Goal: Task Accomplishment & Management: Use online tool/utility

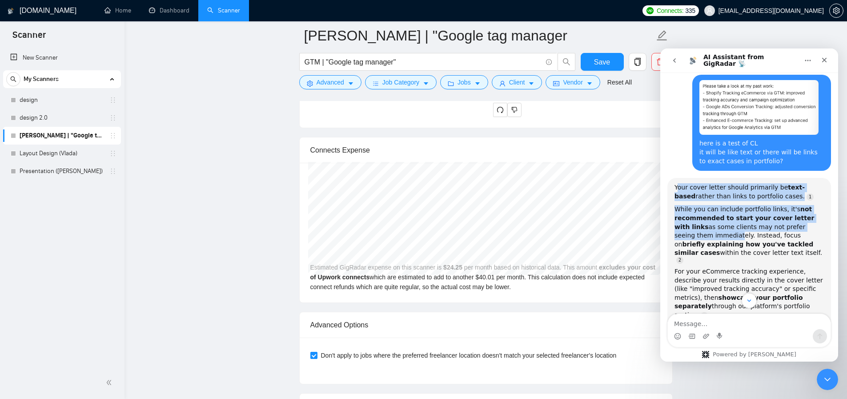
scroll to position [235, 0]
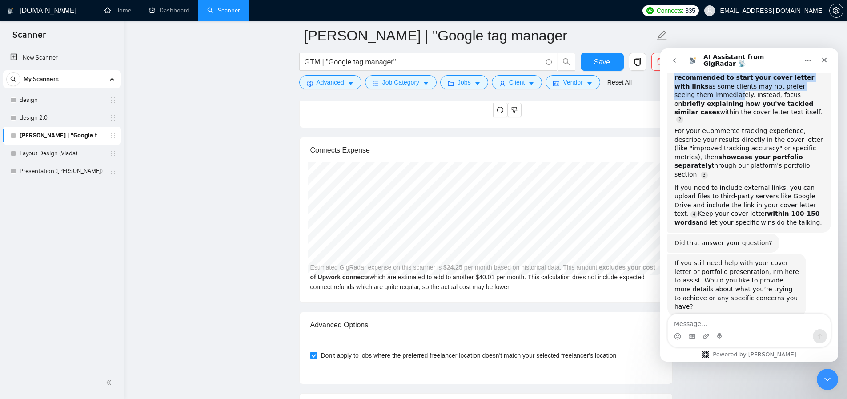
drag, startPoint x: 680, startPoint y: 189, endPoint x: 792, endPoint y: 211, distance: 114.6
click at [792, 211] on div "Your cover letter should primarily be text-based rather than links to portfolio…" at bounding box center [749, 135] width 149 height 184
copy div "our cover letter should primarily be text-based rather than links to portfolio …"
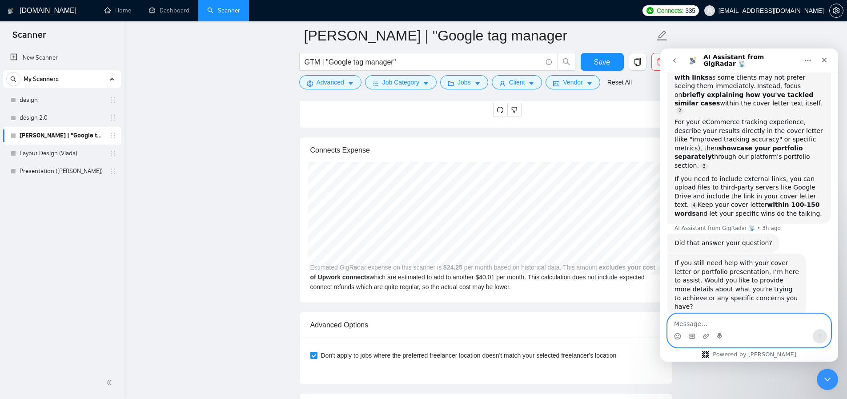
click at [714, 327] on textarea "Message…" at bounding box center [749, 321] width 163 height 15
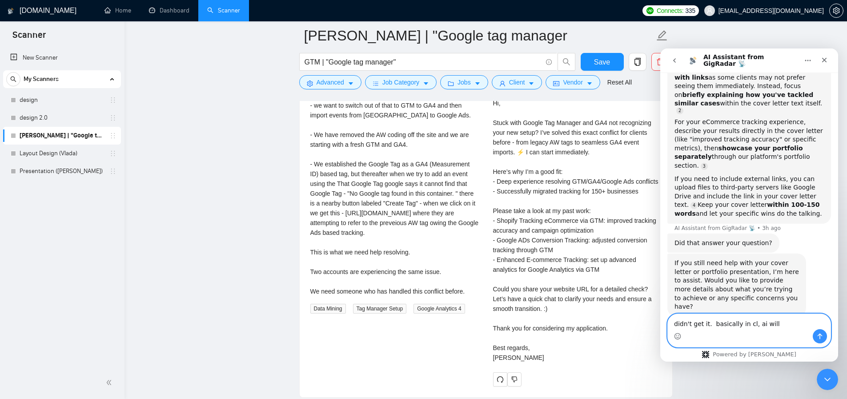
scroll to position [1900, 0]
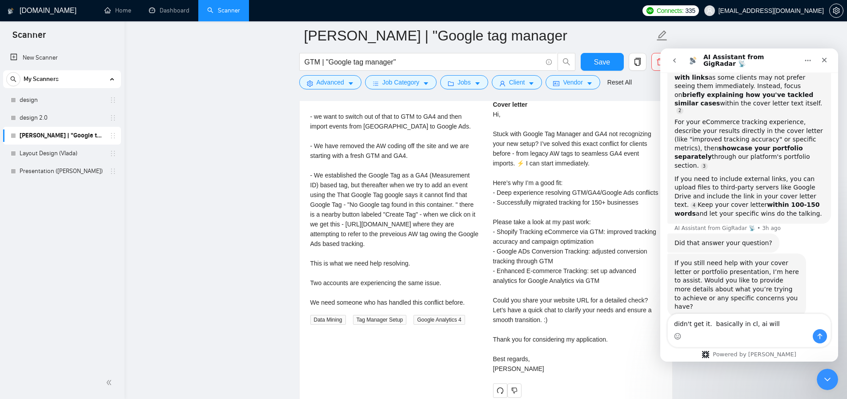
click at [627, 243] on div "Cover letter Hi, Stuck with Google Tag Manager and GA4 not recognizing your new…" at bounding box center [577, 237] width 169 height 274
drag, startPoint x: 626, startPoint y: 243, endPoint x: 513, endPoint y: 240, distance: 113.5
click at [513, 240] on div "Cover letter Hi, Stuck with Google Tag Manager and GA4 not recognizing your new…" at bounding box center [577, 237] width 169 height 274
click at [601, 263] on div "Cover letter Hi, Stuck with Google Tag Manager and GA4 not recognizing your new…" at bounding box center [577, 237] width 169 height 274
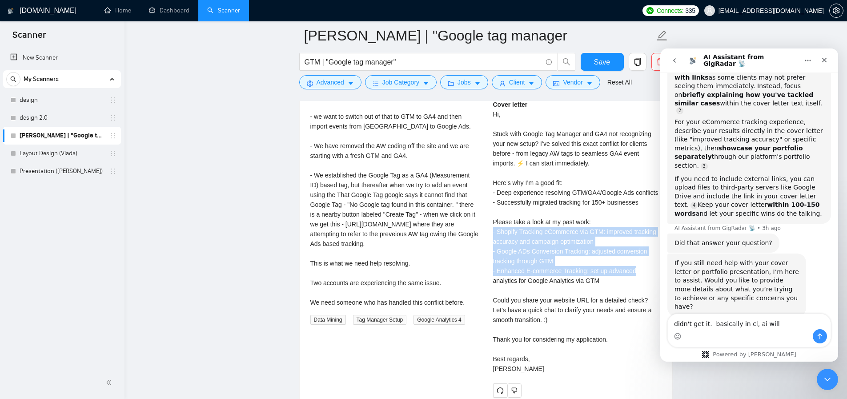
drag, startPoint x: 645, startPoint y: 272, endPoint x: 494, endPoint y: 234, distance: 156.4
click at [494, 234] on div "Cover letter Hi, Stuck with Google Tag Manager and GA4 not recognizing your new…" at bounding box center [577, 237] width 169 height 274
copy div "- Shopify Tracking eCommerce via GTM: improved tracking accuracy and campaign o…"
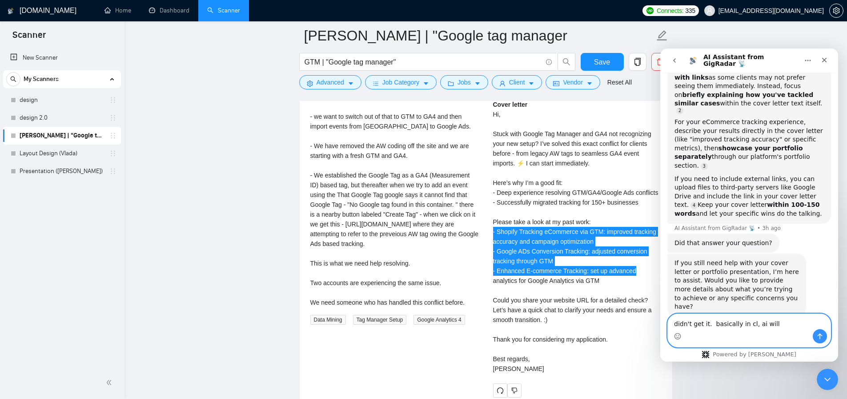
click at [785, 323] on textarea "didn't get it. basically in cl, ai will" at bounding box center [749, 321] width 163 height 15
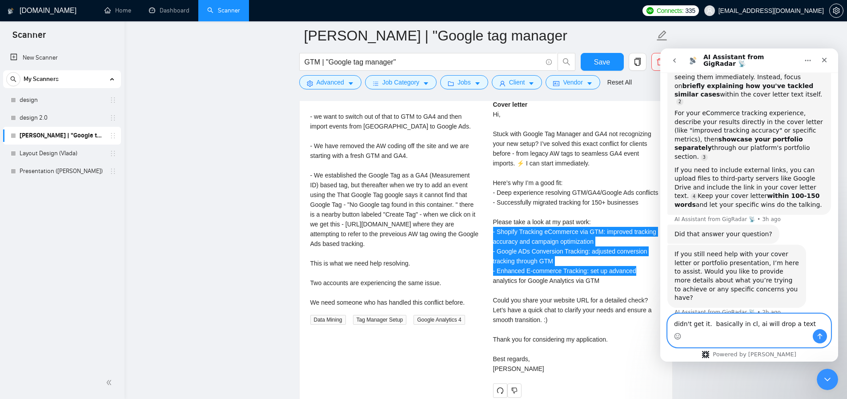
scroll to position [262, 0]
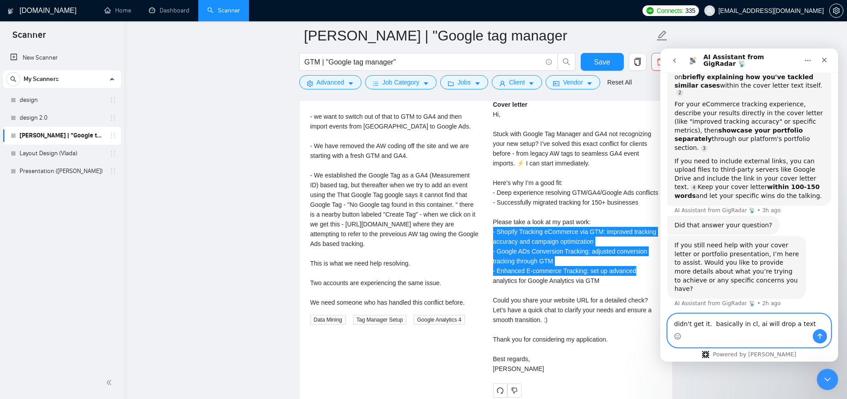
paste textarea "- Shopify Tracking eCommerce via GTM: improved tracking accuracy and campaign o…"
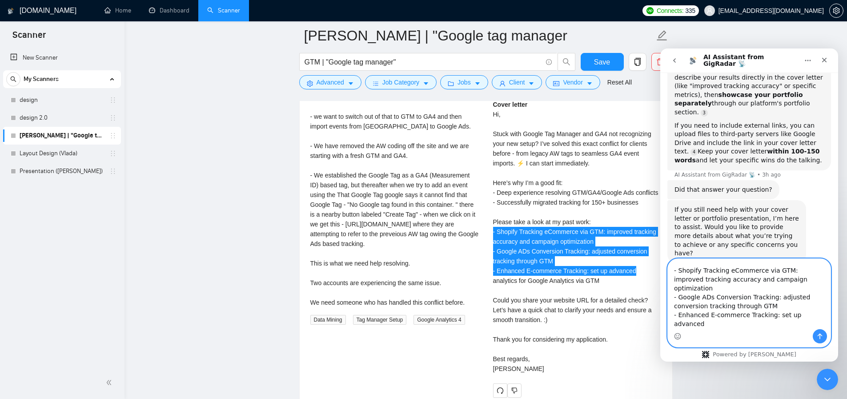
scroll to position [299, 0]
type textarea "didn't get it. basically in cl, ai will drop a text - Shopify Tracking eCommerc…"
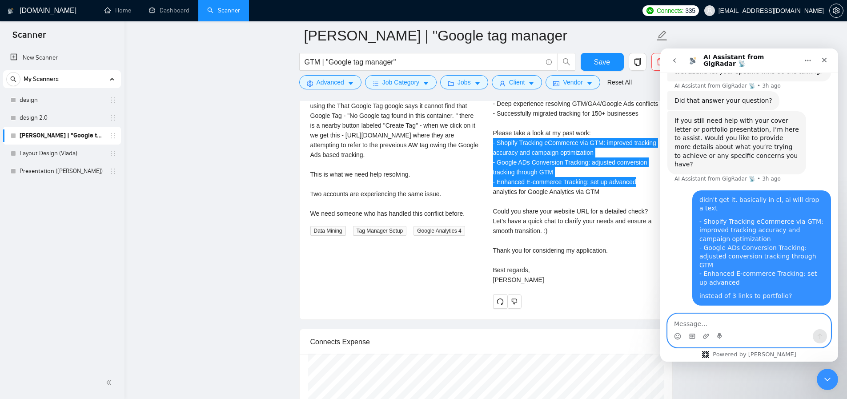
scroll to position [2108, 0]
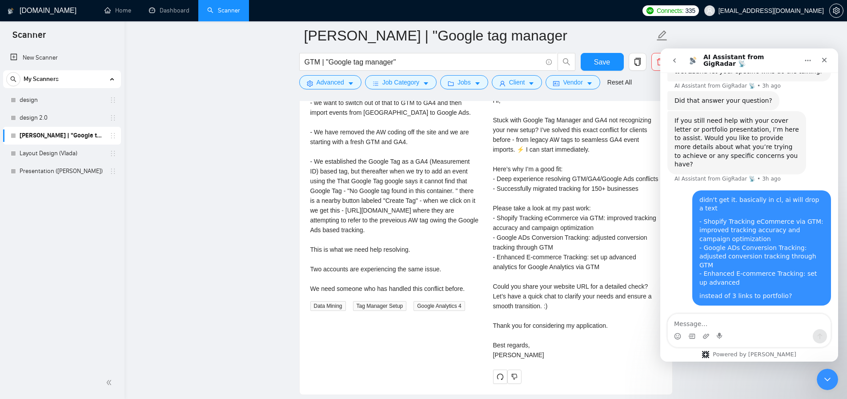
scroll to position [2077, 0]
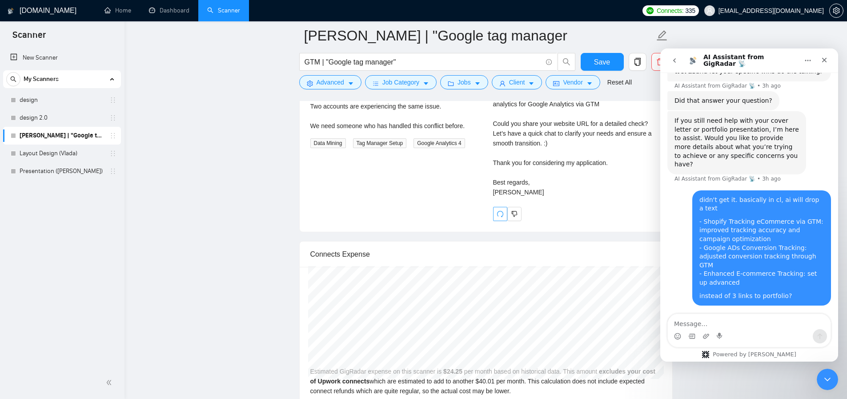
click at [498, 216] on icon "redo" at bounding box center [500, 213] width 7 height 7
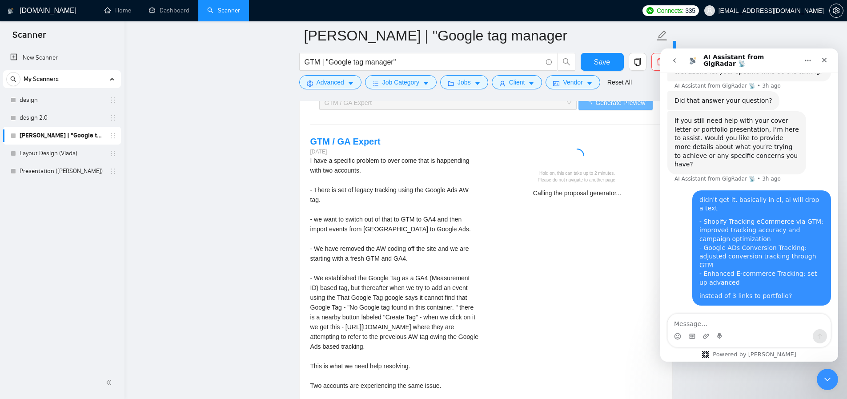
scroll to position [1747, 0]
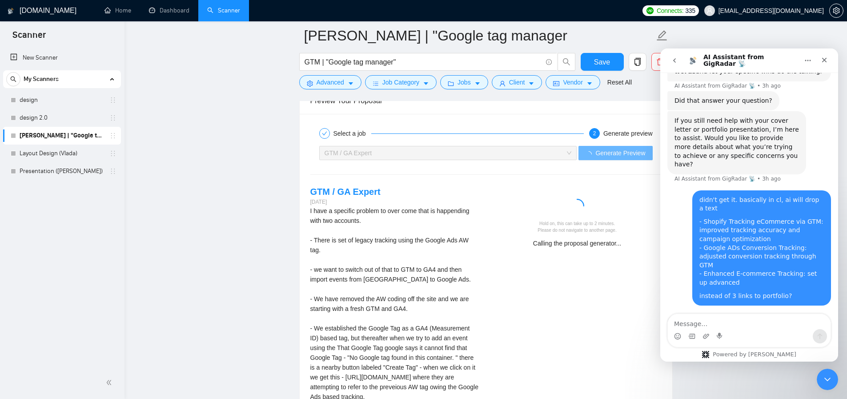
click at [399, 152] on div "GTM / GA Expert" at bounding box center [444, 152] width 239 height 13
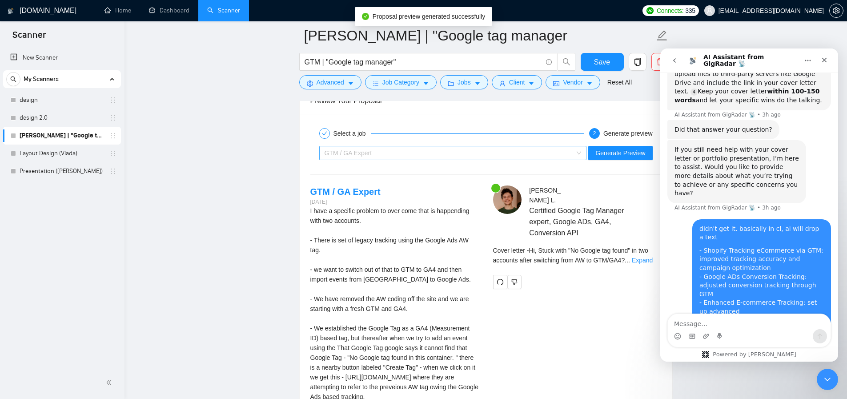
click at [570, 151] on div "GTM / GA Expert" at bounding box center [449, 152] width 249 height 13
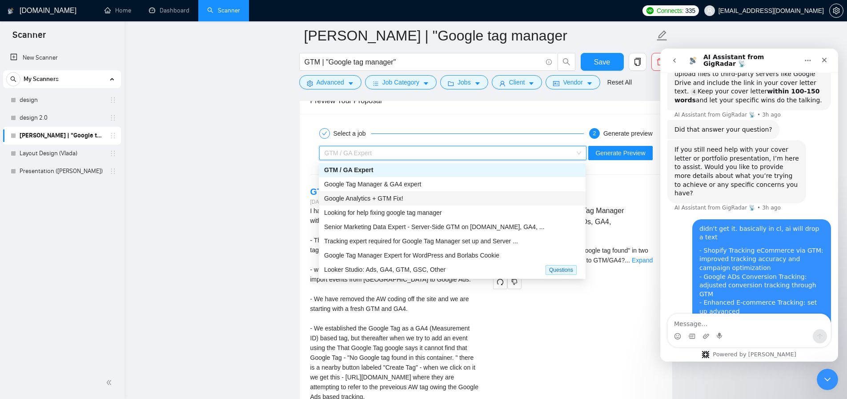
scroll to position [0, 0]
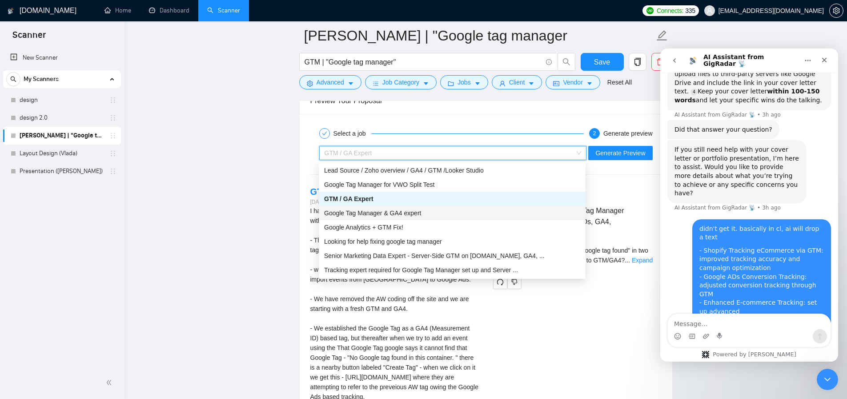
click at [357, 212] on span "Google Tag Manager & GA4 expert" at bounding box center [372, 212] width 97 height 7
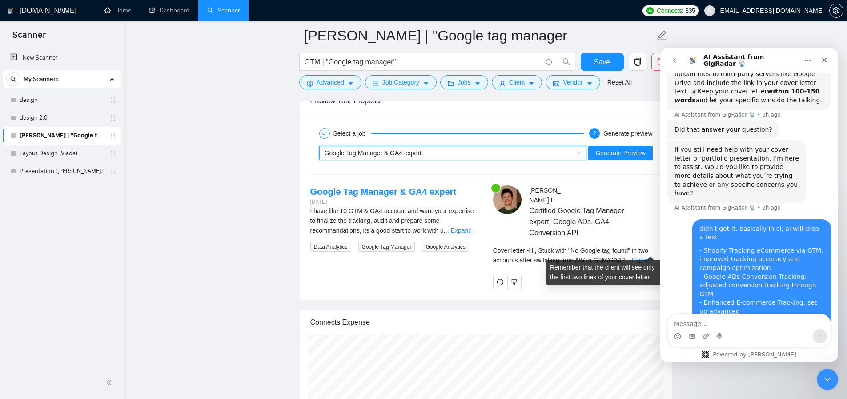
click at [638, 251] on div "Cover letter - Hi, Stuck with "No Google tag found" in two accounts after switc…" at bounding box center [577, 256] width 169 height 20
click at [638, 248] on div "Cover letter - Hi, Stuck with "No Google tag found" in two accounts after switc…" at bounding box center [577, 256] width 169 height 20
click at [646, 257] on link "Expand" at bounding box center [642, 260] width 21 height 7
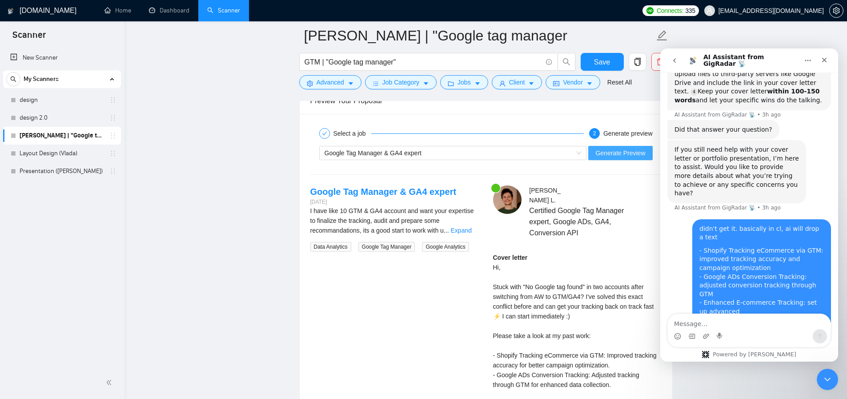
click at [604, 156] on span "Generate Preview" at bounding box center [621, 153] width 50 height 10
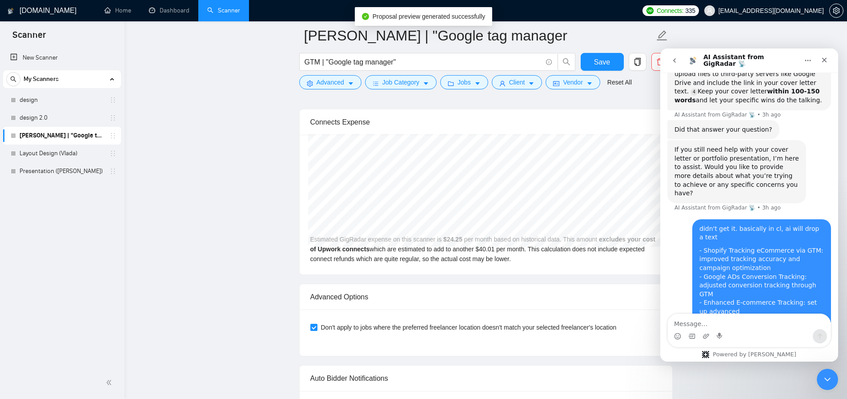
scroll to position [1796, 0]
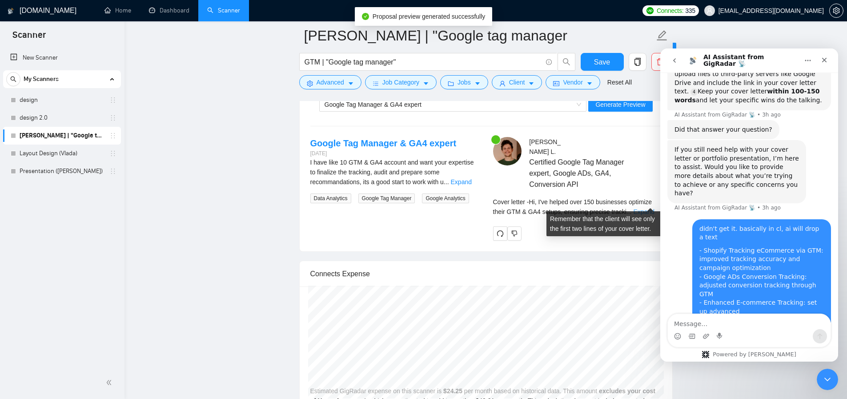
click at [647, 208] on link "Expand" at bounding box center [644, 211] width 21 height 7
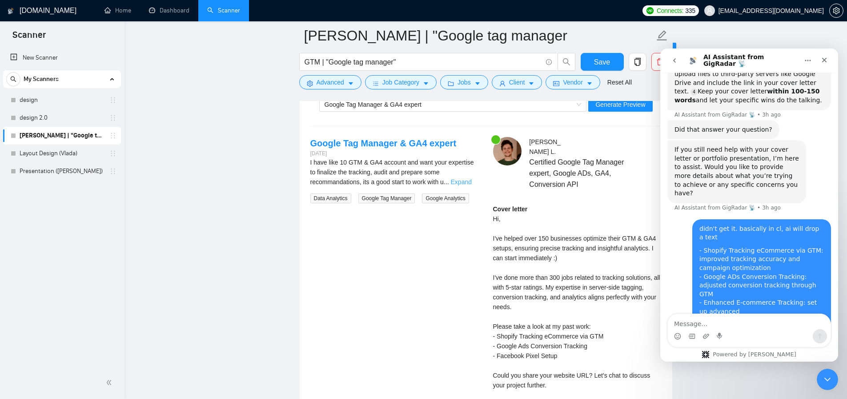
click at [470, 185] on link "Expand" at bounding box center [461, 181] width 21 height 7
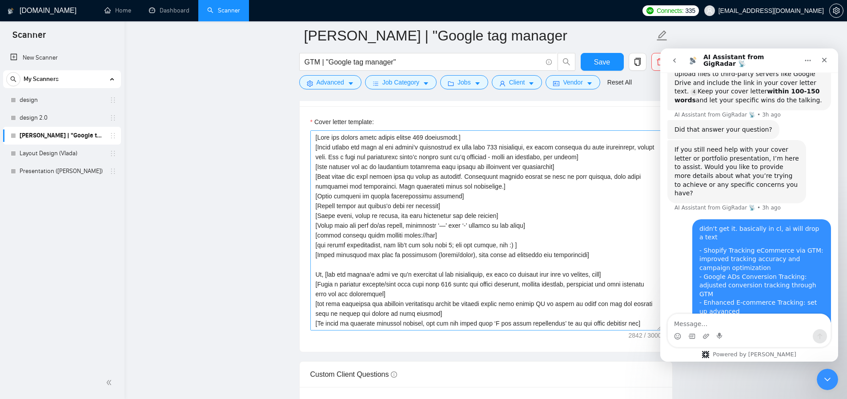
scroll to position [1043, 0]
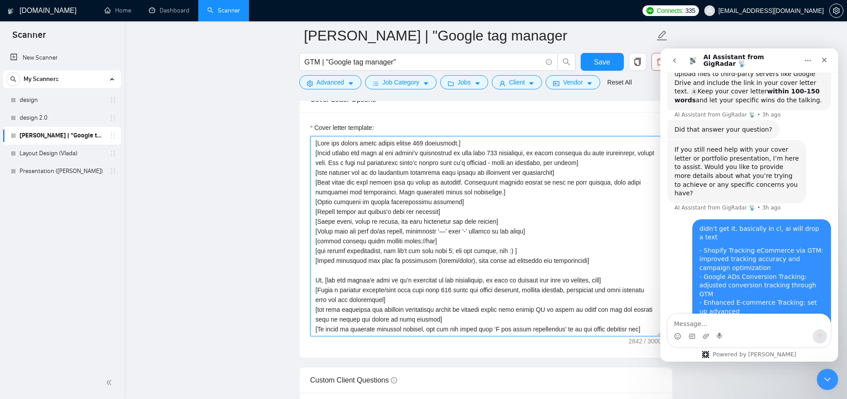
click at [418, 143] on textarea "Cover letter template:" at bounding box center [485, 236] width 351 height 200
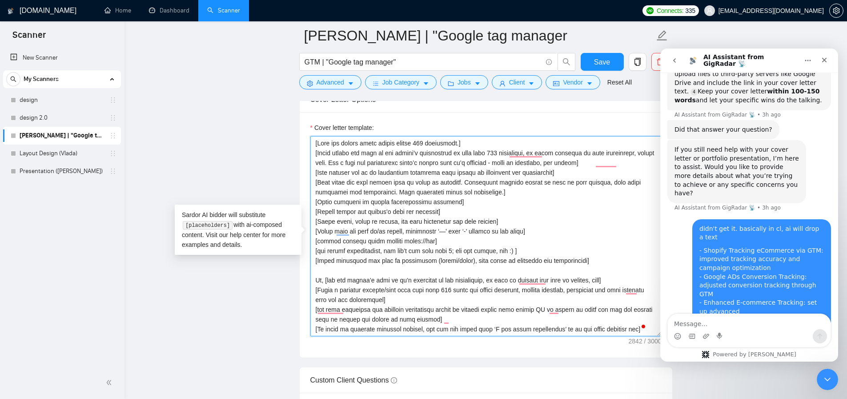
click at [536, 199] on textarea "Cover letter template:" at bounding box center [485, 236] width 351 height 200
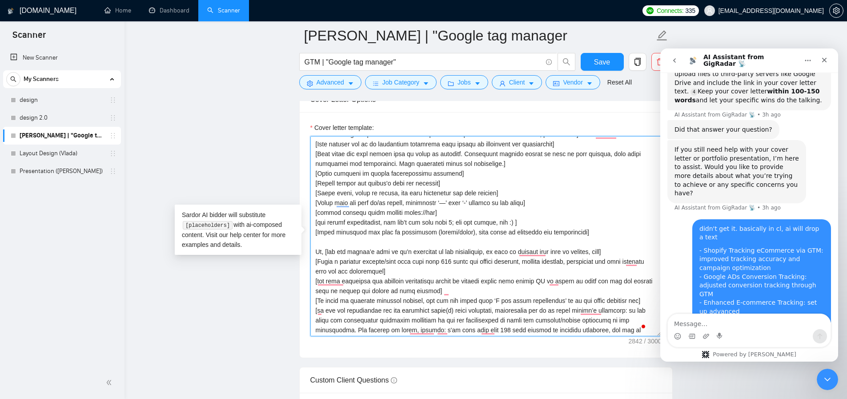
scroll to position [61, 0]
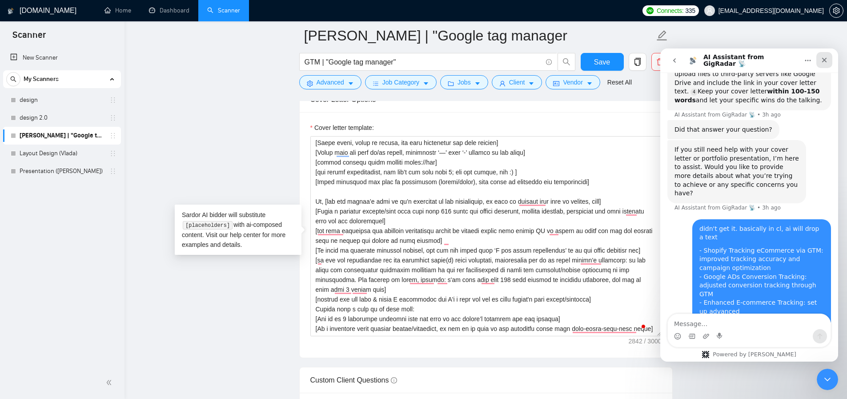
click at [825, 56] on div "Close" at bounding box center [825, 60] width 16 height 16
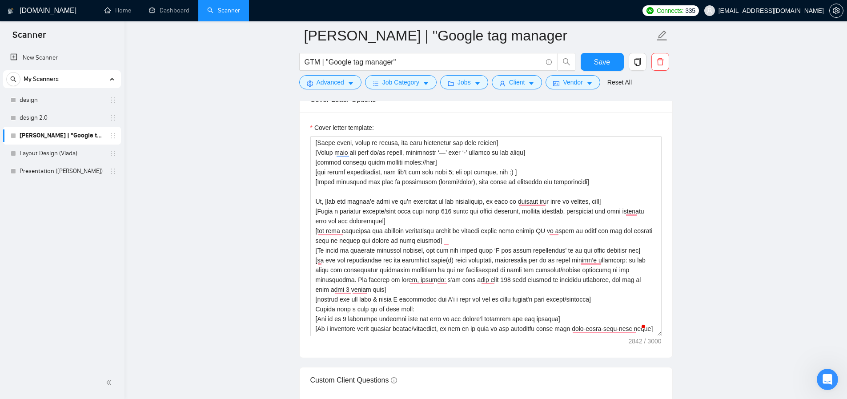
click at [737, 169] on main "Artur_GTM | "Google tag manager GTM | "Google tag manager" Save Advanced Job Ca…" at bounding box center [486, 358] width 694 height 2731
click at [684, 9] on span "Connects:" at bounding box center [670, 11] width 27 height 10
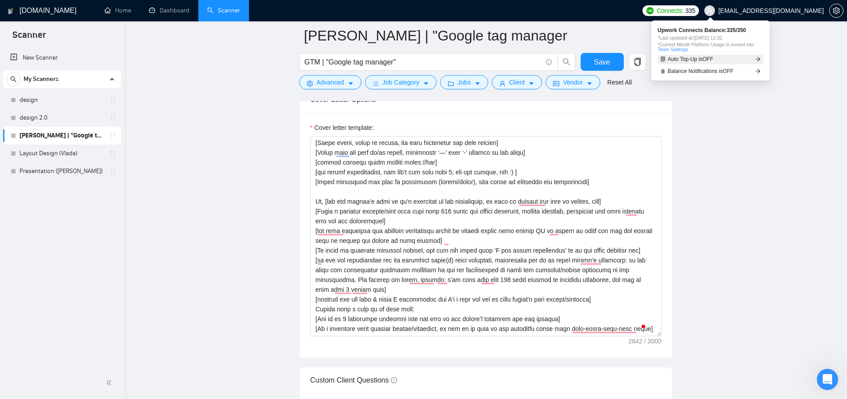
click at [752, 57] on link "Auto Top-Up is OFF" at bounding box center [711, 59] width 106 height 9
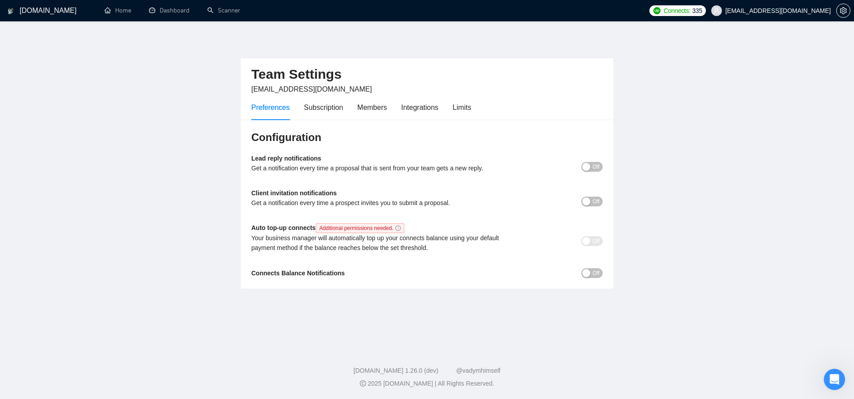
click at [401, 228] on icon "info-circle" at bounding box center [397, 228] width 5 height 5
click at [573, 199] on div "Off" at bounding box center [559, 201] width 88 height 10
click at [578, 200] on div "Off" at bounding box center [559, 201] width 88 height 10
click at [582, 200] on div "button" at bounding box center [586, 201] width 8 height 8
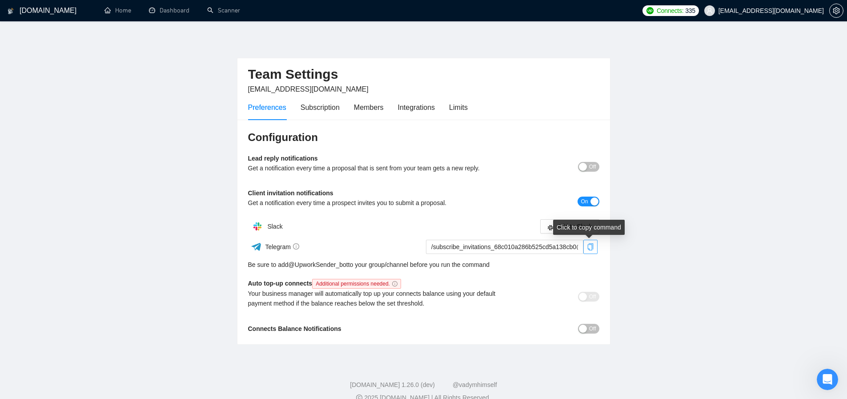
click at [590, 247] on icon "copy" at bounding box center [590, 246] width 7 height 7
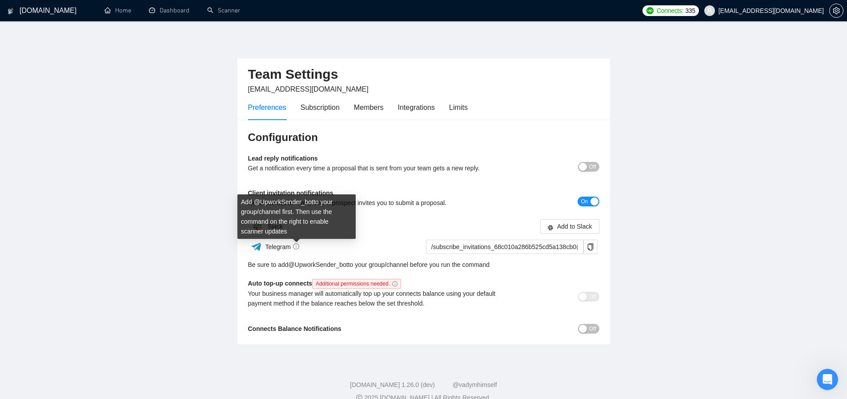
drag, startPoint x: 298, startPoint y: 247, endPoint x: 327, endPoint y: 245, distance: 29.4
click at [327, 245] on div "Telegram" at bounding box center [335, 247] width 175 height 16
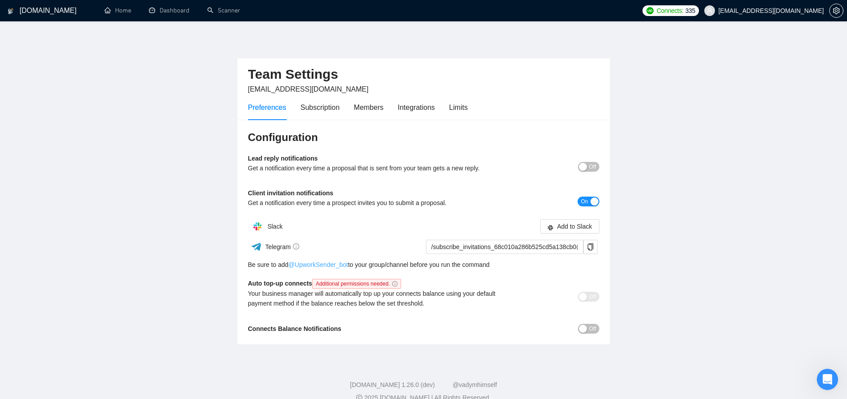
click at [331, 263] on link "@ UpworkSender_bot" at bounding box center [319, 265] width 60 height 10
click at [209, 318] on main "Team Settings aversartur@gmail.com Preferences Subscription Members Integration…" at bounding box center [423, 190] width 819 height 309
click at [579, 328] on div "button" at bounding box center [583, 329] width 8 height 8
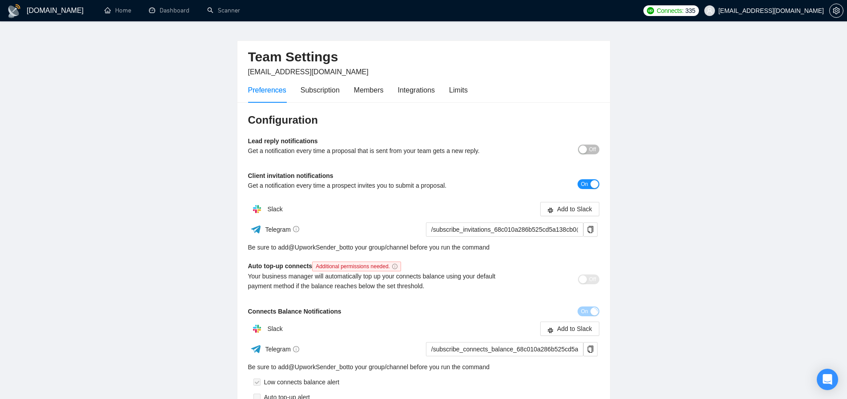
scroll to position [58, 0]
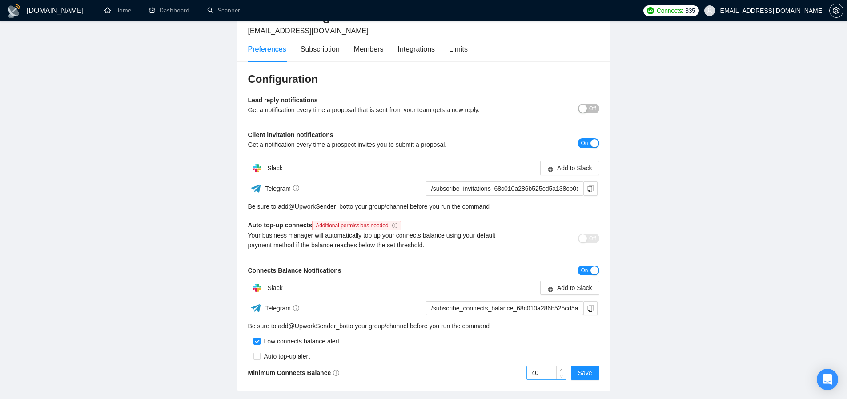
click at [547, 371] on input "40" at bounding box center [546, 372] width 39 height 13
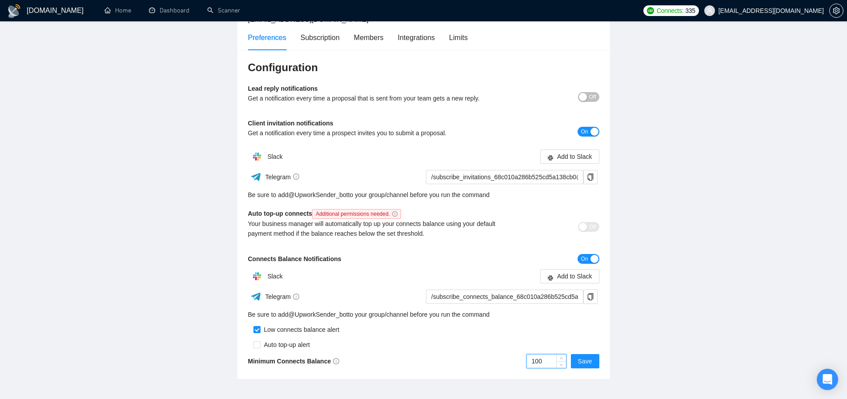
scroll to position [76, 0]
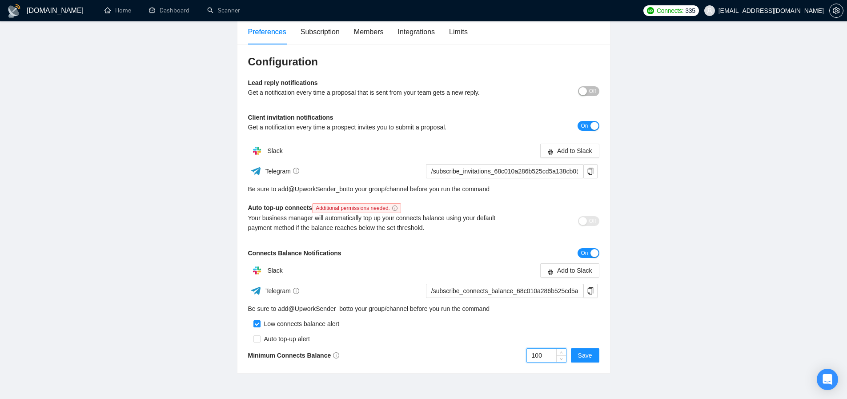
type input "100"
click at [379, 370] on div "Configuration Lead reply notifications Get a notification every time a proposal…" at bounding box center [424, 209] width 373 height 330
click at [587, 358] on span "Save" at bounding box center [585, 355] width 14 height 10
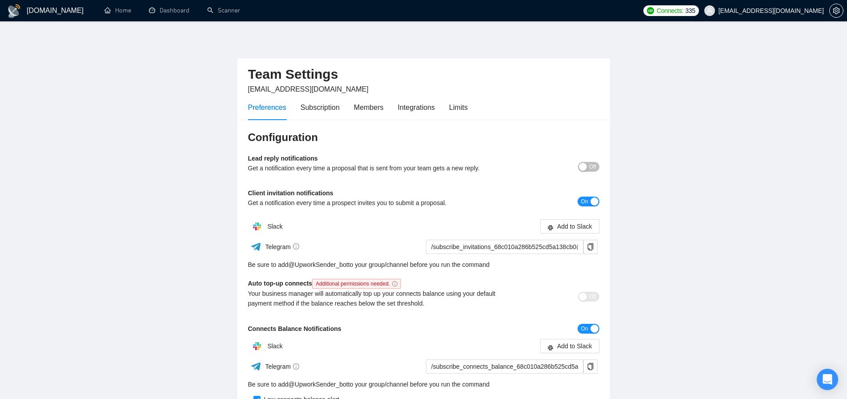
scroll to position [119, 0]
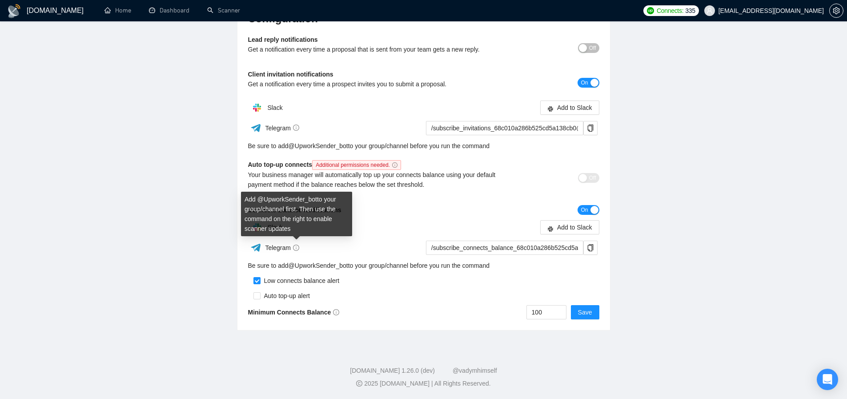
click at [299, 248] on icon "info-circle" at bounding box center [296, 248] width 6 height 6
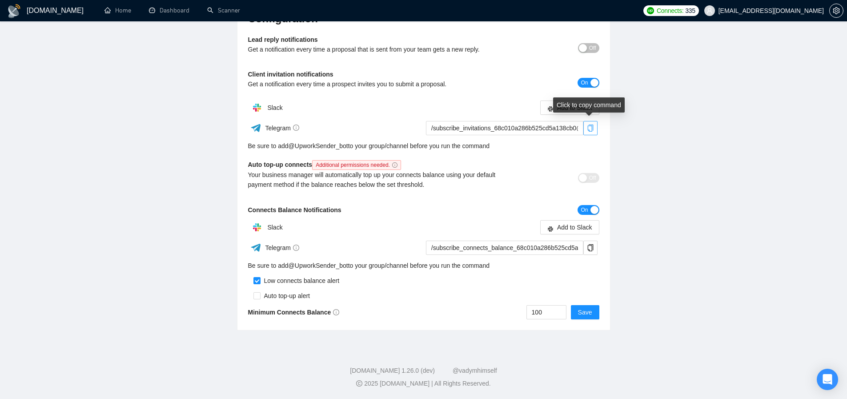
click at [589, 129] on icon "copy" at bounding box center [591, 128] width 6 height 7
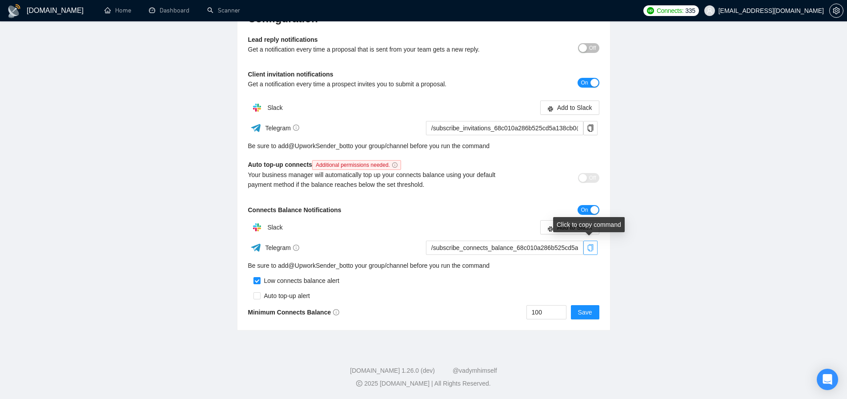
click at [592, 247] on icon "copy" at bounding box center [590, 247] width 7 height 7
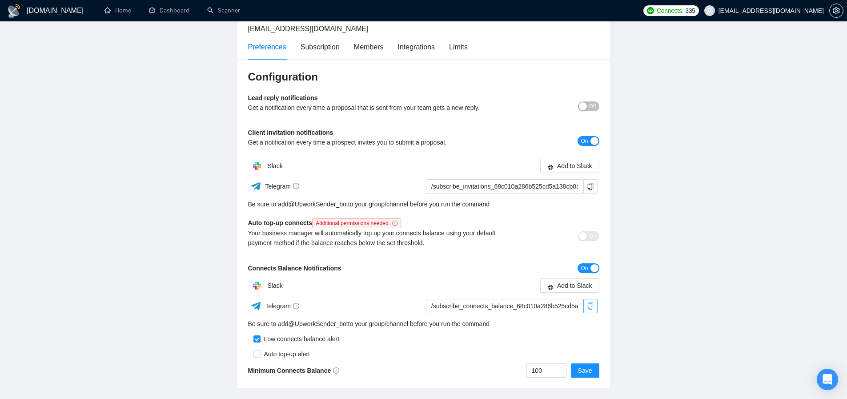
scroll to position [49, 0]
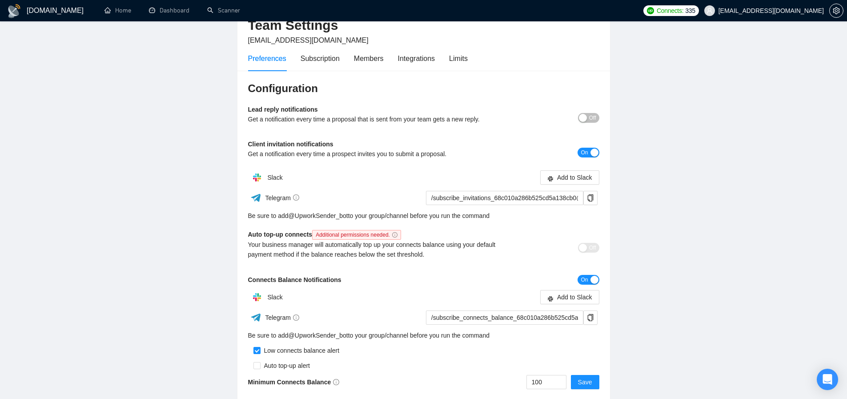
click at [587, 117] on button "Off" at bounding box center [588, 118] width 21 height 10
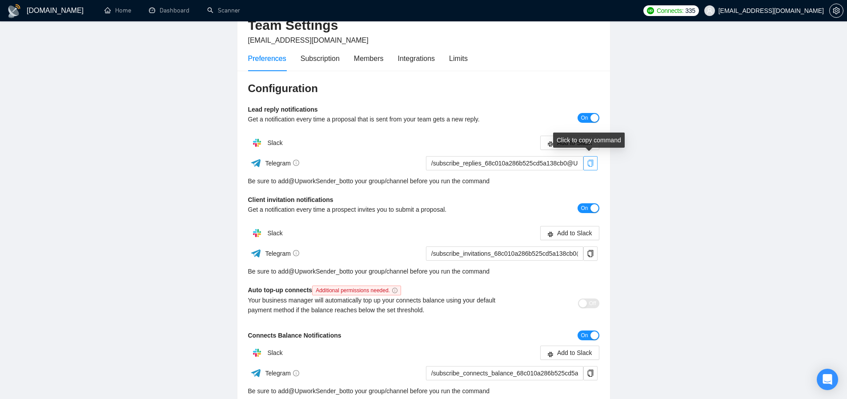
click at [589, 163] on icon "copy" at bounding box center [590, 163] width 7 height 7
click at [323, 59] on div "Subscription" at bounding box center [320, 58] width 39 height 11
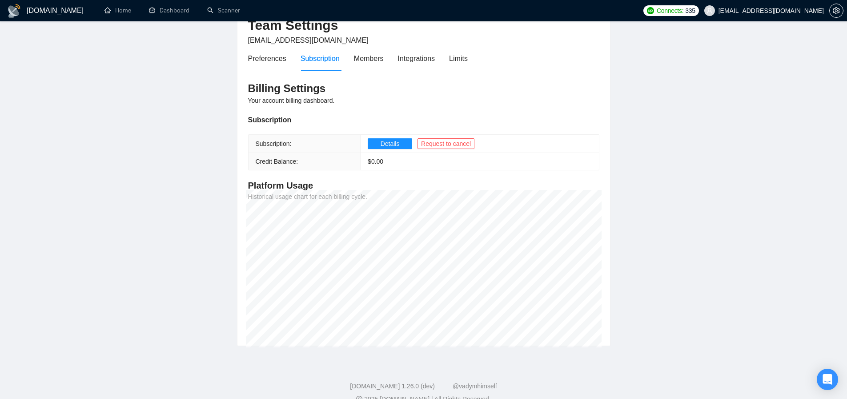
scroll to position [27, 0]
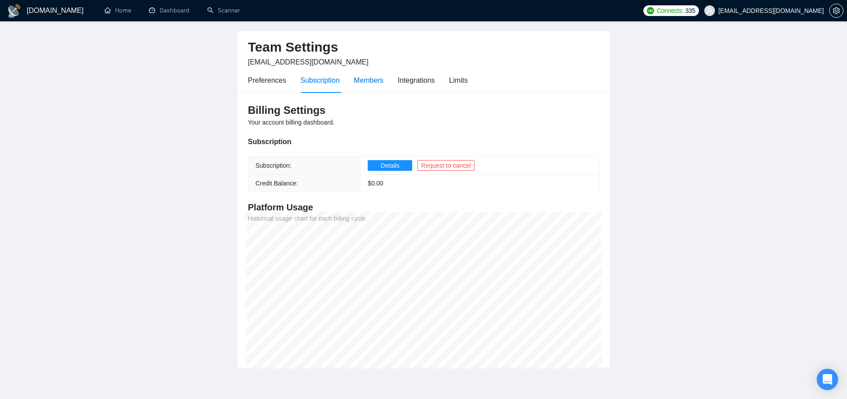
click at [381, 82] on div "Members" at bounding box center [369, 80] width 30 height 11
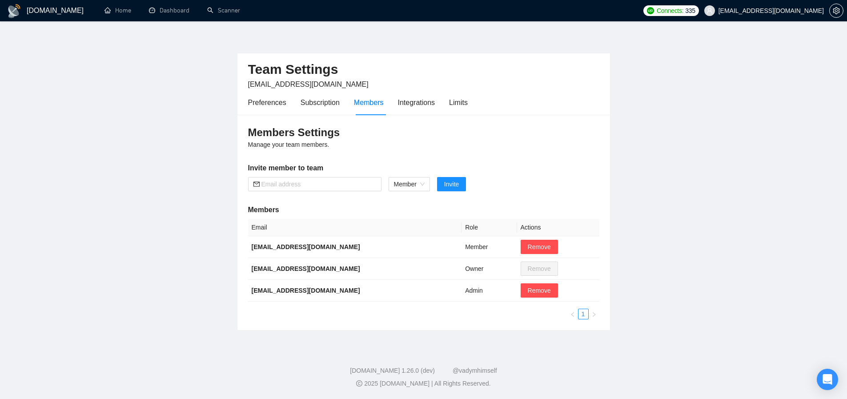
scroll to position [5, 0]
click at [406, 106] on div "Integrations" at bounding box center [416, 102] width 37 height 11
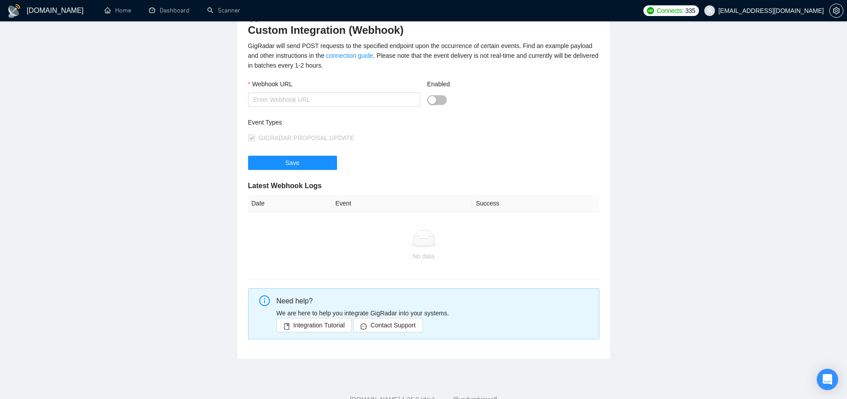
scroll to position [0, 0]
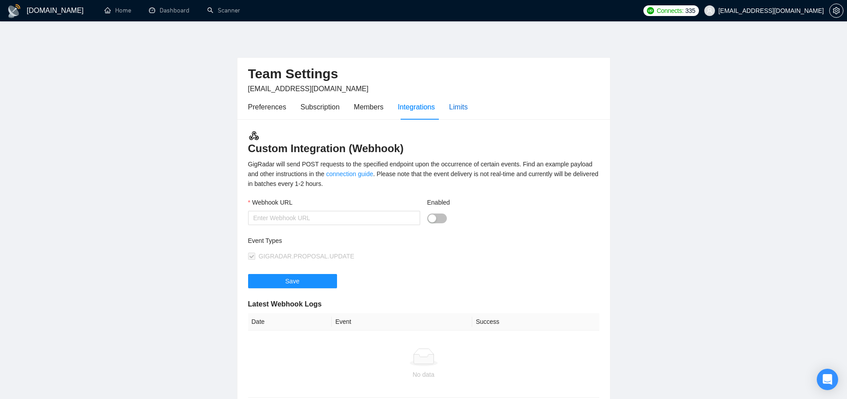
click at [468, 107] on div "Limits" at bounding box center [458, 106] width 19 height 11
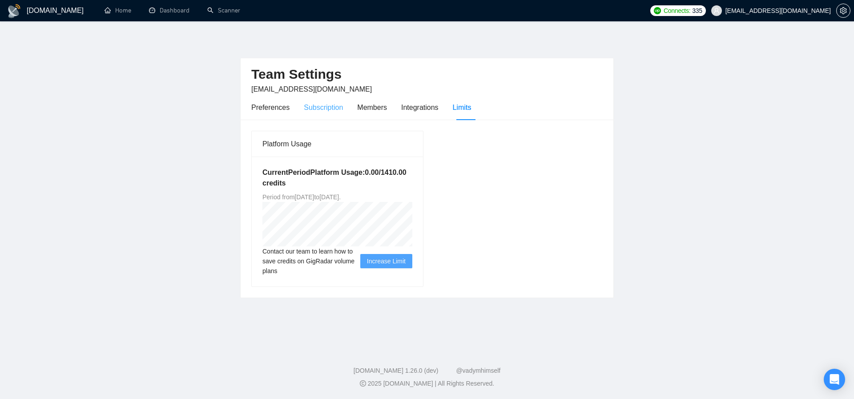
click at [325, 113] on div "Subscription" at bounding box center [323, 107] width 39 height 25
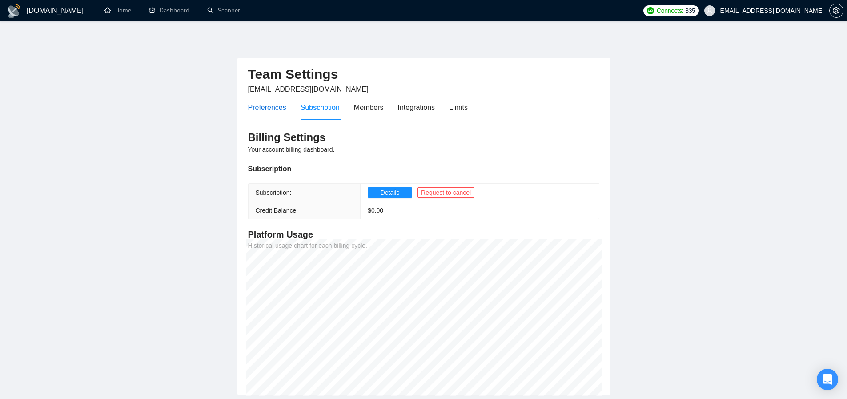
click at [257, 106] on div "Preferences" at bounding box center [267, 107] width 38 height 11
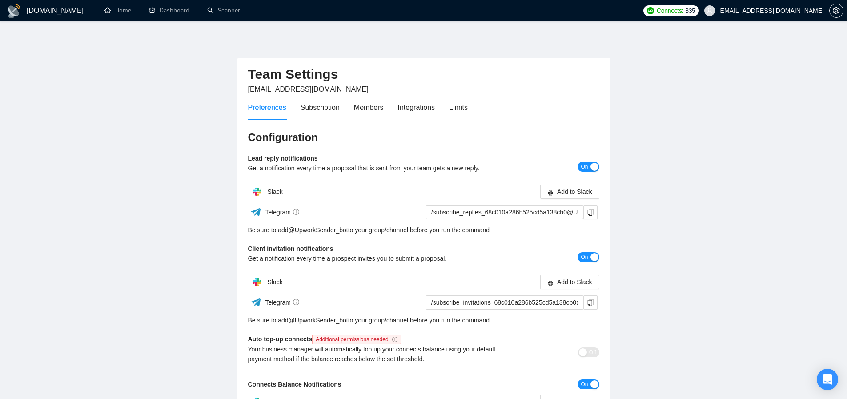
scroll to position [174, 0]
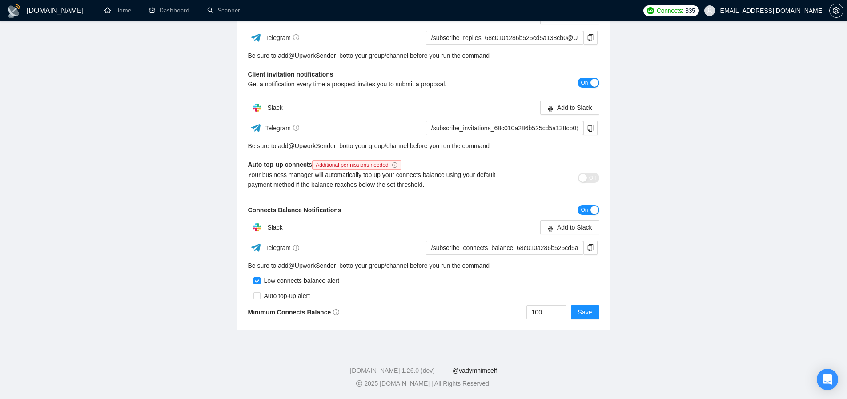
click at [483, 369] on link "@vadymhimself" at bounding box center [475, 370] width 44 height 7
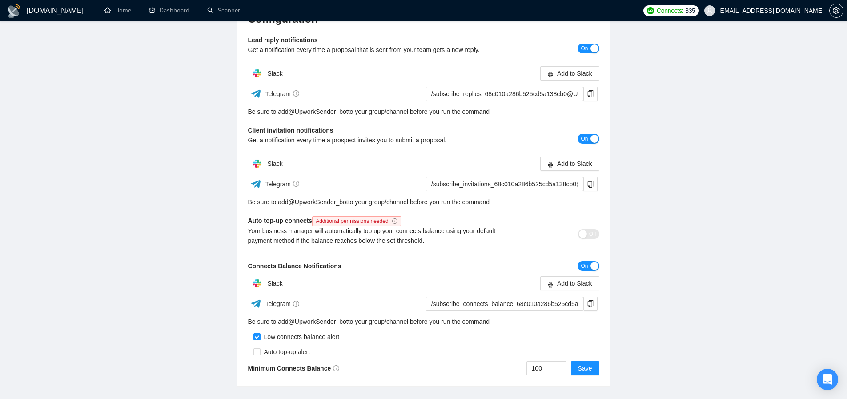
scroll to position [0, 0]
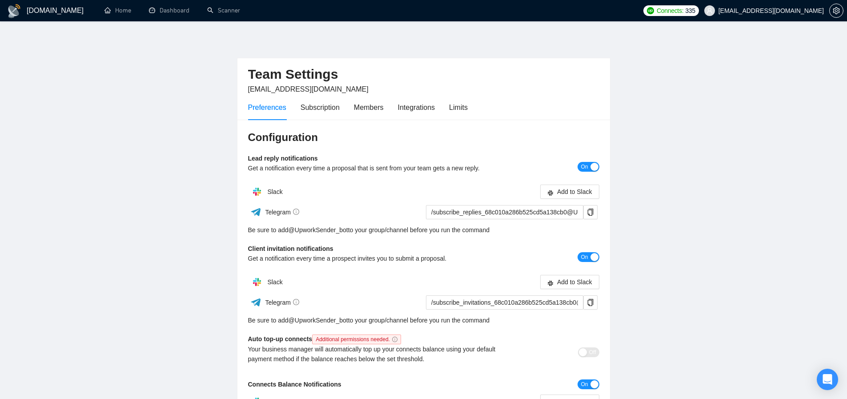
click at [28, 8] on h1 "[DOMAIN_NAME]" at bounding box center [55, 10] width 57 height 21
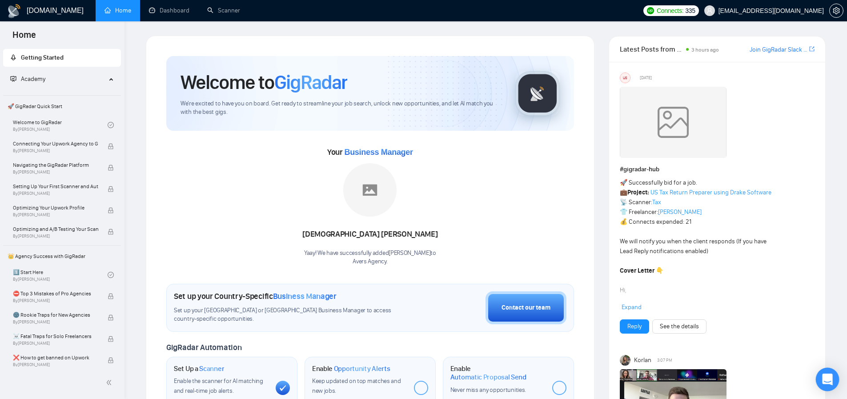
click at [829, 374] on div "Open Intercom Messenger" at bounding box center [828, 380] width 24 height 24
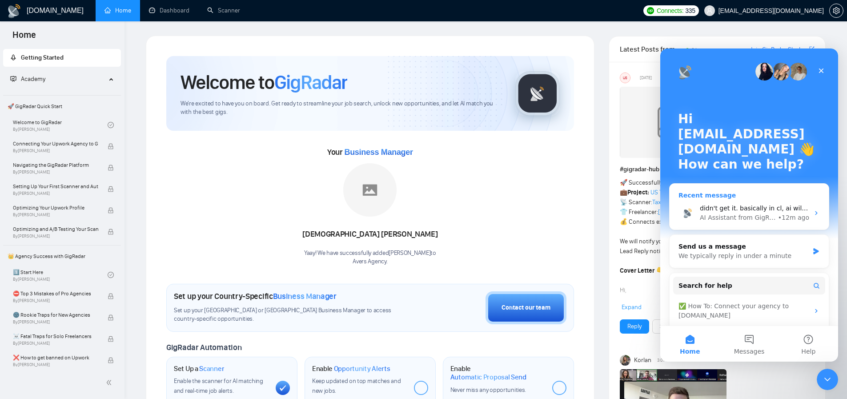
click at [729, 213] on div "AI Assistant from GigRadar 📡" at bounding box center [738, 217] width 77 height 9
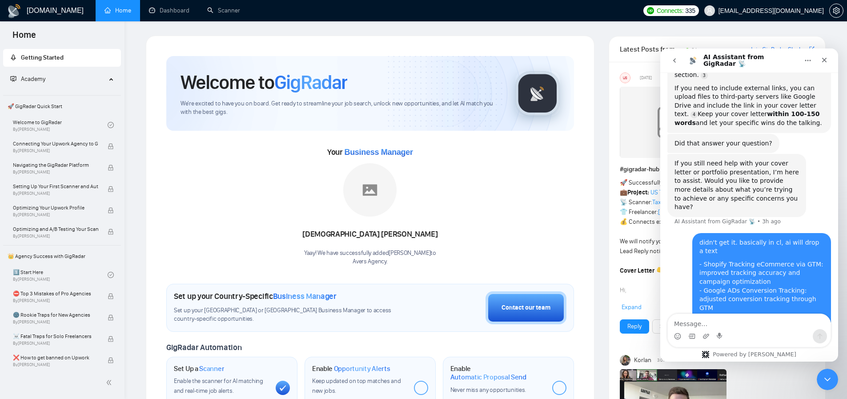
scroll to position [349, 0]
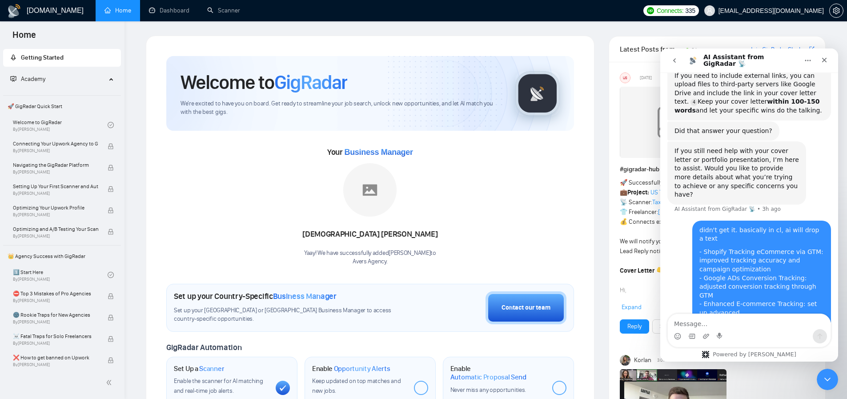
click at [725, 318] on textarea "Message…" at bounding box center [749, 321] width 163 height 15
type textarea "hel"
type textarea "g"
type textarea "привіт. а можна з людиной поспілкуватись? )"
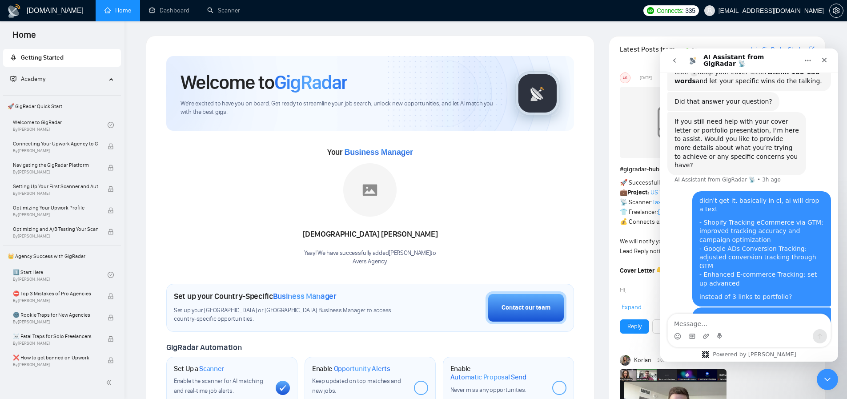
scroll to position [407, 0]
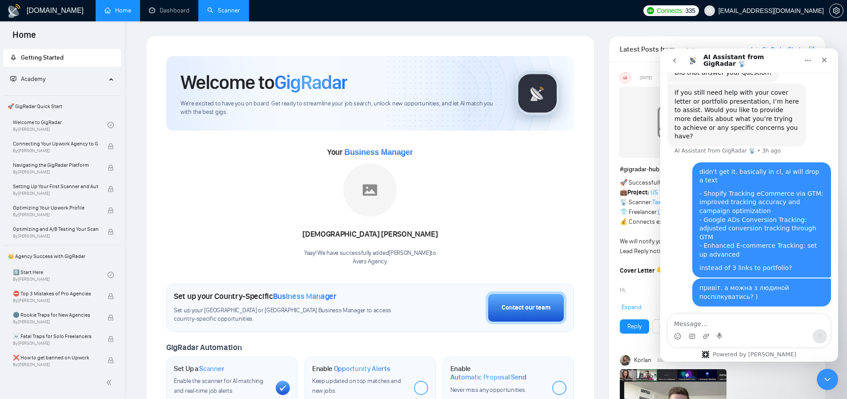
click at [230, 12] on link "Scanner" at bounding box center [223, 11] width 33 height 8
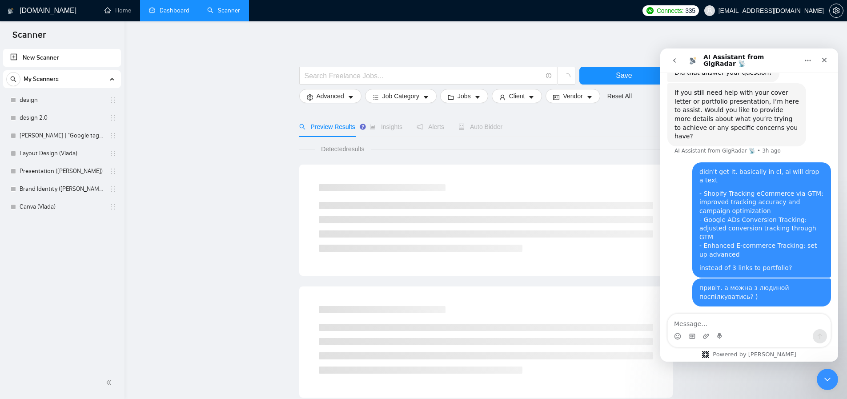
click at [189, 14] on link "Dashboard" at bounding box center [169, 11] width 40 height 8
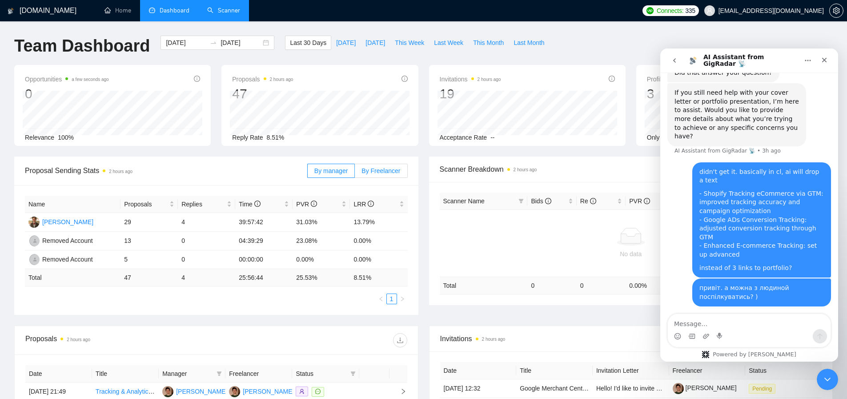
click at [378, 171] on span "By Freelancer" at bounding box center [381, 170] width 39 height 7
click at [355, 173] on input "By Freelancer" at bounding box center [355, 173] width 0 height 0
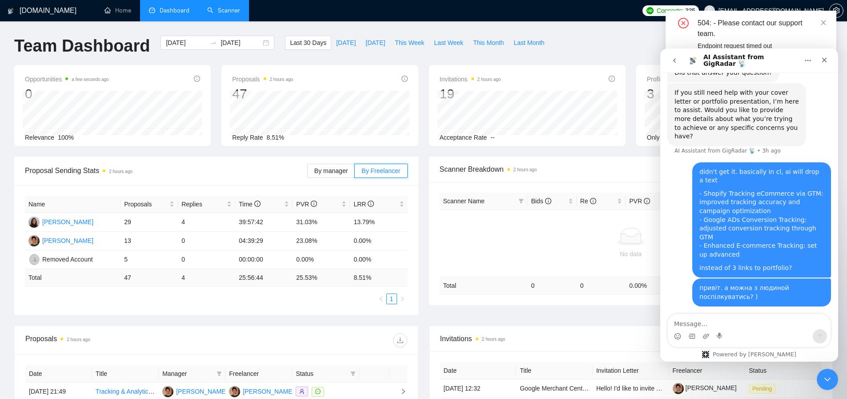
scroll to position [6, 0]
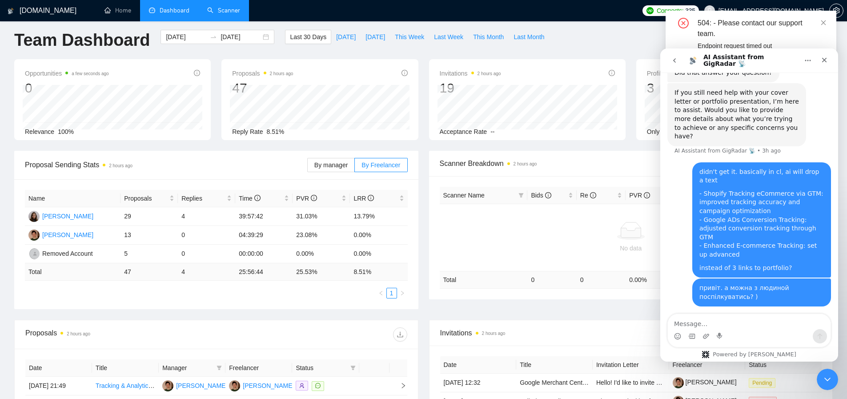
click at [762, 20] on div "504: - Please contact our support team." at bounding box center [762, 28] width 128 height 21
click at [820, 63] on div "Close" at bounding box center [825, 60] width 16 height 16
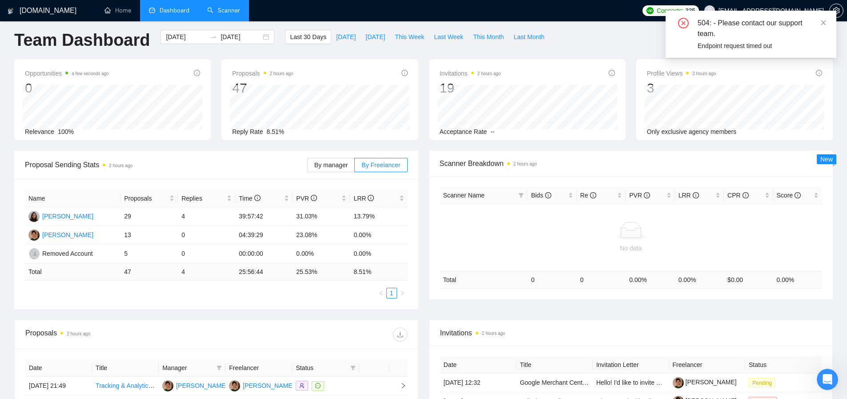
scroll to position [407, 0]
drag, startPoint x: 822, startPoint y: 24, endPoint x: 773, endPoint y: 45, distance: 53.4
click at [804, 39] on div "504: - Please contact our support team. Endpoint request timed out" at bounding box center [751, 34] width 171 height 47
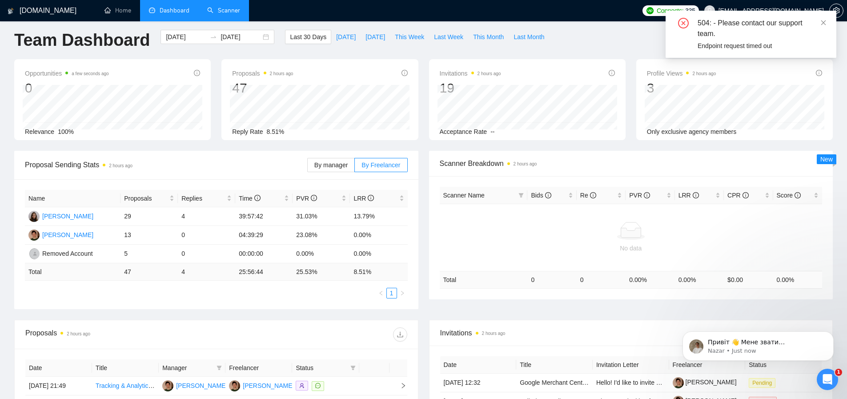
scroll to position [0, 0]
click at [761, 46] on div "Endpoint request timed out" at bounding box center [762, 46] width 128 height 10
click at [767, 344] on p "Привіт 👋 Мене звати Назар, і я з радістю допоможу вам 😊 Будь ласка, надайте мен…" at bounding box center [765, 342] width 115 height 9
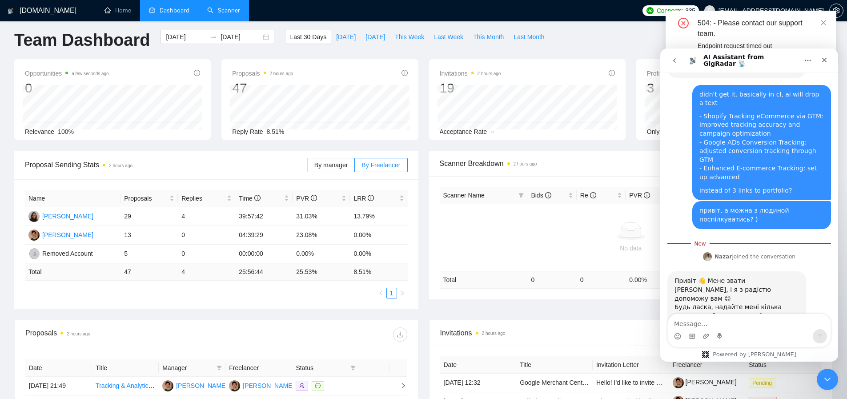
scroll to position [503, 0]
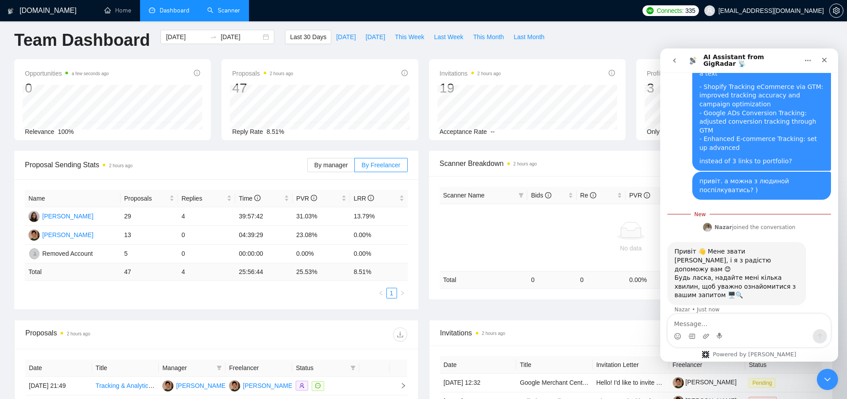
click at [232, 14] on link "Scanner" at bounding box center [223, 11] width 33 height 8
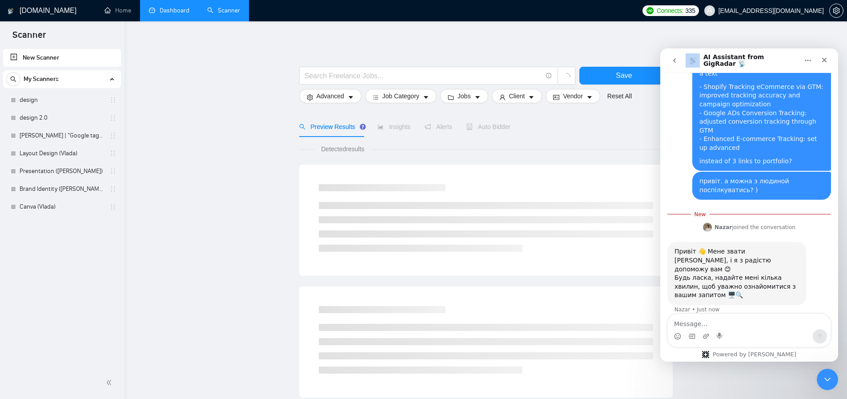
drag, startPoint x: 706, startPoint y: 57, endPoint x: 665, endPoint y: 64, distance: 41.4
click at [660, 65] on html "AI Assistant from GigRadar 📡 Hi there! 👋 You’re chatting with the AI Assistant …" at bounding box center [749, 204] width 178 height 313
click at [687, 62] on img "Intercom messenger" at bounding box center [693, 60] width 14 height 14
click at [673, 60] on icon "go back" at bounding box center [674, 60] width 7 height 7
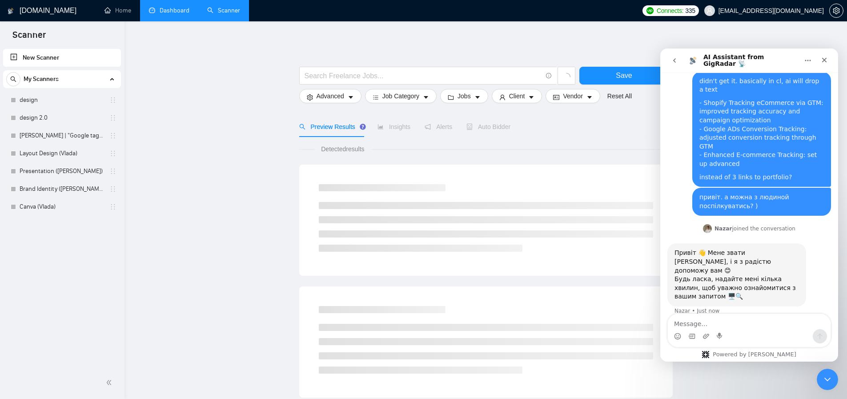
click at [223, 128] on main "Save Advanced Job Category Jobs Client Vendor Reset All Preview Results Insight…" at bounding box center [486, 400] width 694 height 728
click at [51, 140] on link "[PERSON_NAME] | "Google tag manager" at bounding box center [62, 136] width 85 height 18
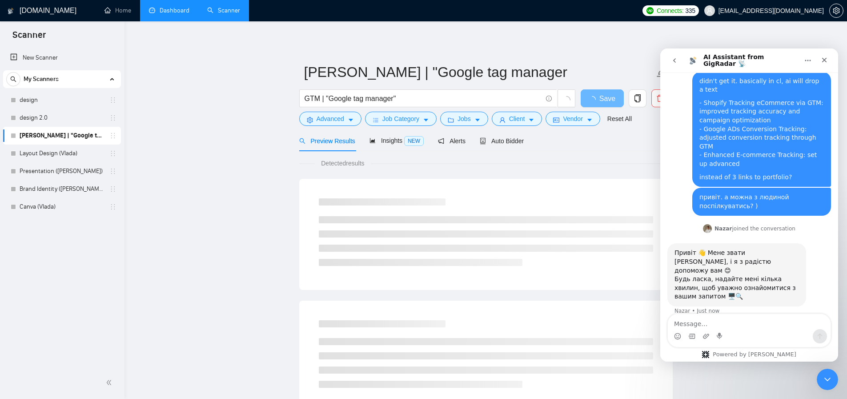
scroll to position [460, 0]
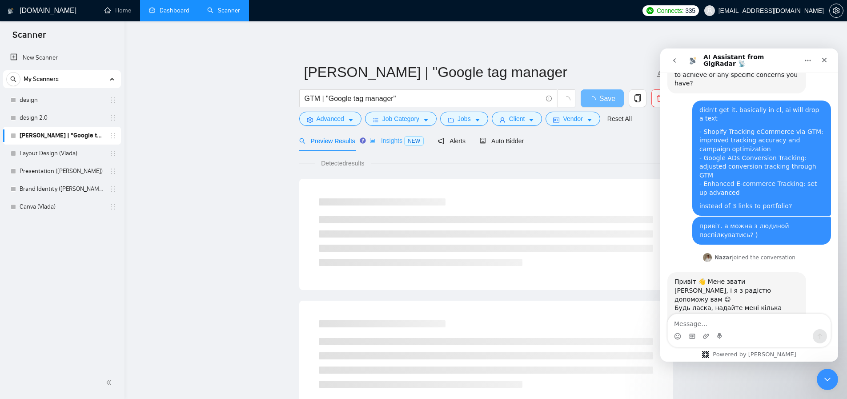
click at [392, 134] on div "Insights NEW" at bounding box center [397, 140] width 54 height 21
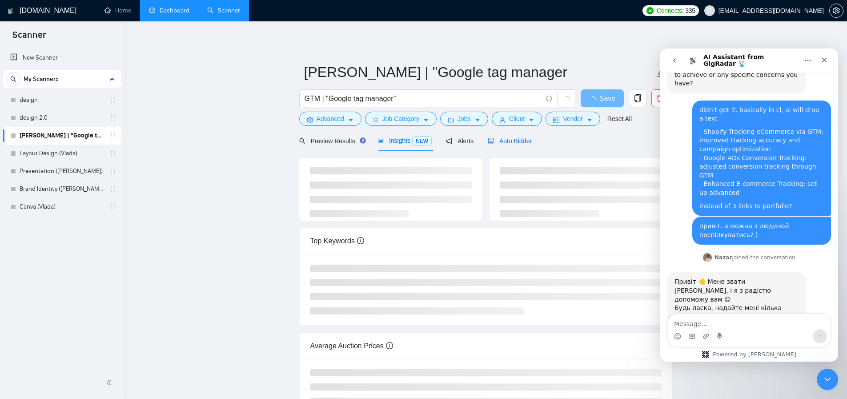
click at [516, 141] on span "Auto Bidder" at bounding box center [510, 140] width 44 height 7
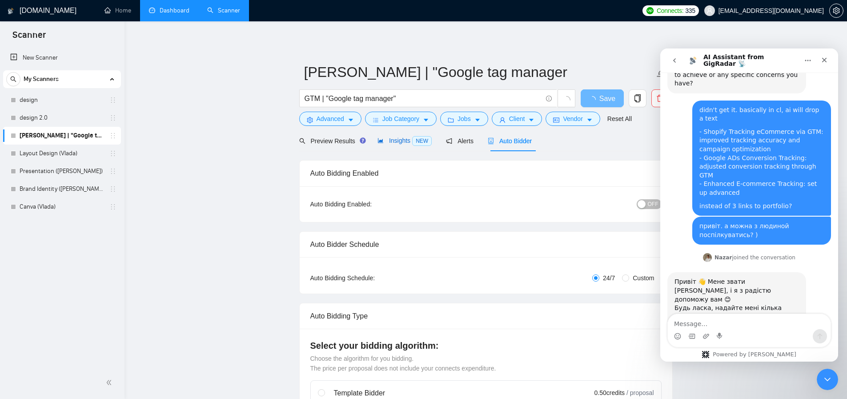
click at [407, 141] on span "Insights NEW" at bounding box center [405, 140] width 54 height 7
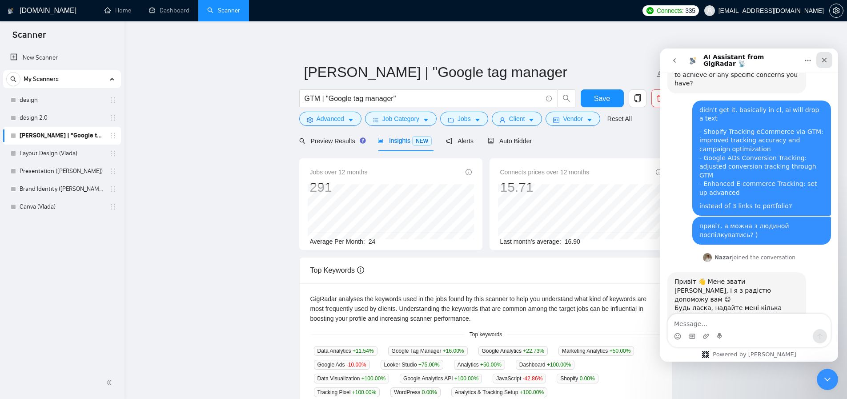
click at [825, 60] on icon "Close" at bounding box center [824, 60] width 5 height 5
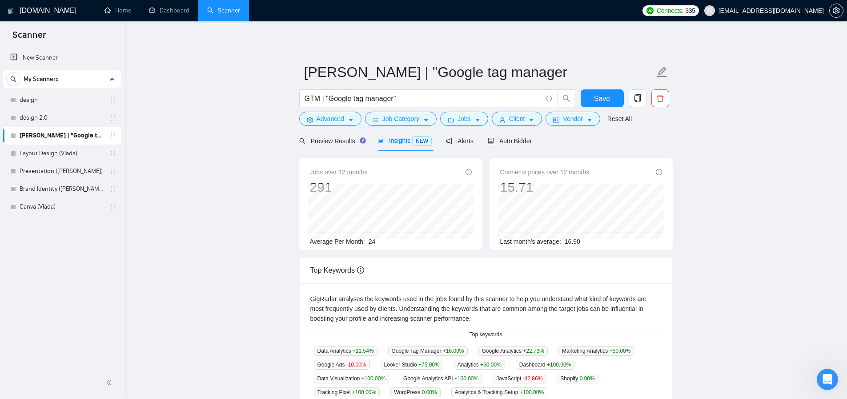
scroll to position [460, 0]
click at [111, 136] on icon "holder" at bounding box center [113, 135] width 4 height 5
click at [14, 134] on body "Scanner New Scanner My Scanners design design 2.0 Artur_GTM | "Google tag manag…" at bounding box center [423, 199] width 847 height 399
click at [12, 136] on div at bounding box center [13, 135] width 5 height 5
click at [191, 89] on main "[PERSON_NAME] | "Google tag manager GTM | "Google tag manager" Save Advanced Jo…" at bounding box center [486, 341] width 694 height 610
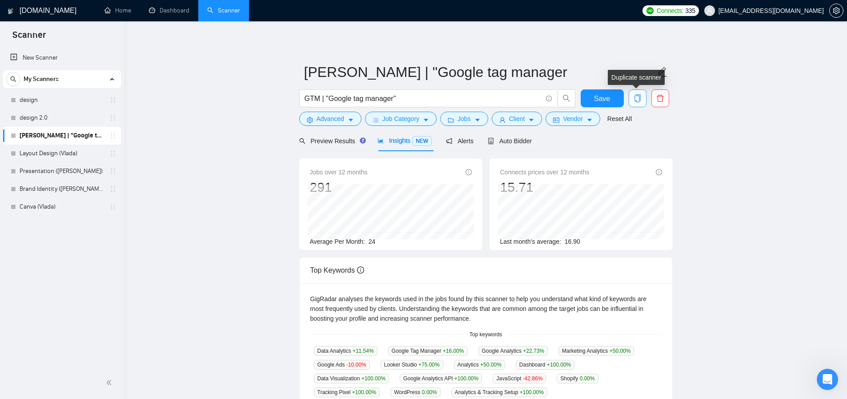
click at [637, 101] on icon "copy" at bounding box center [638, 98] width 8 height 8
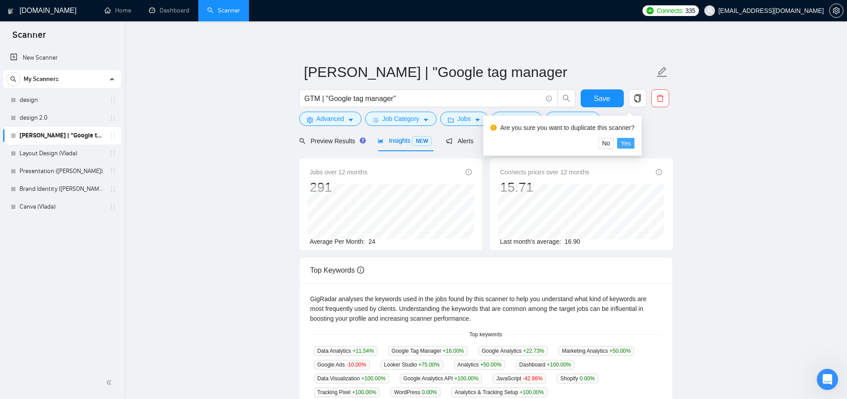
click at [628, 143] on span "Yes" at bounding box center [626, 143] width 10 height 10
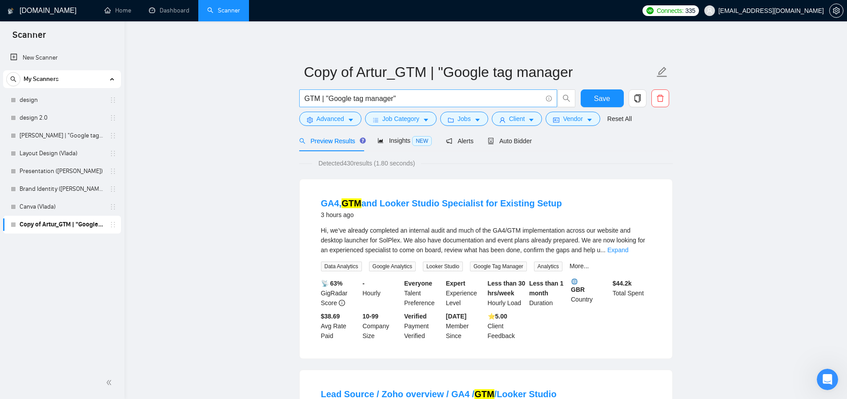
click at [355, 98] on input "GTM | "Google tag manager"" at bounding box center [424, 98] width 238 height 11
drag, startPoint x: 400, startPoint y: 100, endPoint x: 295, endPoint y: 92, distance: 105.2
paste input "Conversion Tracking"
type input "Conversion Tracking"
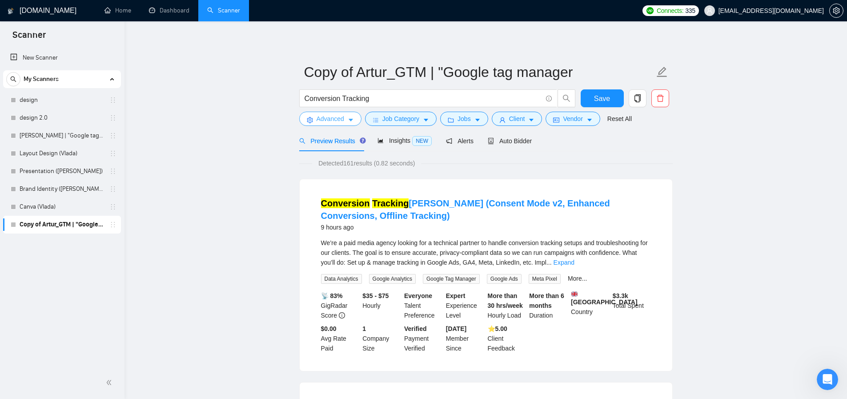
click at [325, 120] on span "Advanced" at bounding box center [331, 119] width 28 height 10
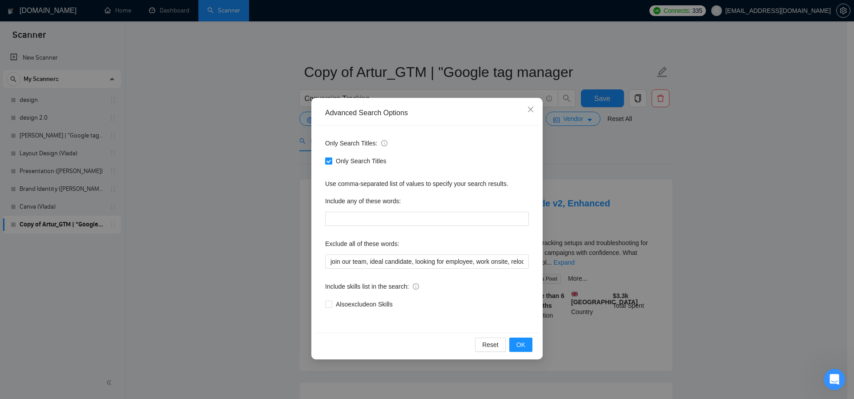
click at [332, 160] on span "Only Search Titles" at bounding box center [361, 161] width 58 height 10
click at [331, 160] on input "Only Search Titles" at bounding box center [328, 160] width 6 height 6
checkbox input "false"
click at [528, 348] on button "OK" at bounding box center [520, 345] width 23 height 14
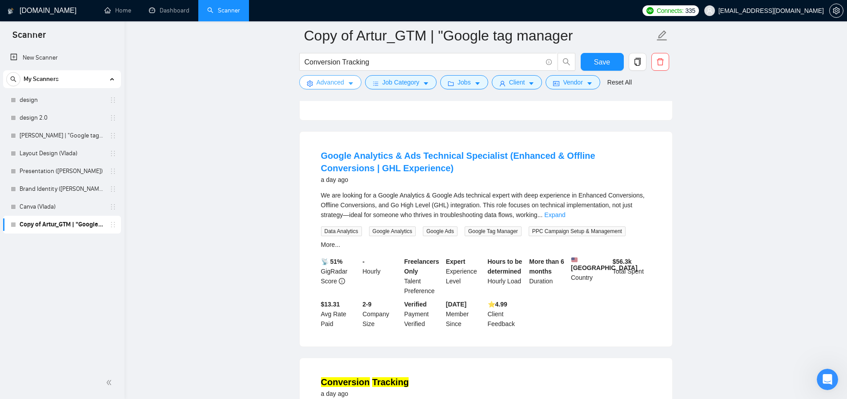
scroll to position [264, 0]
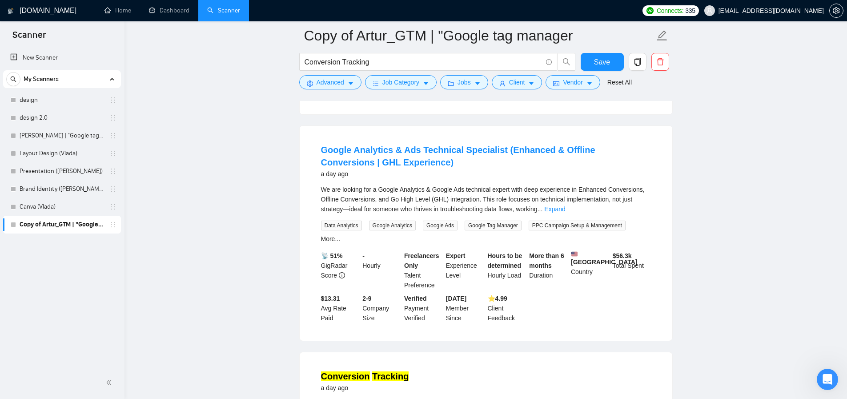
click at [569, 201] on div "We are looking for a Google Analytics & Google Ads technical expert with deep e…" at bounding box center [486, 199] width 330 height 29
click at [565, 213] on link "Expand" at bounding box center [554, 208] width 21 height 7
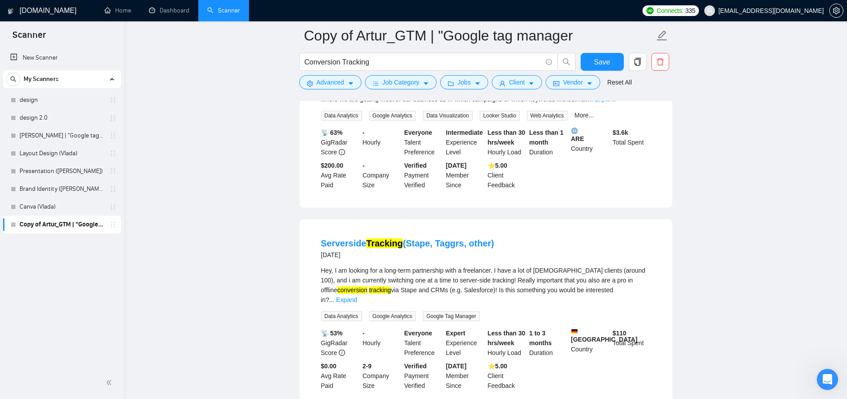
scroll to position [1356, 0]
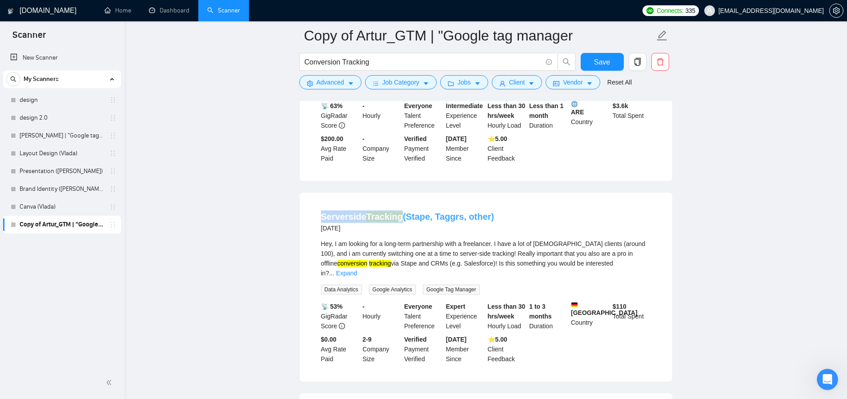
drag, startPoint x: 314, startPoint y: 252, endPoint x: 403, endPoint y: 254, distance: 89.0
click at [403, 254] on li "Serverside Tracking (Stape, Taggrs, other) 6 days ago Hey, I am looking for a l…" at bounding box center [485, 287] width 351 height 168
copy link "Serverside Tracking"
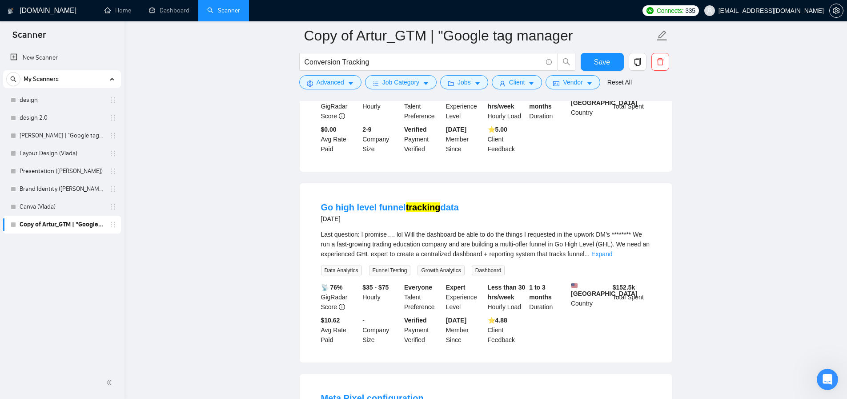
scroll to position [1617, 0]
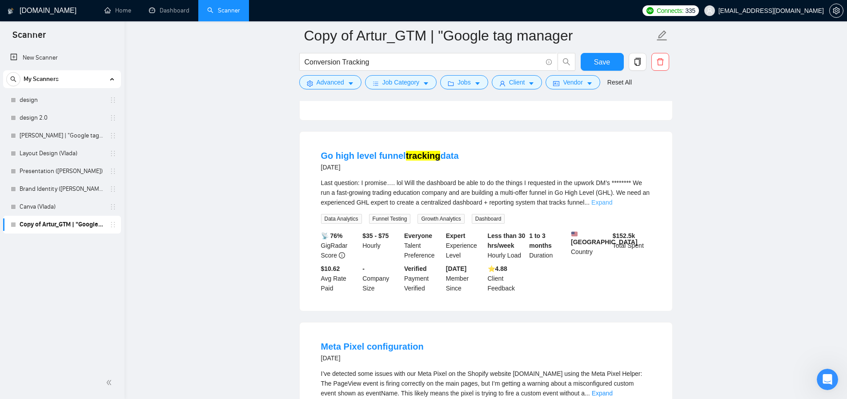
click at [612, 206] on link "Expand" at bounding box center [602, 202] width 21 height 7
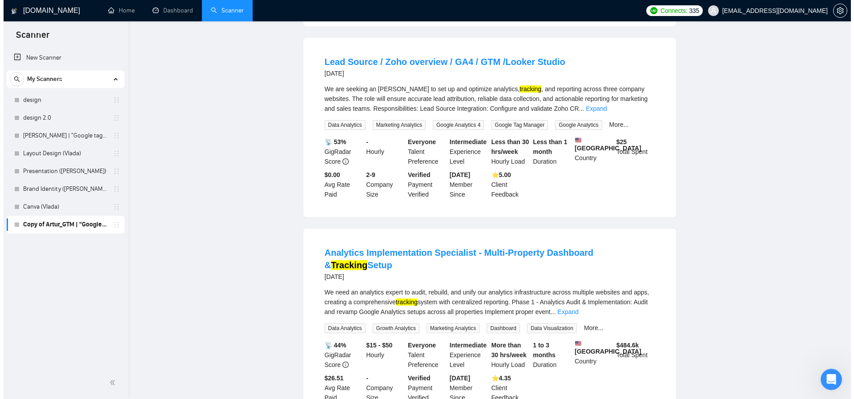
scroll to position [0, 0]
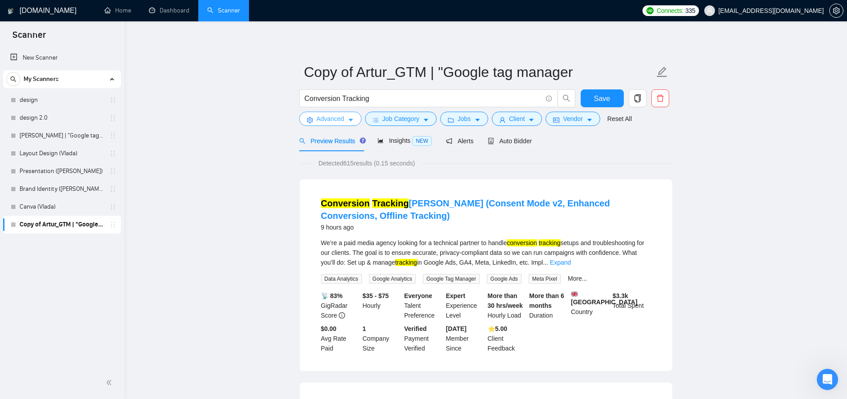
click at [328, 121] on span "Advanced" at bounding box center [331, 119] width 28 height 10
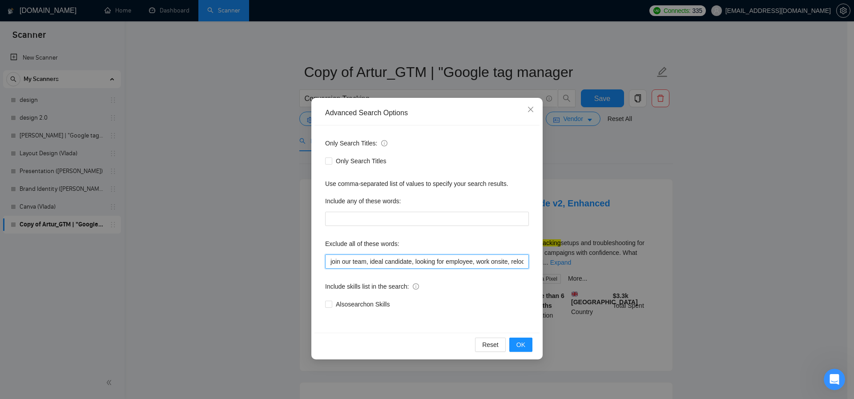
scroll to position [0, 123]
drag, startPoint x: 495, startPoint y: 263, endPoint x: 603, endPoint y: 260, distance: 107.7
click at [603, 260] on div "Advanced Search Options Only Search Titles: Only Search Titles Use comma-separa…" at bounding box center [427, 199] width 854 height 399
click at [525, 262] on input "join our team, ideal candidate, looking for employee, work onsite, relocation r…" at bounding box center [427, 261] width 204 height 14
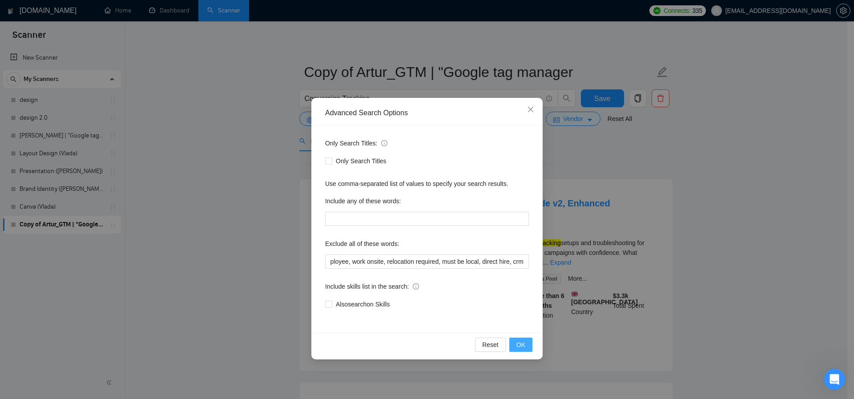
click at [524, 346] on span "OK" at bounding box center [520, 345] width 9 height 10
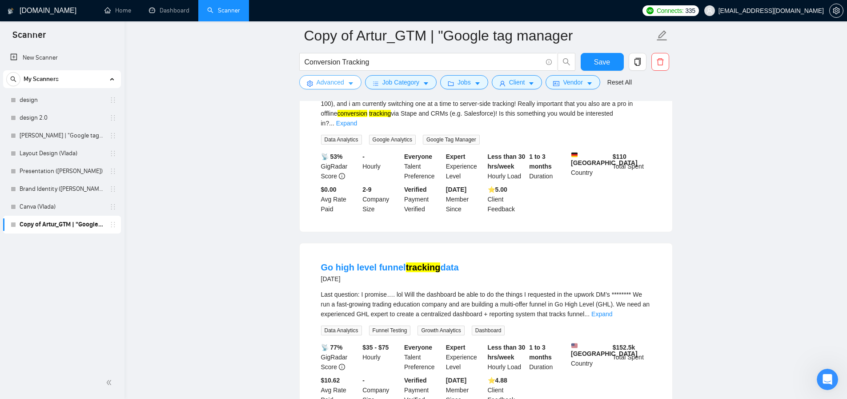
scroll to position [982, 0]
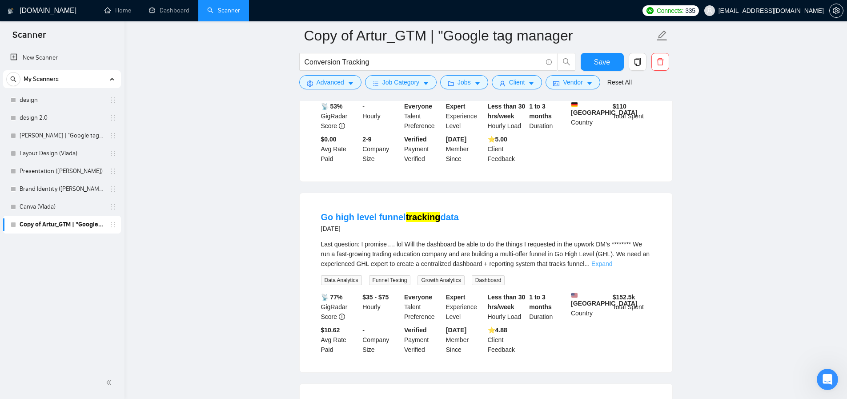
click at [612, 267] on link "Expand" at bounding box center [602, 263] width 21 height 7
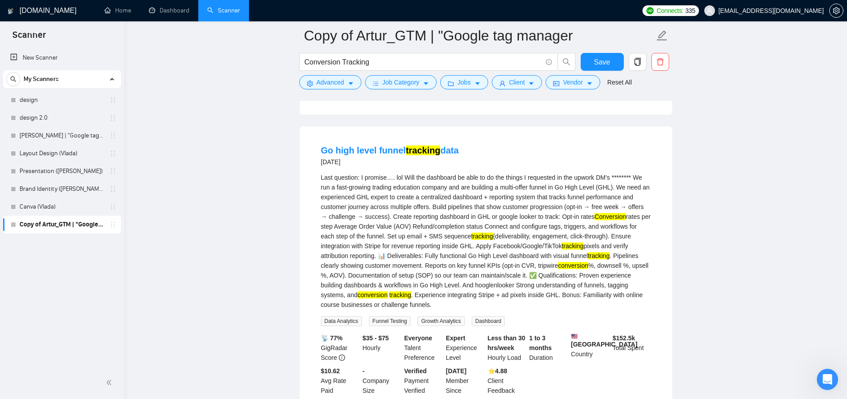
scroll to position [0, 0]
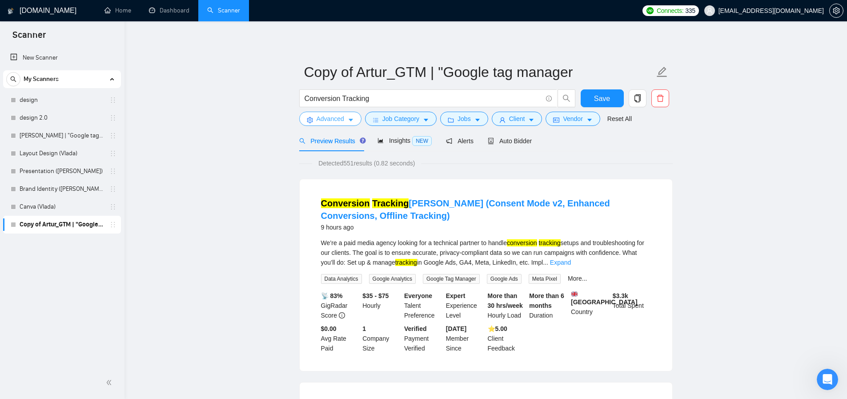
click at [338, 119] on span "Advanced" at bounding box center [331, 119] width 28 height 10
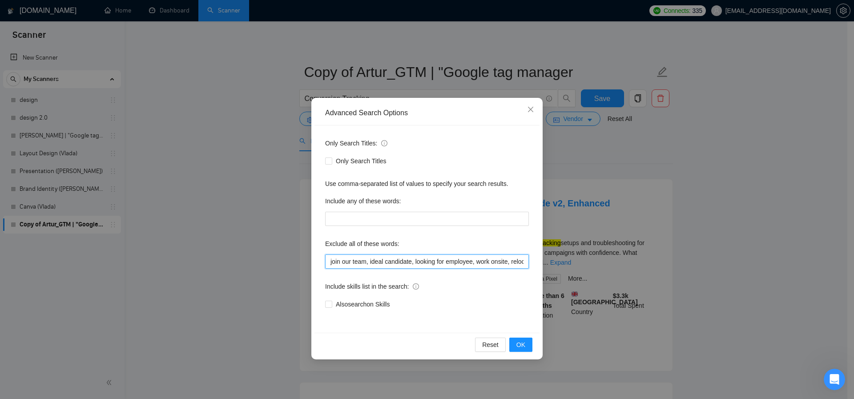
click at [369, 262] on input "join our team, ideal candidate, looking for employee, work onsite, relocation r…" at bounding box center [427, 261] width 204 height 14
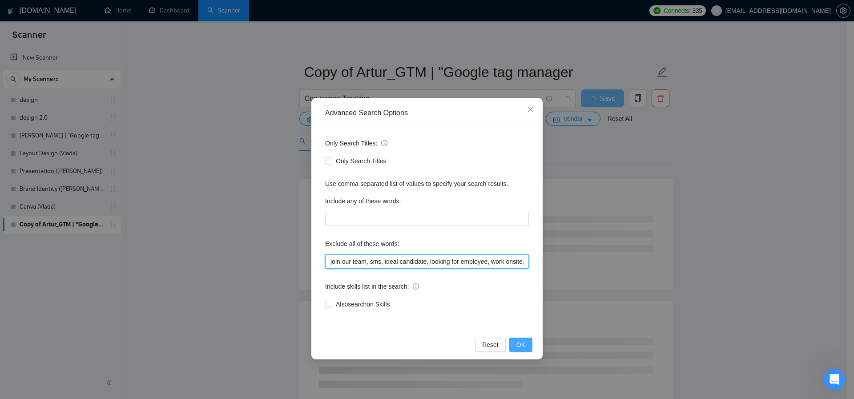
type input "join our team, sms, ideal candidate, looking for employee, work onsite, relocat…"
click at [527, 344] on button "OK" at bounding box center [520, 345] width 23 height 14
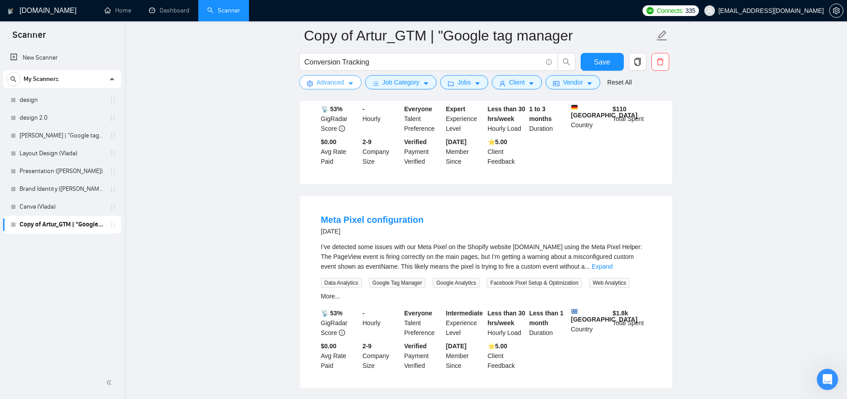
scroll to position [968, 0]
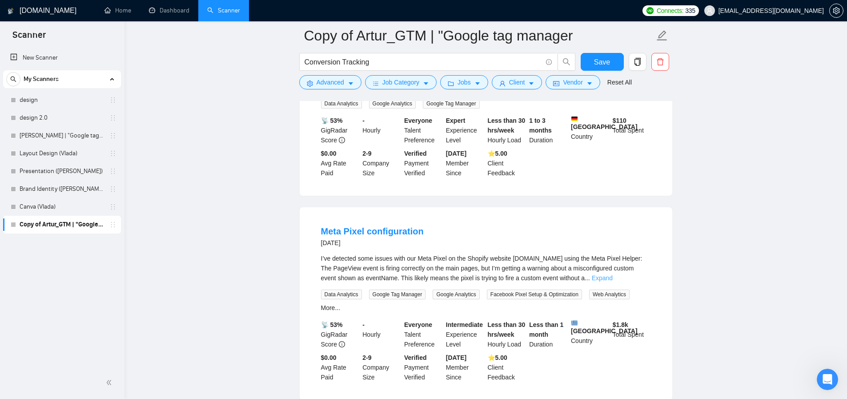
click at [613, 282] on link "Expand" at bounding box center [602, 277] width 21 height 7
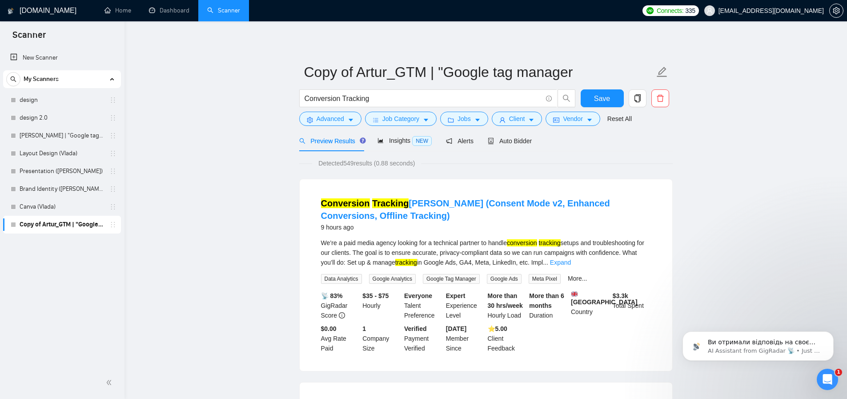
scroll to position [0, 0]
click at [787, 346] on p "Ви отримали відповідь на своє запитання?" at bounding box center [765, 342] width 115 height 9
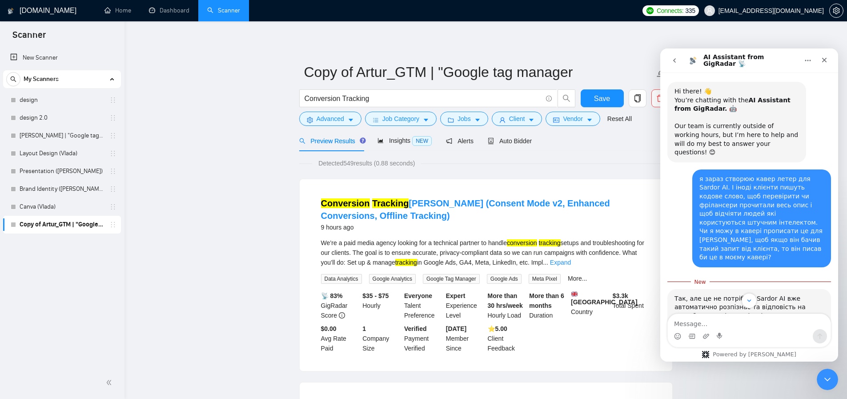
click at [677, 60] on icon "go back" at bounding box center [674, 60] width 7 height 7
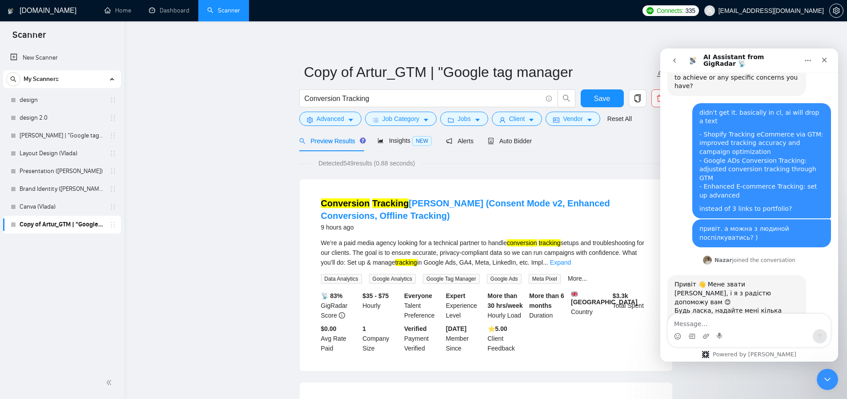
scroll to position [460, 0]
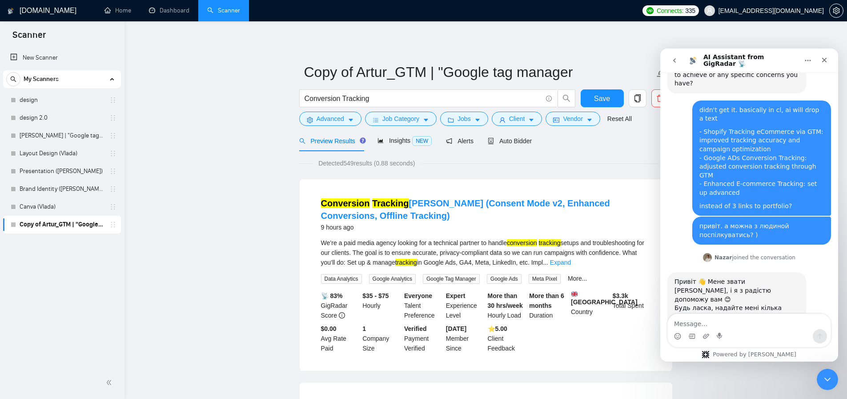
click at [715, 323] on textarea "Message…" at bounding box center [749, 321] width 163 height 15
click at [712, 323] on textarea "Message…" at bounding box center [749, 321] width 163 height 15
click at [830, 376] on icon "Close Intercom Messenger" at bounding box center [826, 378] width 11 height 11
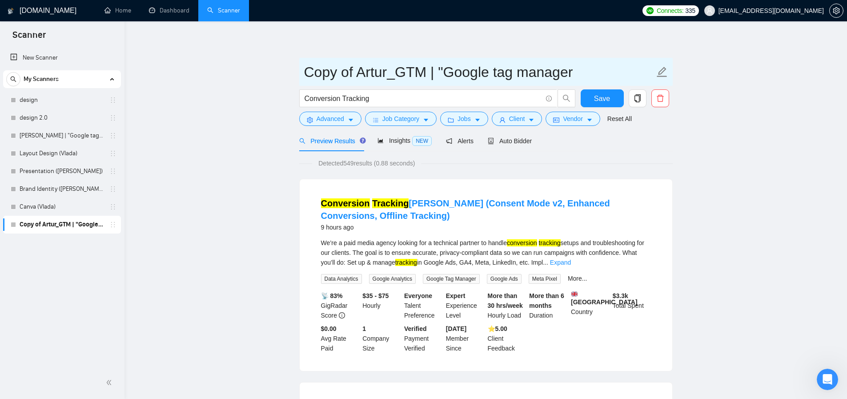
click at [427, 66] on input "Copy of Artur_GTM | "Google tag manager" at bounding box center [479, 72] width 350 height 22
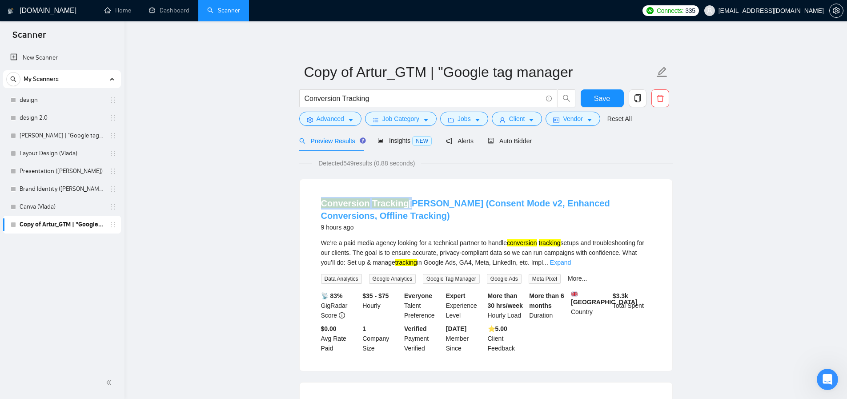
copy link "Conversion Tracking"
drag, startPoint x: 305, startPoint y: 203, endPoint x: 280, endPoint y: 183, distance: 32.6
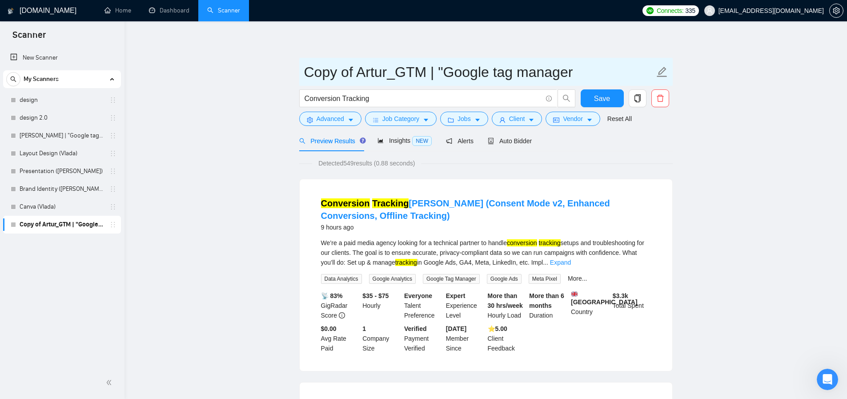
click at [305, 72] on input "Copy of Artur_GTM | "Google tag manager" at bounding box center [479, 72] width 350 height 22
drag, startPoint x: 306, startPoint y: 72, endPoint x: 350, endPoint y: 71, distance: 45.0
click at [350, 71] on input "Copy of Artur_GTM | "Google tag manager" at bounding box center [479, 72] width 350 height 22
drag, startPoint x: 342, startPoint y: 71, endPoint x: 519, endPoint y: 108, distance: 181.3
click at [519, 108] on form "Artur_GTM | "Google tag manager Conversion Tracking Save Advanced Job Category …" at bounding box center [486, 94] width 374 height 72
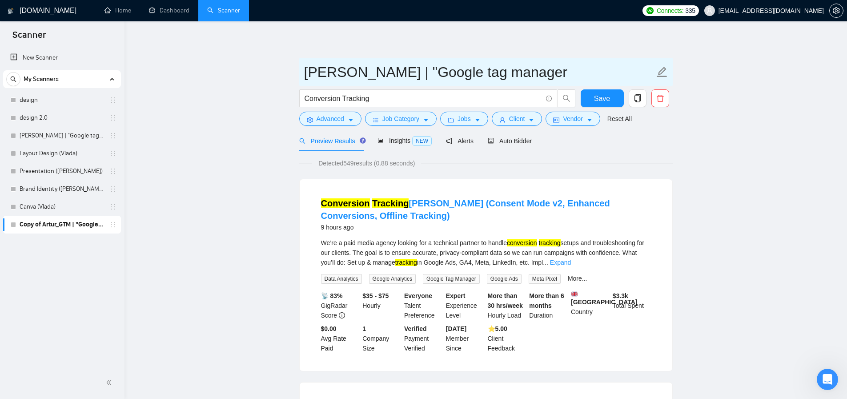
paste input "Conversion Tracking"
type input "[PERSON_NAME] Tracking"
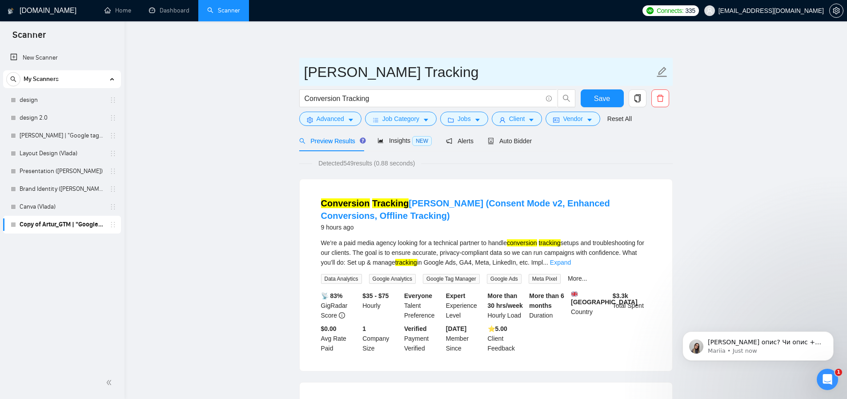
scroll to position [553, 0]
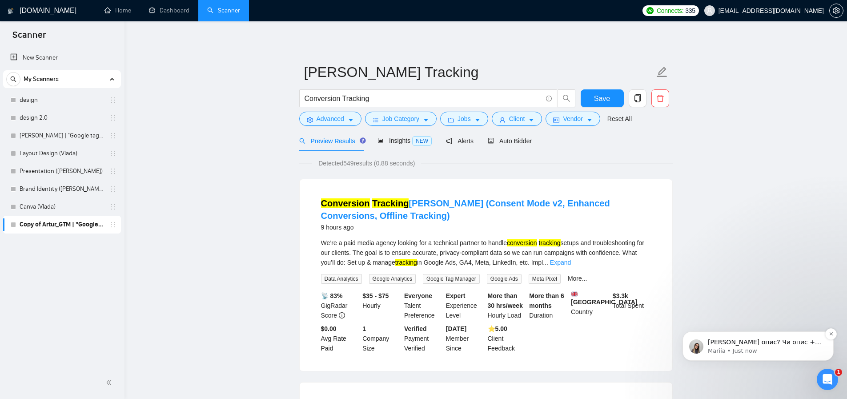
click at [765, 349] on p "Mariia • Just now" at bounding box center [765, 351] width 115 height 8
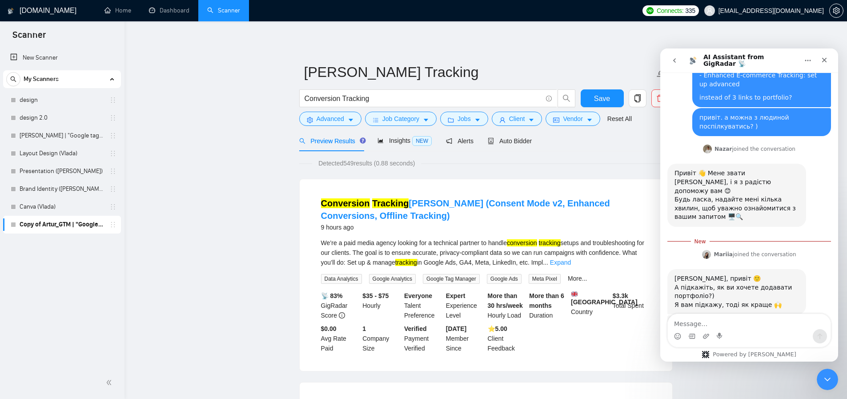
scroll to position [568, 0]
click at [714, 326] on textarea "Message…" at bounding box center [749, 321] width 163 height 15
click at [716, 325] on textarea "Message…" at bounding box center [749, 321] width 163 height 15
type textarea "g"
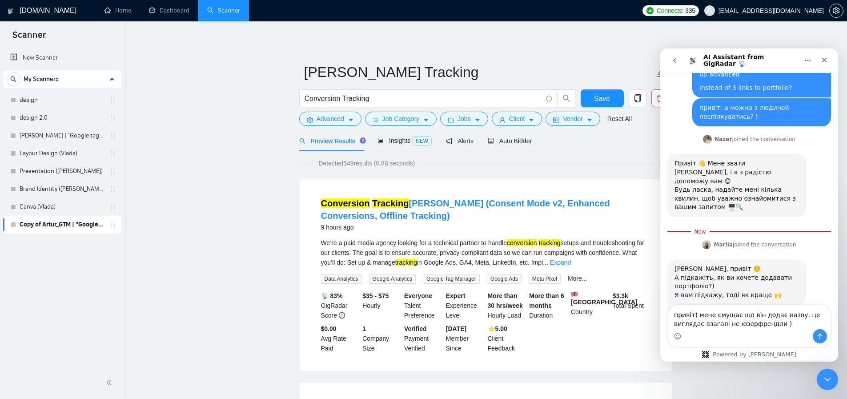
type textarea "привіт) мене смущає що він додає назву. це виглядає взагалі не юзерфрендли )"
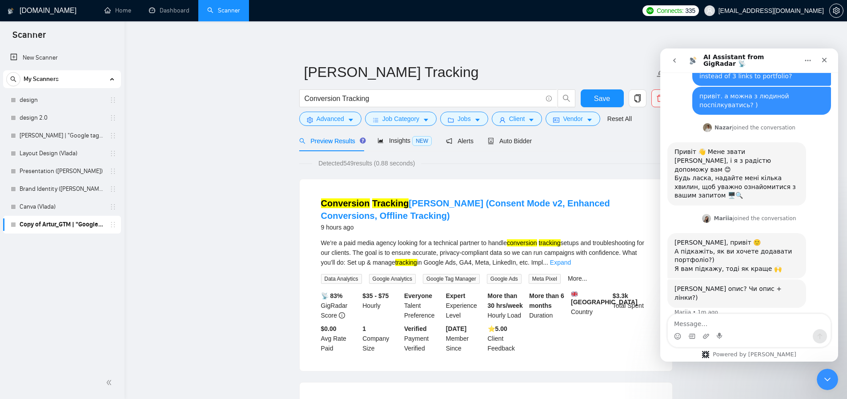
scroll to position [617, 0]
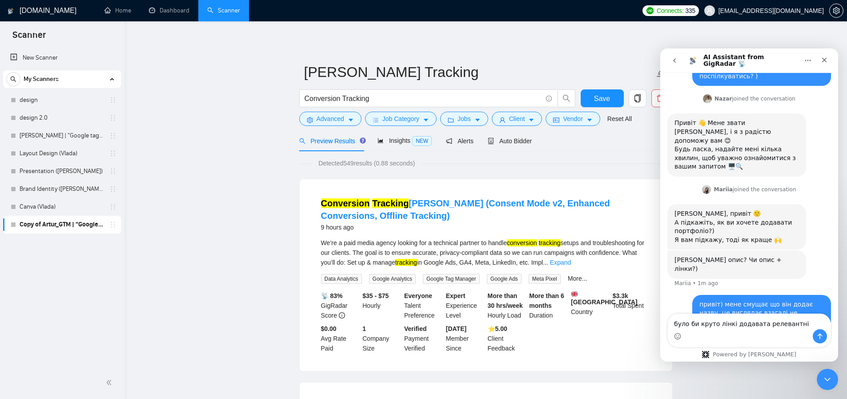
type textarea "було би круто лінкі додавата релевантні"
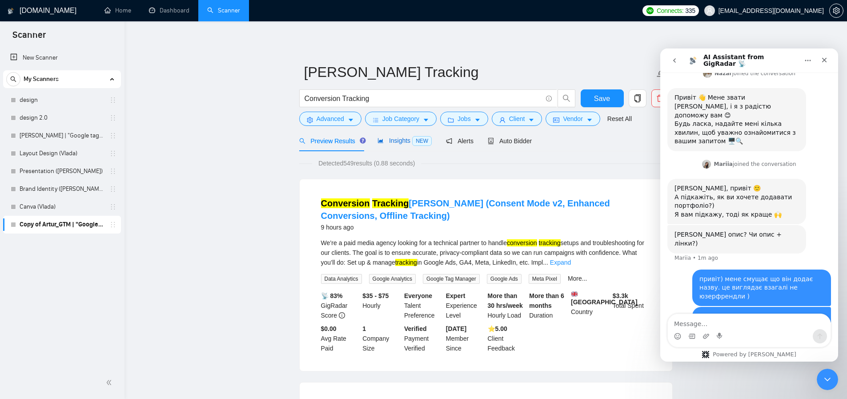
click at [393, 143] on span "Insights NEW" at bounding box center [405, 140] width 54 height 7
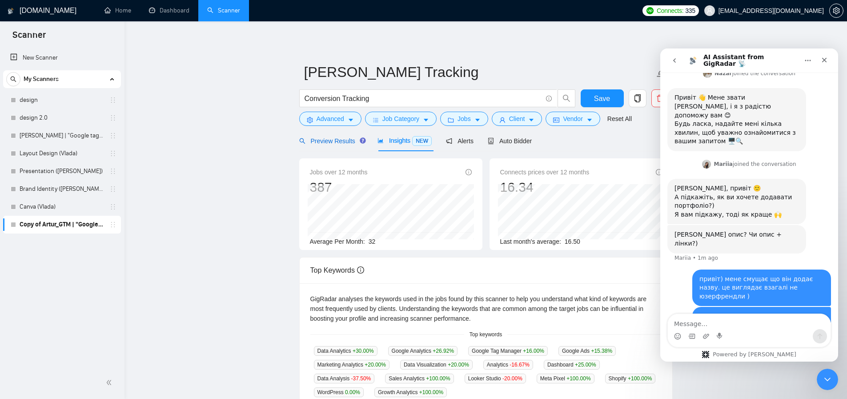
click at [331, 139] on span "Preview Results" at bounding box center [331, 140] width 64 height 7
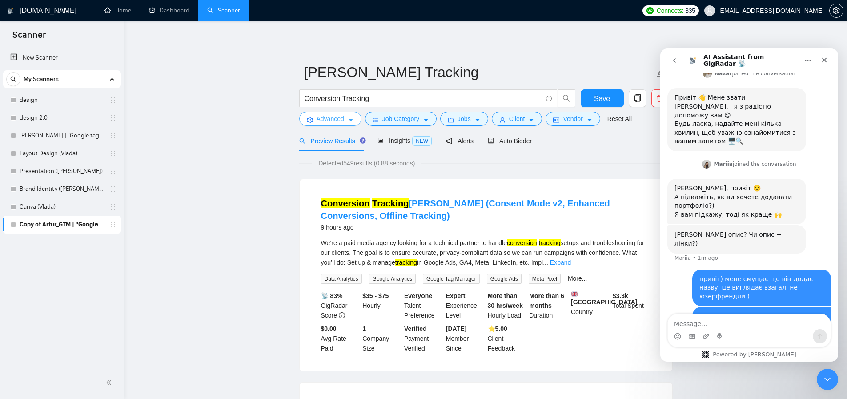
click at [331, 118] on span "Advanced" at bounding box center [331, 119] width 28 height 10
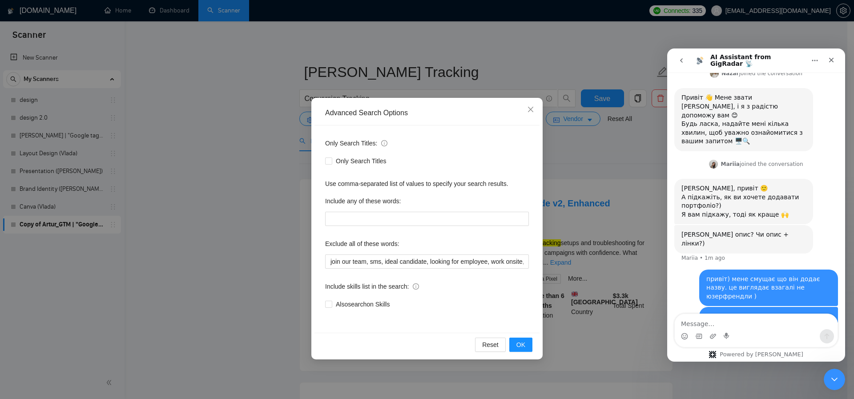
click at [262, 179] on div "Advanced Search Options Only Search Titles: Only Search Titles Use comma-separa…" at bounding box center [427, 199] width 854 height 399
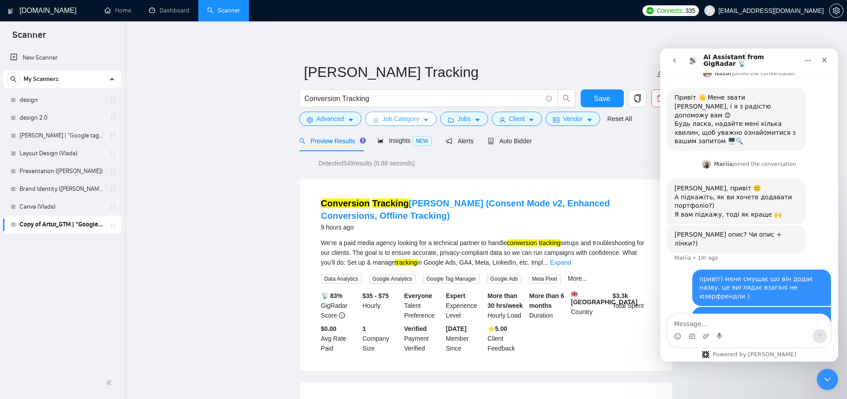
click at [399, 119] on span "Job Category" at bounding box center [401, 119] width 37 height 10
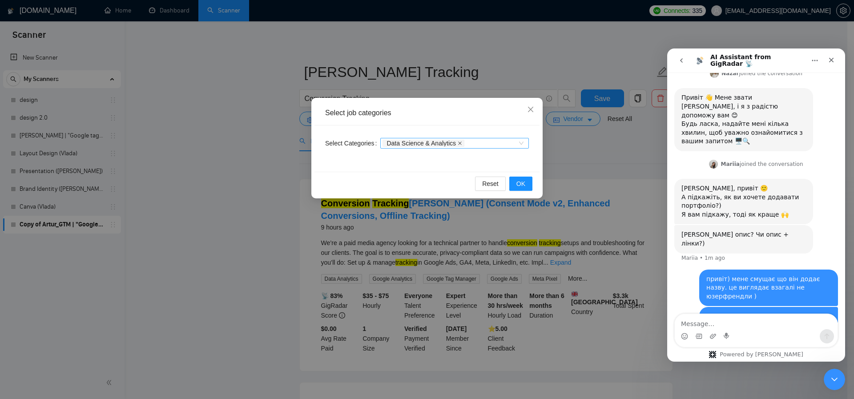
click at [462, 142] on icon "close" at bounding box center [460, 143] width 4 height 4
click at [525, 189] on button "OK" at bounding box center [520, 184] width 23 height 14
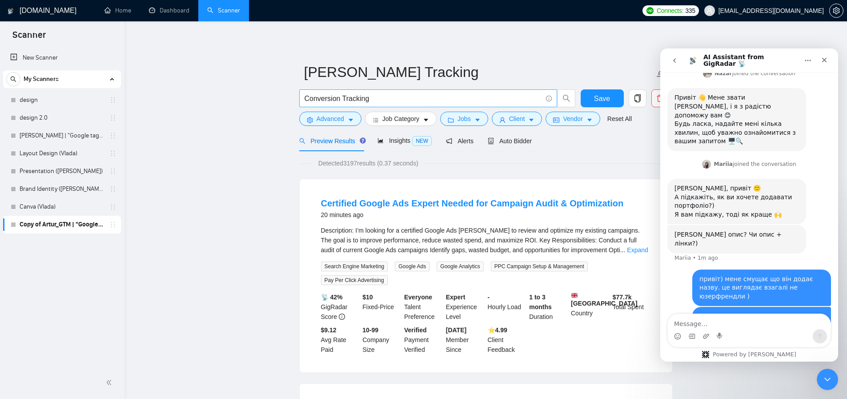
click at [390, 99] on input "Conversion Tracking" at bounding box center [424, 98] width 238 height 11
click at [307, 99] on input "Conversion Tracking"" at bounding box center [424, 98] width 238 height 11
click at [305, 99] on input "Conversion Tracking"" at bounding box center [424, 98] width 238 height 11
click at [570, 99] on icon "search" at bounding box center [567, 98] width 8 height 8
click at [639, 249] on link "Expand" at bounding box center [637, 249] width 21 height 7
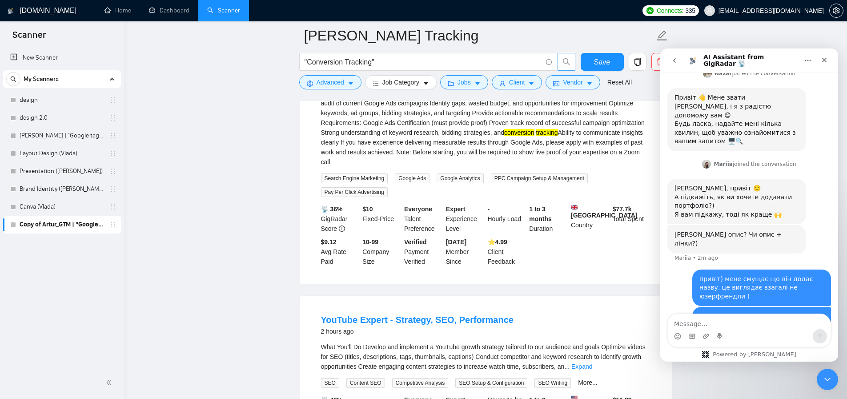
scroll to position [362, 0]
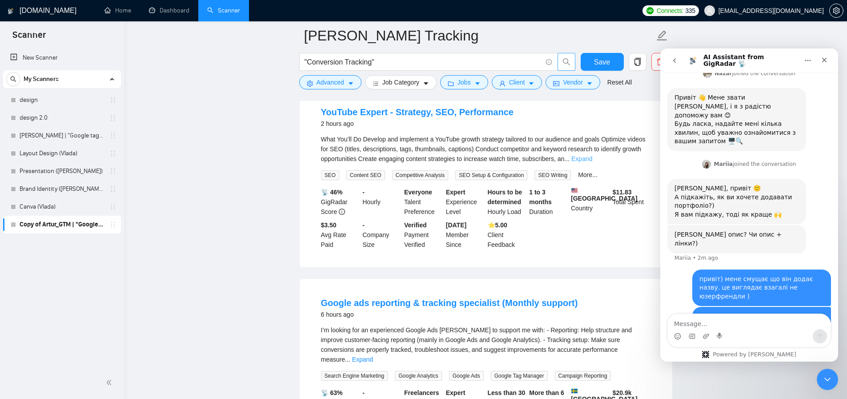
click at [592, 162] on link "Expand" at bounding box center [582, 158] width 21 height 7
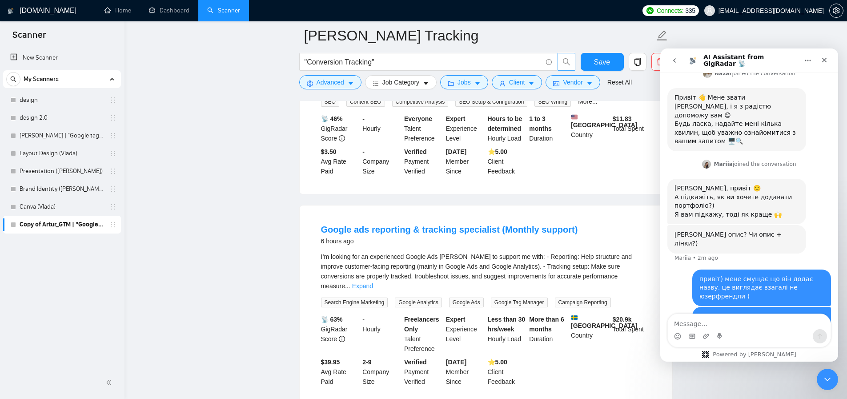
scroll to position [531, 0]
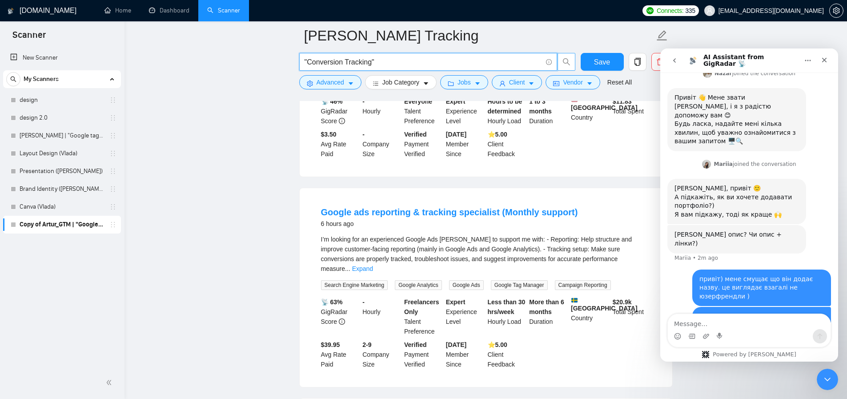
click at [414, 61] on input ""Conversion Tracking"" at bounding box center [424, 61] width 238 height 11
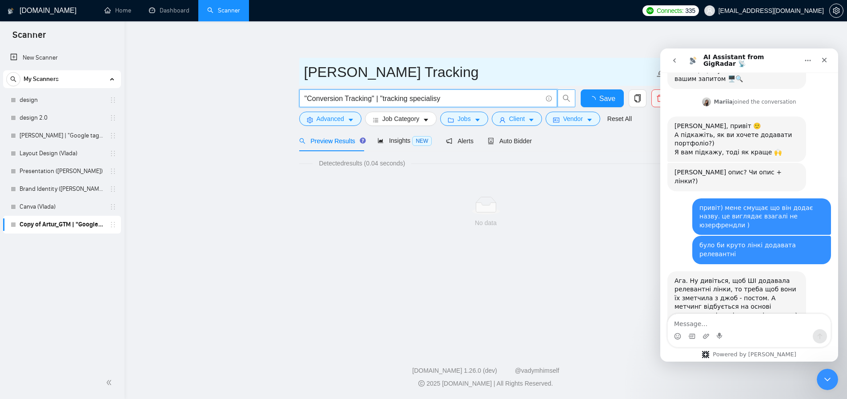
scroll to position [0, 0]
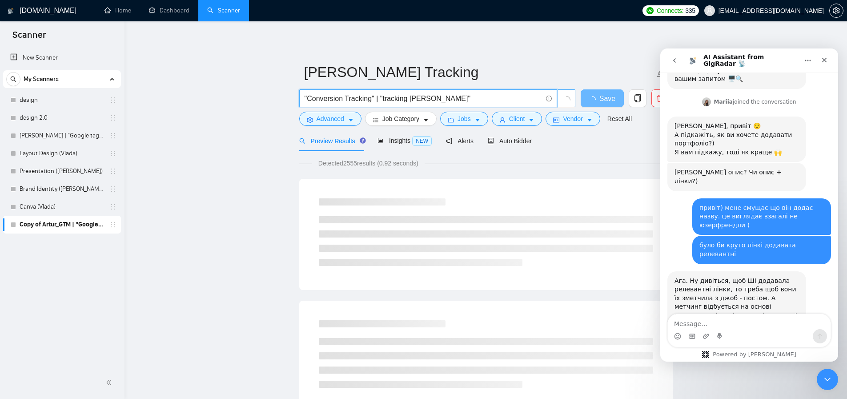
type input ""Conversion Tracking" | "tracking specialist""
click at [725, 277] on div "Ага. Ну дивіться, щоб ШІ додавала релевантні лінки, то треба щоб вони їх зметчи…" at bounding box center [737, 316] width 125 height 78
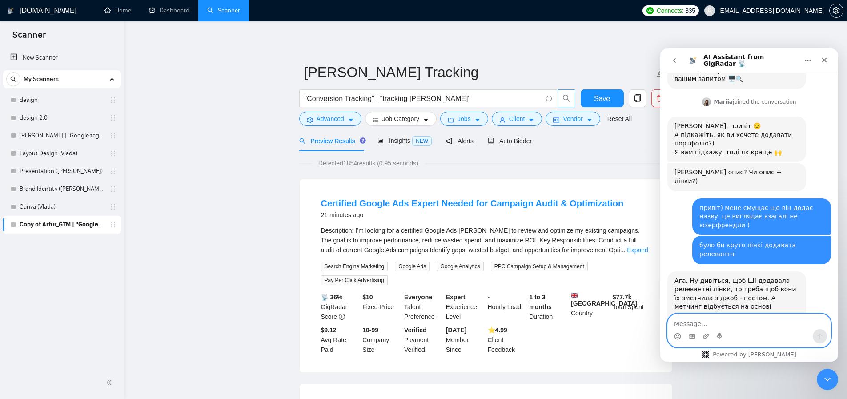
click at [704, 320] on textarea "Message…" at bounding box center [749, 321] width 163 height 15
type textarea "v"
click at [732, 324] on textarea "можно Artur_GTM | Google tag manager"" at bounding box center [749, 321] width 163 height 15
type textarea "можно [PERSON_NAME] | "Google tag manager""
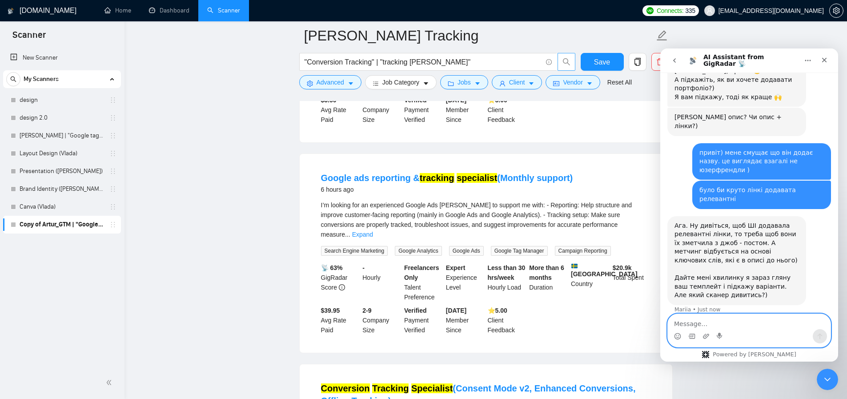
scroll to position [439, 0]
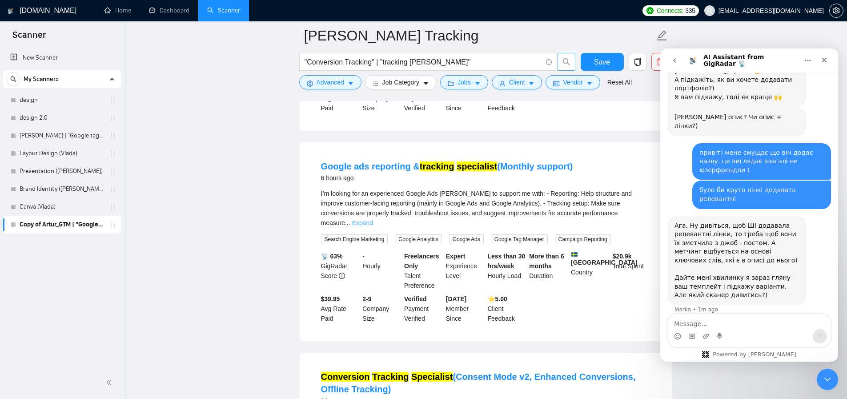
click at [373, 225] on link "Expand" at bounding box center [362, 222] width 21 height 7
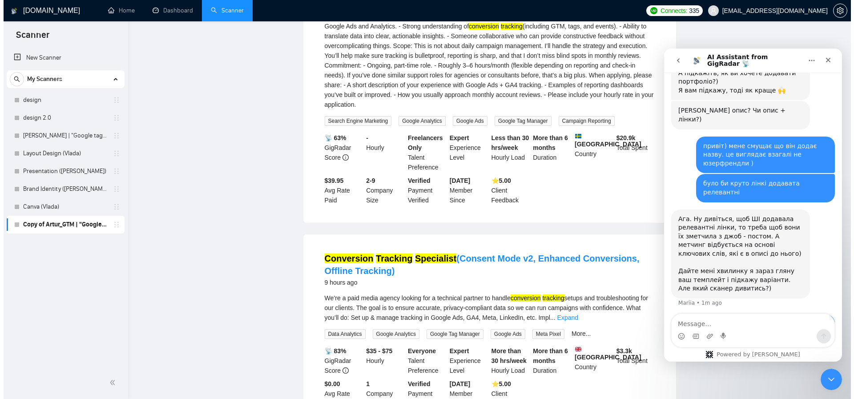
scroll to position [0, 0]
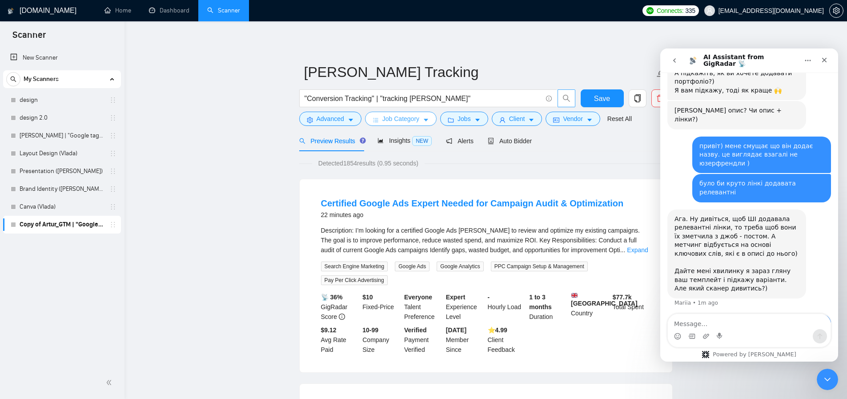
click at [419, 119] on span "Job Category" at bounding box center [401, 119] width 37 height 10
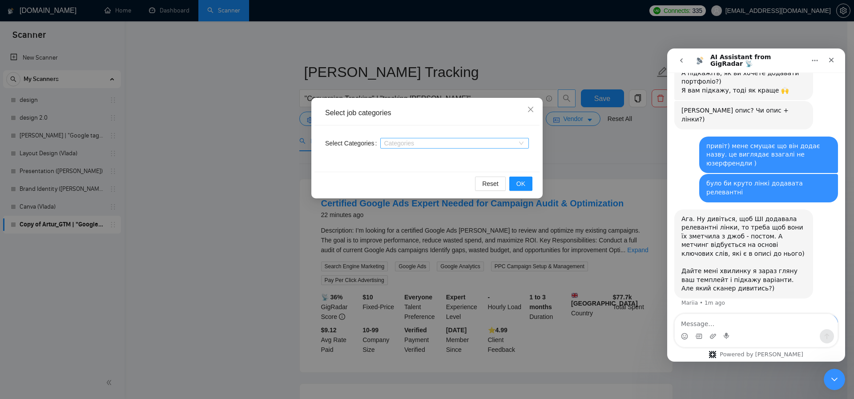
click at [424, 136] on div "Categories" at bounding box center [454, 143] width 149 height 14
click at [425, 140] on div at bounding box center [450, 143] width 135 height 7
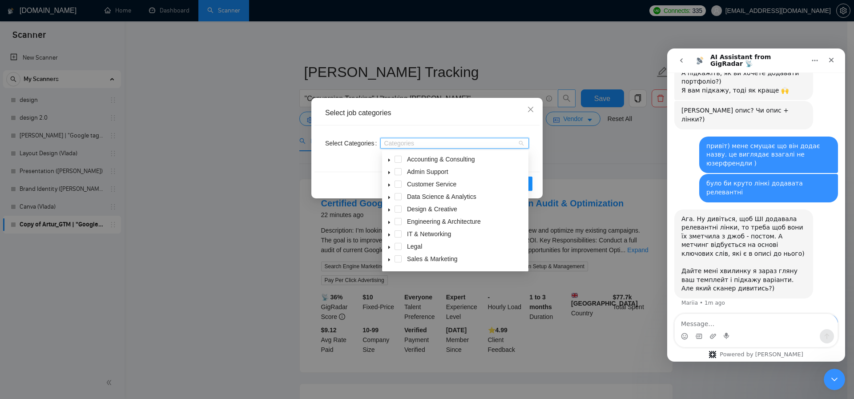
click at [389, 221] on icon "caret-down" at bounding box center [389, 222] width 4 height 4
click at [391, 224] on span at bounding box center [389, 221] width 11 height 11
click at [388, 220] on icon "caret-down" at bounding box center [389, 218] width 4 height 4
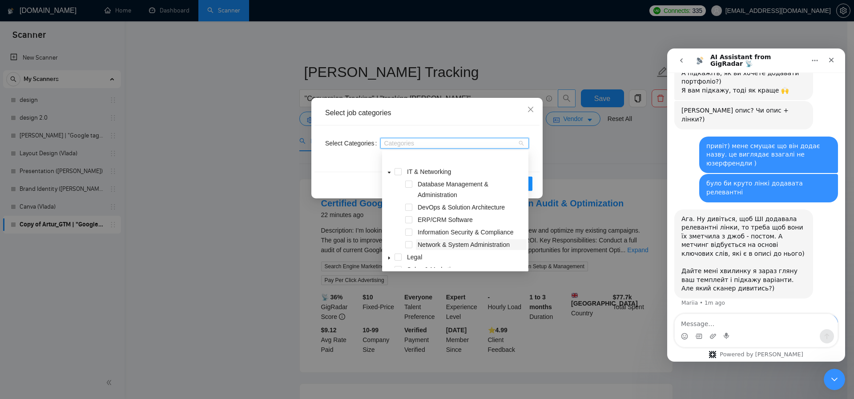
scroll to position [109, 0]
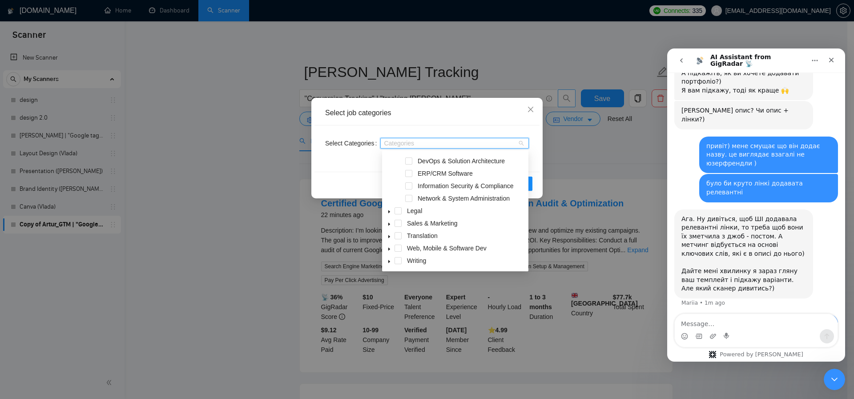
click at [389, 224] on icon "caret-down" at bounding box center [389, 224] width 2 height 3
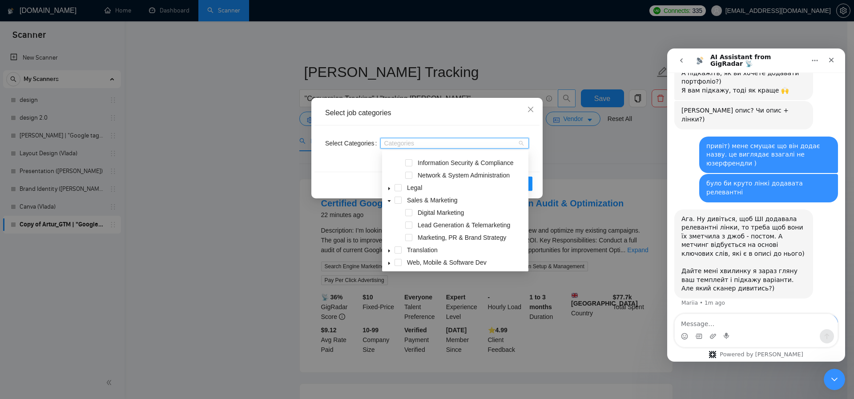
scroll to position [137, 0]
click at [415, 209] on div "Digital Marketing" at bounding box center [455, 207] width 143 height 12
click at [412, 208] on span at bounding box center [408, 206] width 7 height 7
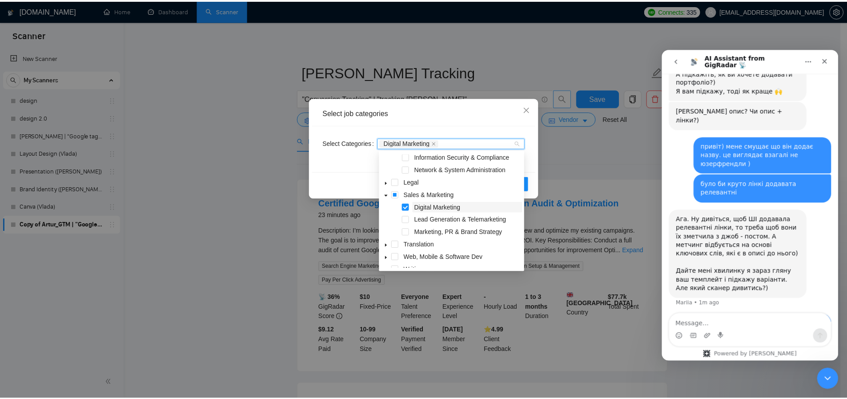
scroll to position [0, 0]
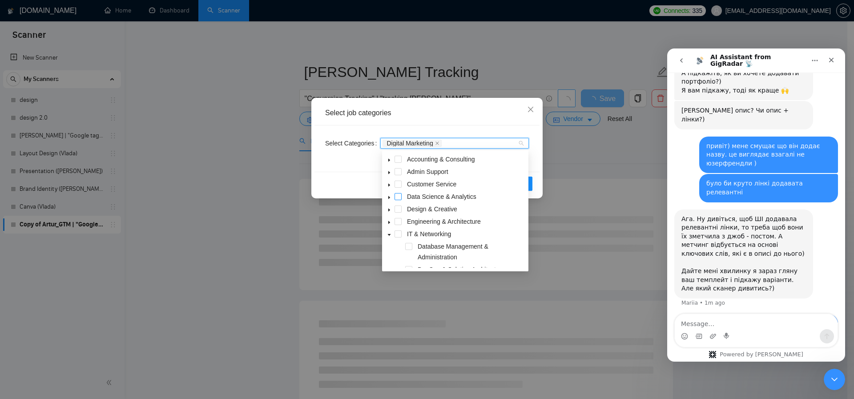
click at [398, 197] on span at bounding box center [398, 196] width 7 height 7
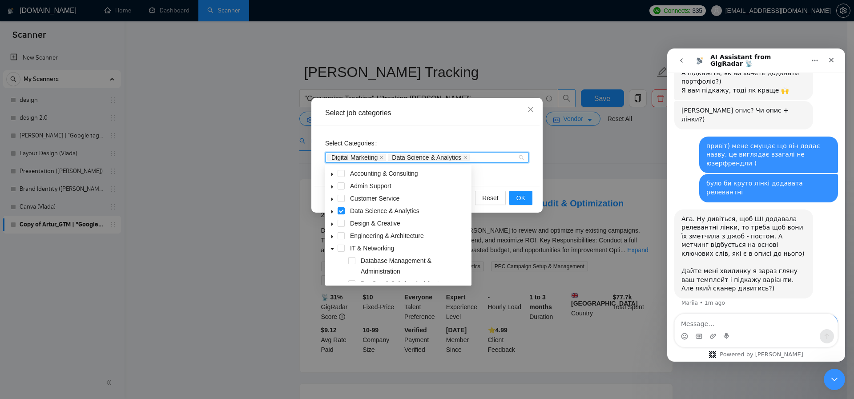
click at [330, 250] on icon "caret-down" at bounding box center [332, 249] width 4 height 4
click at [332, 212] on icon "caret-down" at bounding box center [332, 211] width 2 height 3
click at [332, 212] on icon "caret-down" at bounding box center [332, 212] width 3 height 2
click at [511, 172] on div "Select Categories Digital Marketing Data Science & Analytics" at bounding box center [426, 155] width 225 height 60
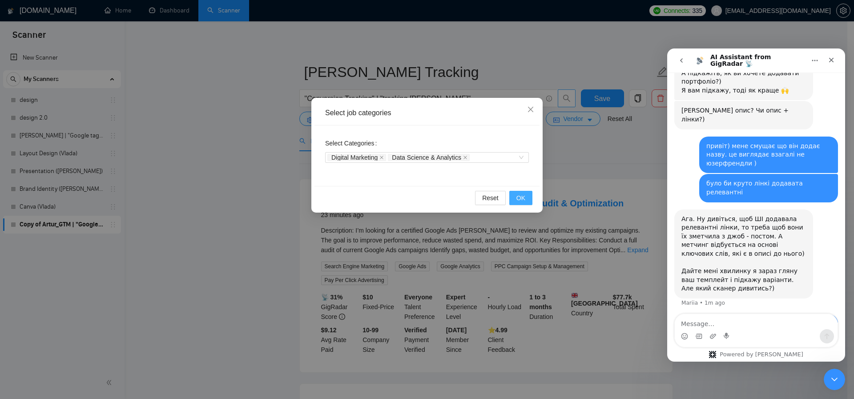
click at [518, 197] on span "OK" at bounding box center [520, 198] width 9 height 10
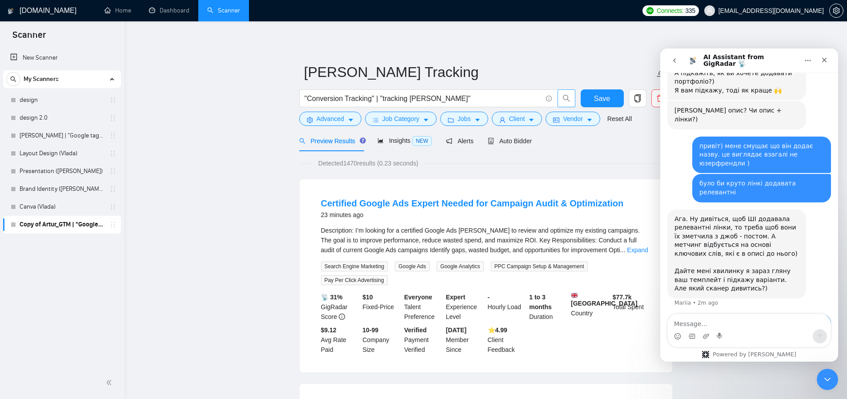
click at [401, 126] on form "Artur_Conversion Tracking "Conversion Tracking" | "tracking specialist" Save Ad…" at bounding box center [486, 94] width 374 height 72
click at [404, 122] on span "Job Category" at bounding box center [401, 119] width 37 height 10
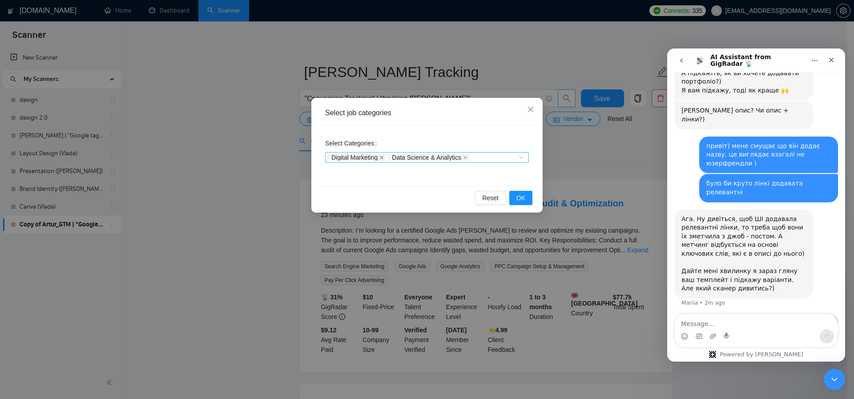
click at [383, 157] on icon "close" at bounding box center [382, 158] width 4 height 4
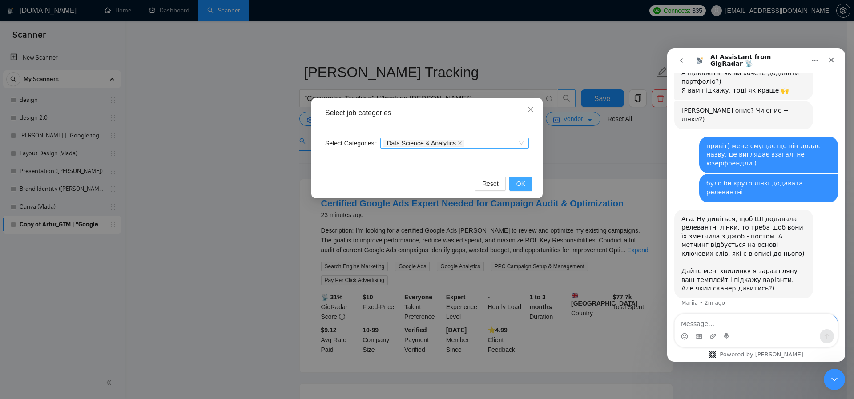
click at [517, 179] on span "OK" at bounding box center [520, 184] width 9 height 10
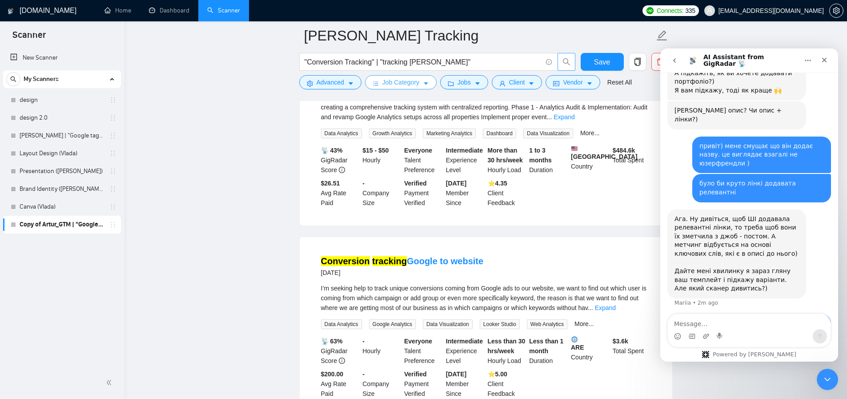
scroll to position [395, 0]
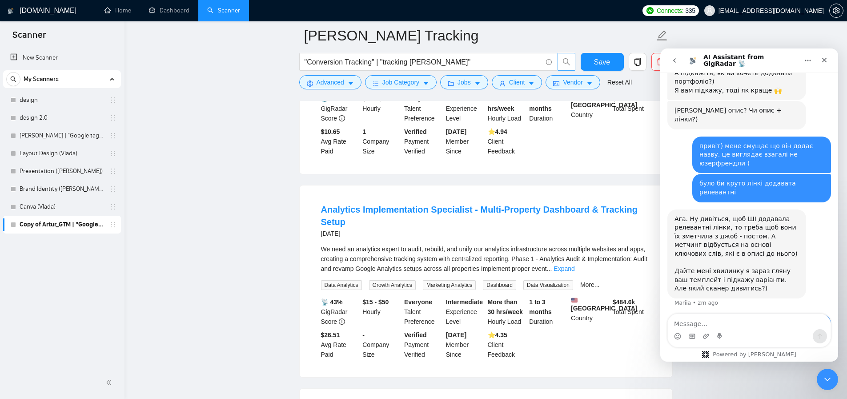
click at [460, 255] on li "Analytics Implementation Specialist - Multi-Property Dashboard & Tracking Setup…" at bounding box center [485, 281] width 351 height 170
click at [575, 272] on link "Expand" at bounding box center [564, 268] width 21 height 7
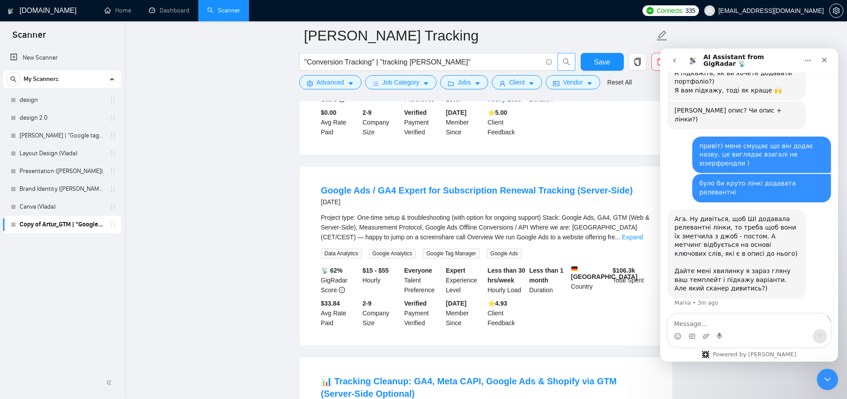
scroll to position [1128, 0]
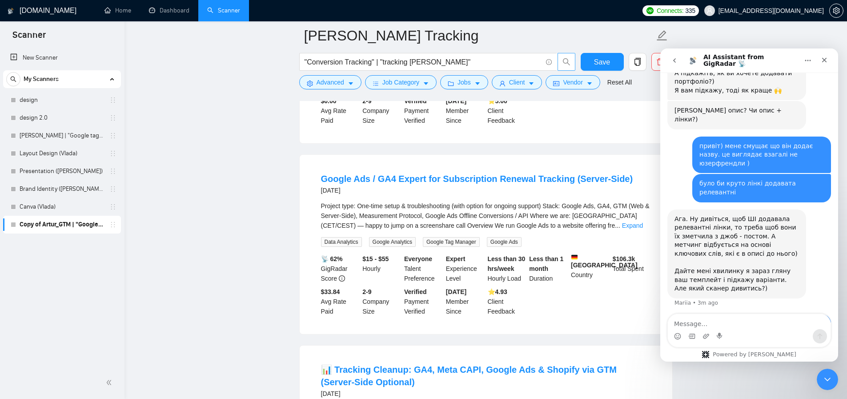
click at [640, 229] on link "Expand" at bounding box center [632, 225] width 21 height 7
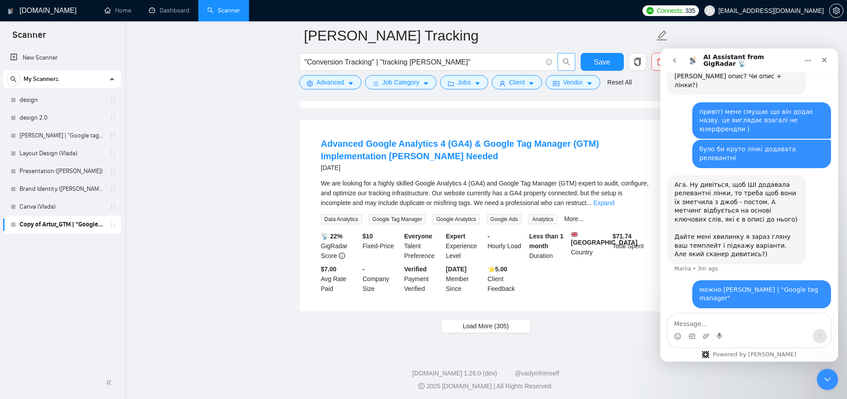
scroll to position [2334, 0]
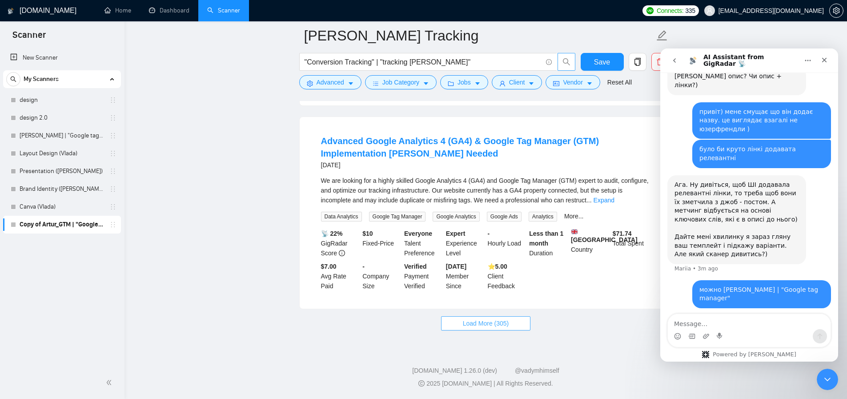
click at [492, 323] on span "Load More (305)" at bounding box center [486, 323] width 46 height 10
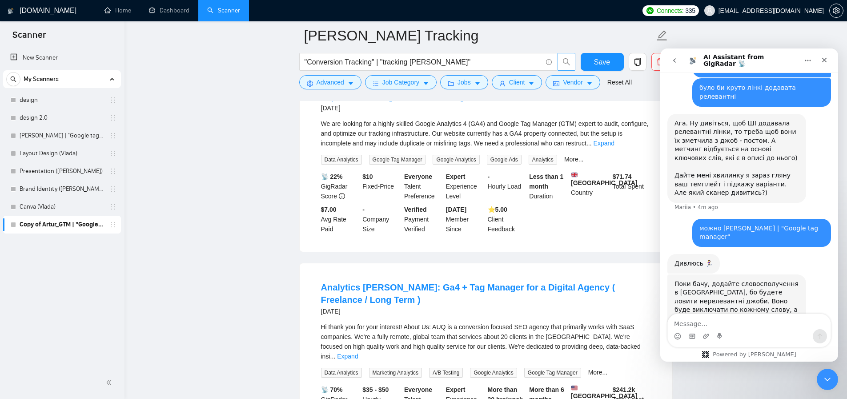
scroll to position [869, 0]
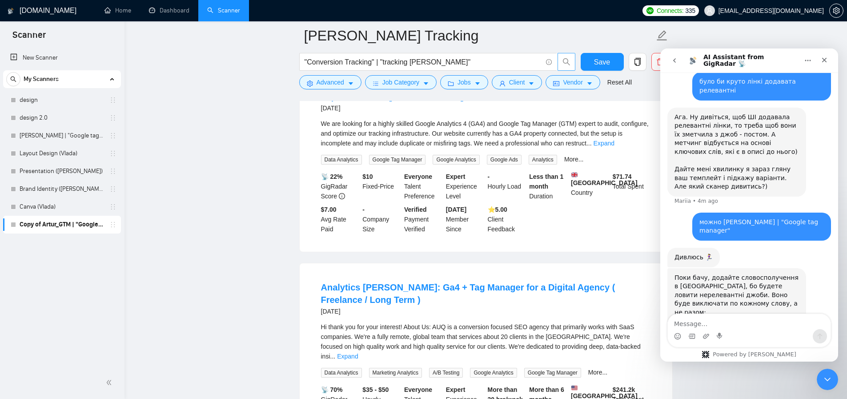
click at [728, 317] on img "Mariia says…" at bounding box center [734, 345] width 119 height 56
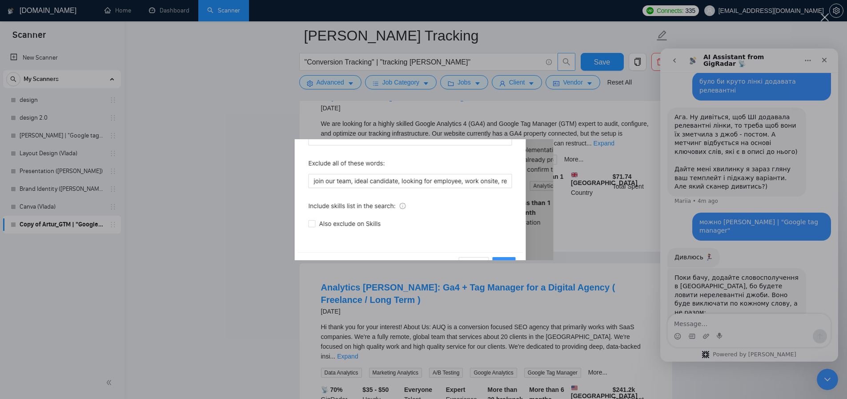
click at [740, 247] on div "Intercom messenger" at bounding box center [423, 199] width 847 height 399
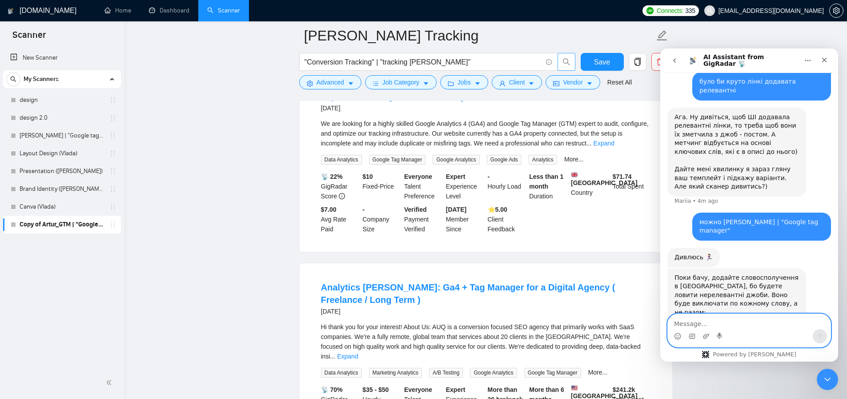
click at [716, 319] on textarea "Message…" at bounding box center [749, 321] width 163 height 15
type textarea "l"
type textarea "дякую. зараз поправлю"
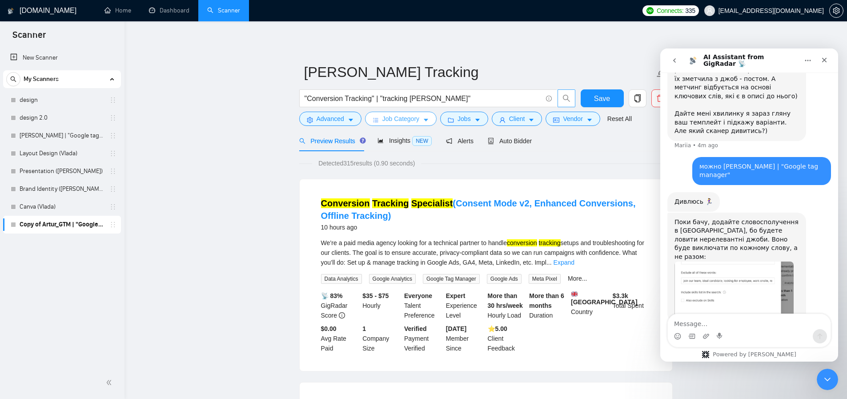
click at [393, 119] on span "Job Category" at bounding box center [401, 119] width 37 height 10
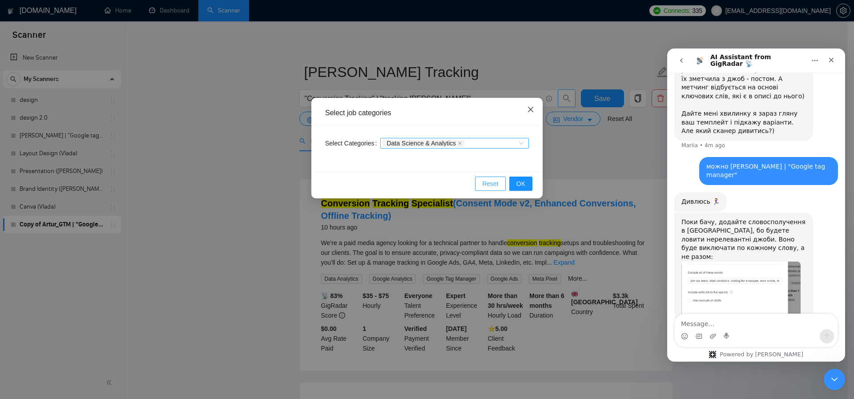
drag, startPoint x: 487, startPoint y: 184, endPoint x: 535, endPoint y: 102, distance: 94.9
click at [538, 103] on div "Select job categories Select Categories Data Science & Analytics Reset OK" at bounding box center [426, 148] width 231 height 101
drag, startPoint x: 532, startPoint y: 109, endPoint x: 440, endPoint y: 129, distance: 93.8
click at [532, 109] on icon "close" at bounding box center [530, 109] width 7 height 7
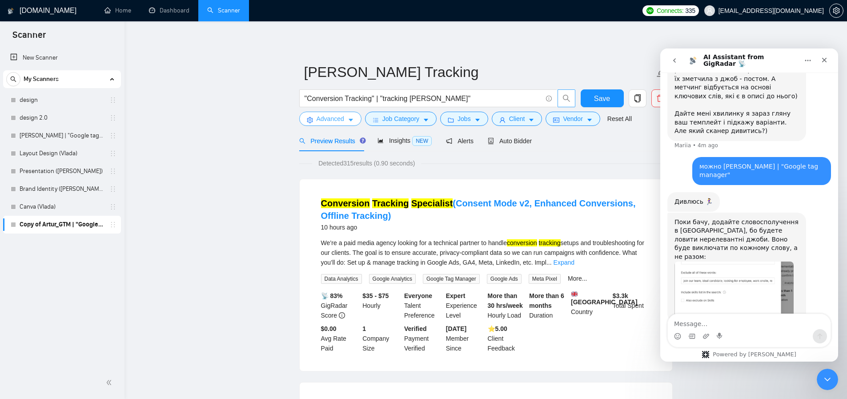
click at [317, 120] on span "Advanced" at bounding box center [331, 119] width 28 height 10
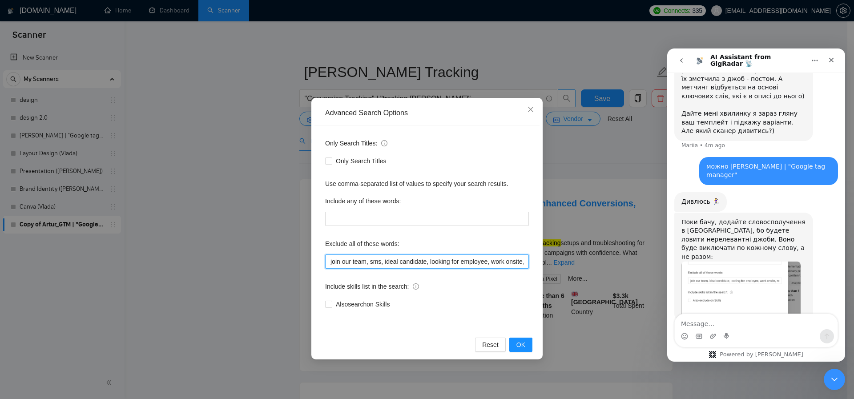
drag, startPoint x: 330, startPoint y: 263, endPoint x: 367, endPoint y: 276, distance: 39.3
click at [330, 263] on input "join our team, sms, ideal candidate, looking for employee, work onsite, relocat…" at bounding box center [427, 261] width 204 height 14
click at [371, 262] on input ""join our team, sms, ideal candidate, looking for employee, work onsite, reloca…" at bounding box center [427, 261] width 204 height 14
click at [370, 262] on input ""join our team, sms, ideal candidate, looking for employee, work onsite, reloca…" at bounding box center [427, 261] width 204 height 14
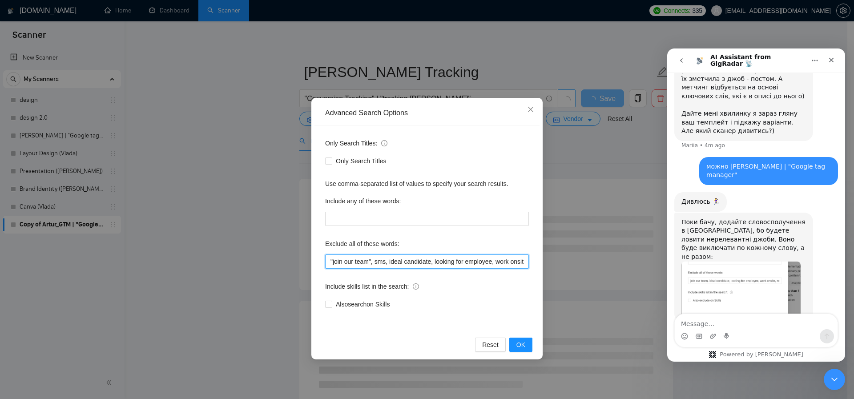
click at [392, 262] on input ""join our team", sms, ideal candidate, looking for employee, work onsite, reloc…" at bounding box center [427, 261] width 204 height 14
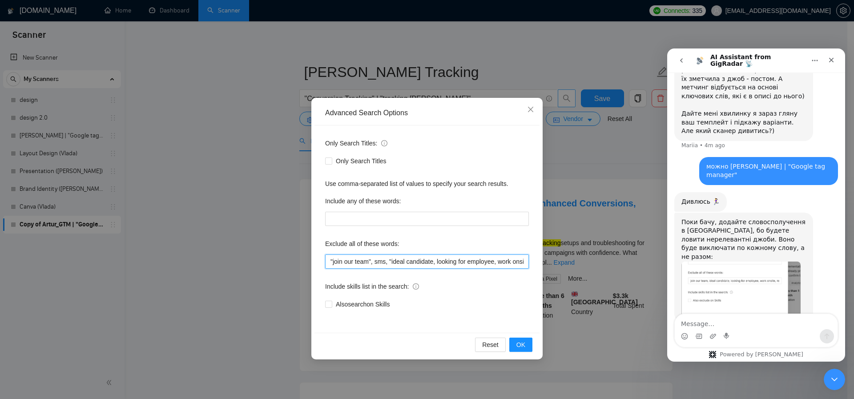
click at [437, 262] on input ""join our team", sms, "ideal candidate, looking for employee, work onsite, relo…" at bounding box center [427, 261] width 204 height 14
click at [444, 262] on input ""join our team", sms, "ideal candidate", looking for employee, work onsite, rel…" at bounding box center [427, 261] width 204 height 14
click at [507, 262] on input ""join our team", sms, "ideal candidate", "looking for employee, work onsite, re…" at bounding box center [427, 261] width 204 height 14
drag, startPoint x: 520, startPoint y: 263, endPoint x: 538, endPoint y: 265, distance: 18.3
click at [538, 265] on div "Only Search Titles: Only Search Titles Use comma-separated list of values to sp…" at bounding box center [426, 228] width 225 height 207
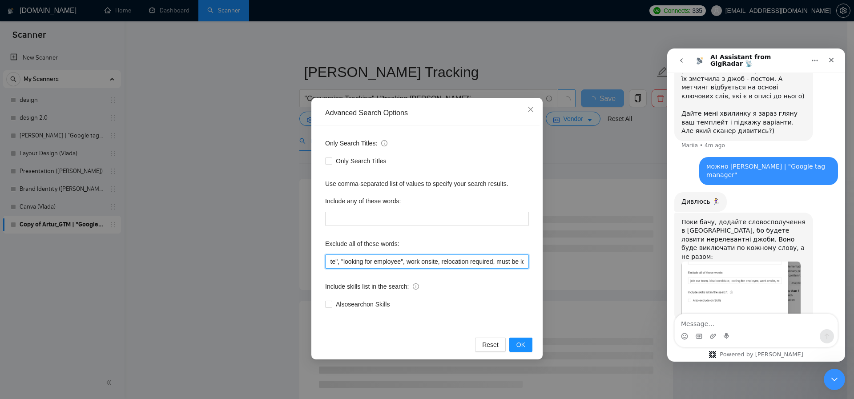
scroll to position [0, 169]
drag, startPoint x: 515, startPoint y: 262, endPoint x: 484, endPoint y: 260, distance: 31.7
click at [531, 264] on div "Only Search Titles: Only Search Titles Use comma-separated list of values to sp…" at bounding box center [426, 228] width 225 height 207
click at [354, 261] on input ""join our team", sms, "ideal candidate", "looking for employee", work onsite, r…" at bounding box center [427, 261] width 204 height 14
click at [346, 261] on input ""join our team", sms, "ideal candidate", "looking for employee", work onsite, r…" at bounding box center [427, 261] width 204 height 14
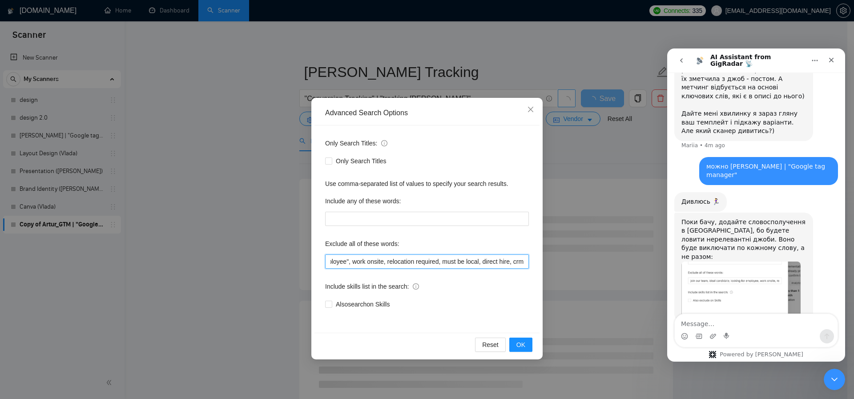
click at [344, 262] on input ""join our team", sms, "ideal candidate", "looking for employee", work onsite, r…" at bounding box center [427, 261] width 204 height 14
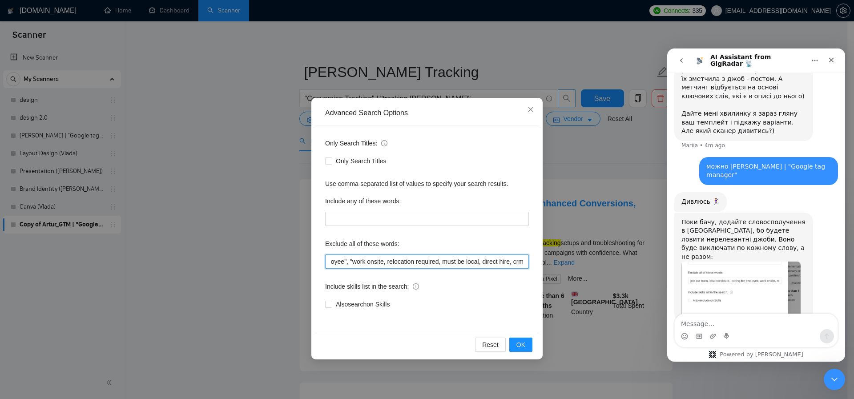
click at [380, 262] on input ""join our team", sms, "ideal candidate", "looking for employee", "work onsite, …" at bounding box center [427, 261] width 204 height 14
click at [439, 262] on input ""join our team", sms, "ideal candidate", "looking for employee", "work onsite",…" at bounding box center [427, 261] width 204 height 14
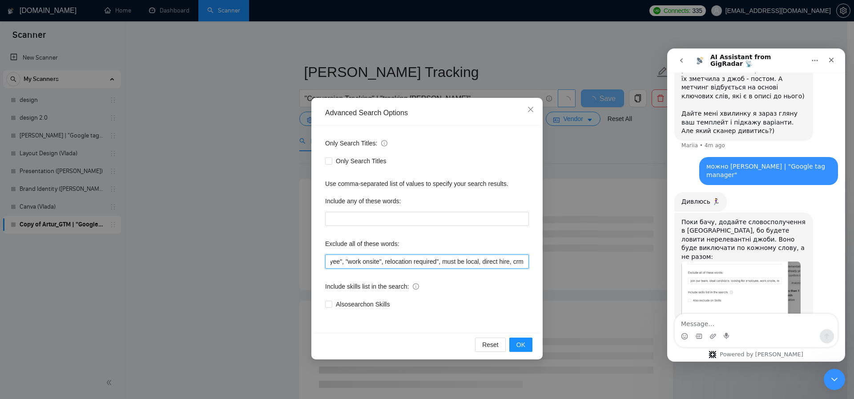
click at [386, 262] on input ""join our team", sms, "ideal candidate", "looking for employee", "work onsite",…" at bounding box center [427, 261] width 204 height 14
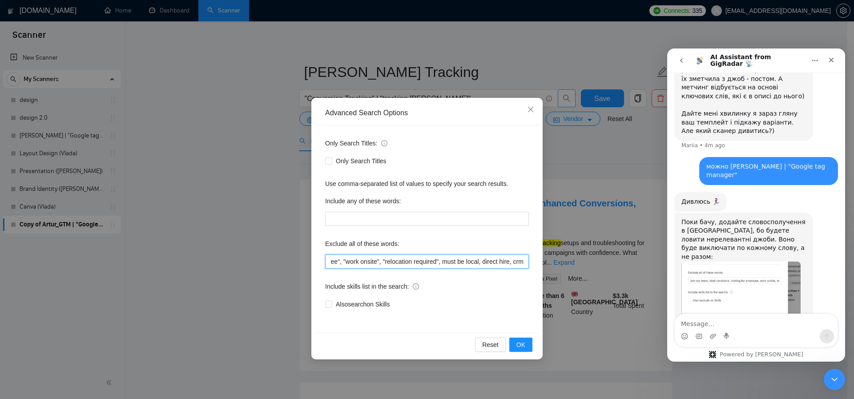
click at [449, 262] on input ""join our team", sms, "ideal candidate", "looking for employee", "work onsite",…" at bounding box center [427, 261] width 204 height 14
click at [489, 262] on input ""join our team", sms, "ideal candidate", "looking for employee", "work onsite",…" at bounding box center [427, 261] width 204 height 14
click at [495, 262] on input ""join our team", sms, "ideal candidate", "looking for employee", "work onsite",…" at bounding box center [427, 261] width 204 height 14
drag, startPoint x: 496, startPoint y: 262, endPoint x: 544, endPoint y: 269, distance: 48.5
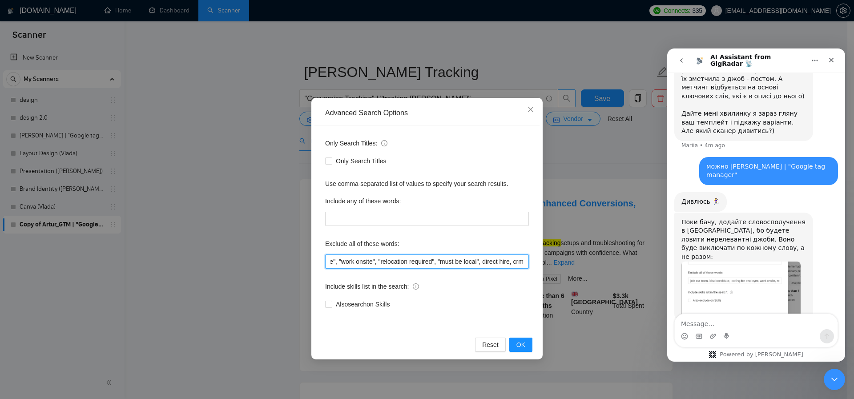
click at [544, 269] on div "Advanced Search Options Only Search Titles: Only Search Titles Use comma-separa…" at bounding box center [427, 199] width 854 height 399
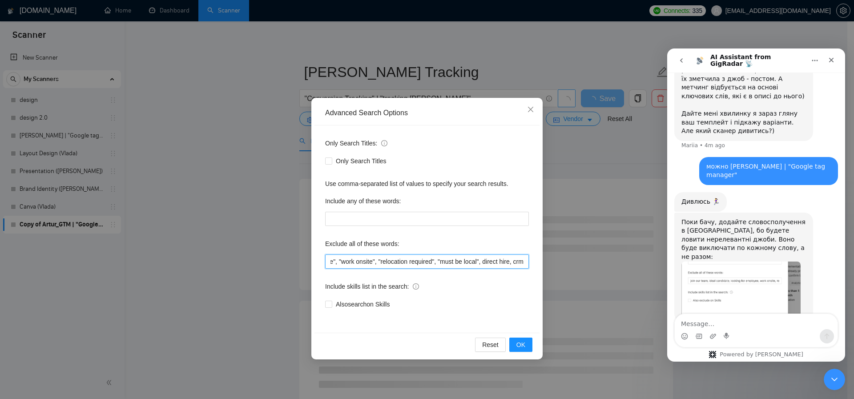
click at [511, 265] on input ""join our team", sms, "ideal candidate", "looking for employee", "work onsite",…" at bounding box center [427, 261] width 204 height 14
click at [509, 262] on input ""join our team", sms, "ideal candidate", "looking for employee", "work onsite",…" at bounding box center [427, 261] width 204 height 14
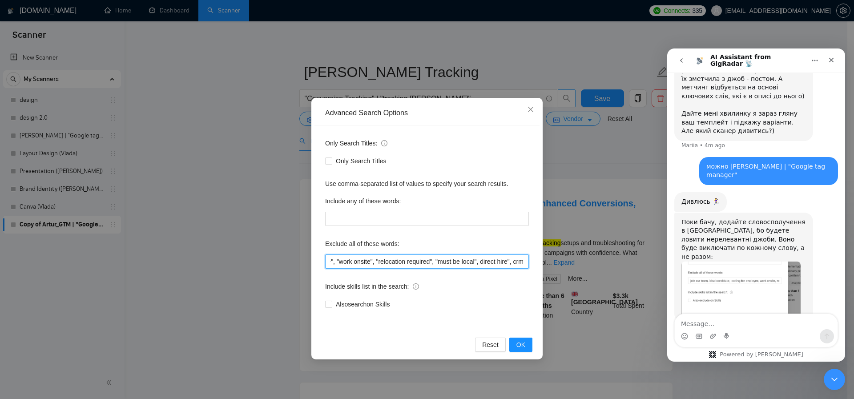
click at [482, 262] on input ""join our team", sms, "ideal candidate", "looking for employee", "work onsite",…" at bounding box center [427, 261] width 204 height 14
type input ""join our team", sms, "ideal candidate", "looking for employee", "work onsite",…"
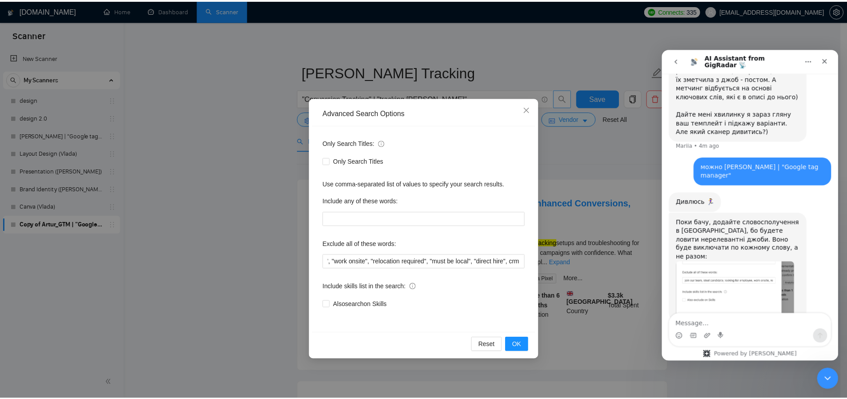
scroll to position [0, 0]
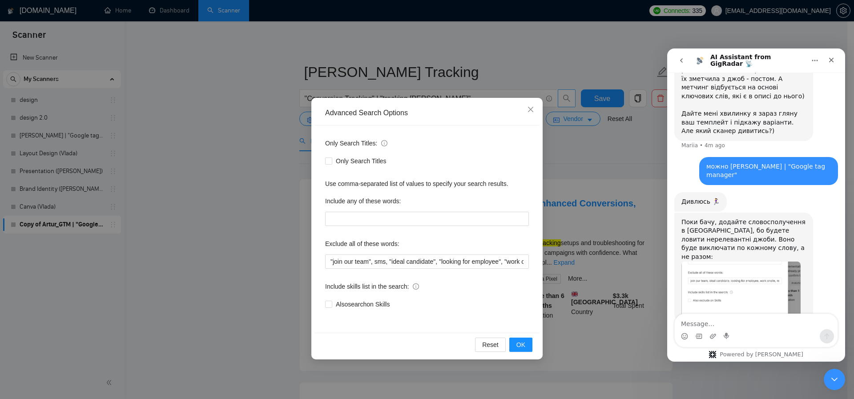
click at [513, 336] on div "Reset OK" at bounding box center [426, 345] width 225 height 24
click at [517, 341] on span "OK" at bounding box center [520, 345] width 9 height 10
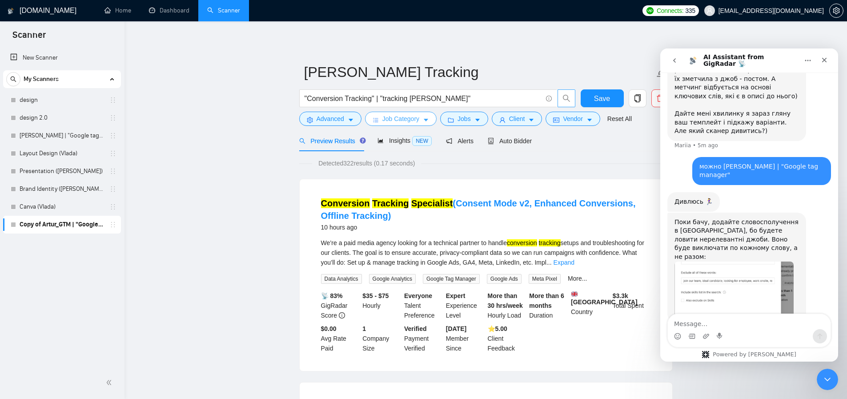
click at [412, 121] on span "Job Category" at bounding box center [401, 119] width 37 height 10
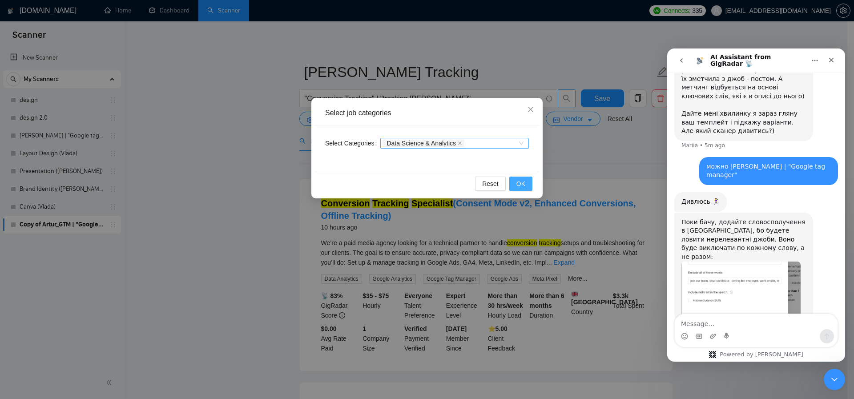
click at [518, 188] on span "OK" at bounding box center [520, 184] width 9 height 10
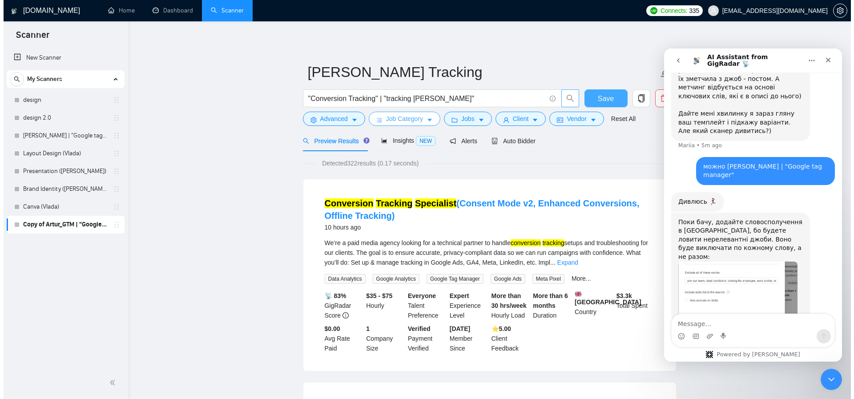
scroll to position [930, 0]
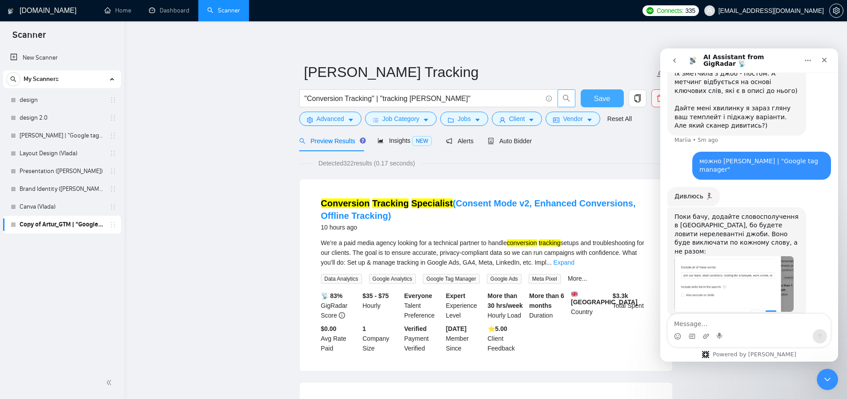
click at [607, 101] on span "Save" at bounding box center [602, 98] width 16 height 11
click at [575, 121] on span "Vendor" at bounding box center [573, 119] width 20 height 10
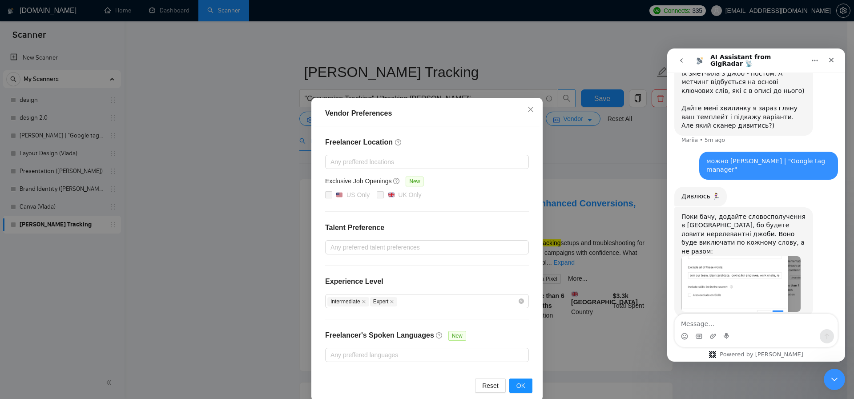
scroll to position [13, 0]
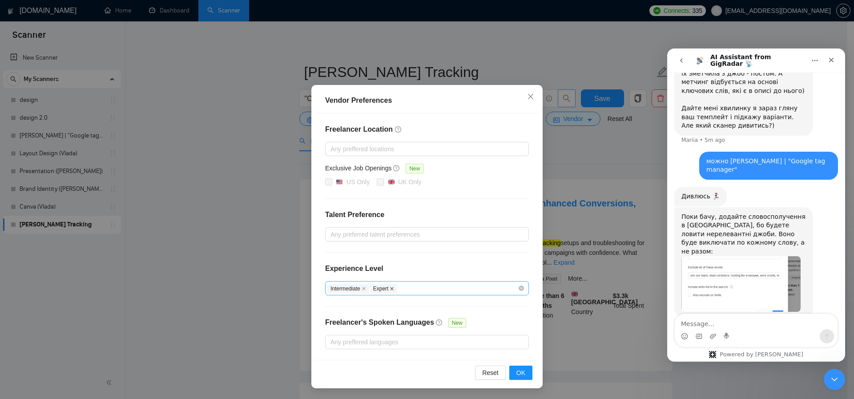
click at [392, 290] on icon "close" at bounding box center [392, 288] width 4 height 4
click at [358, 289] on span "Intermediate" at bounding box center [348, 288] width 42 height 9
click at [363, 290] on icon "close" at bounding box center [364, 288] width 4 height 4
click at [517, 369] on span "OK" at bounding box center [520, 373] width 9 height 10
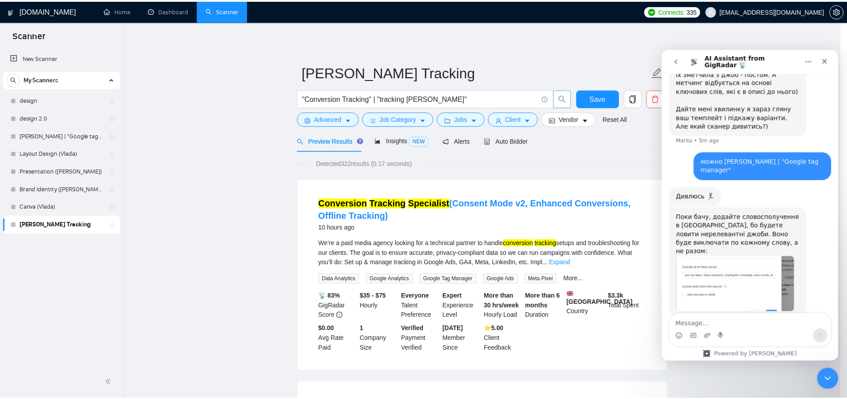
scroll to position [0, 0]
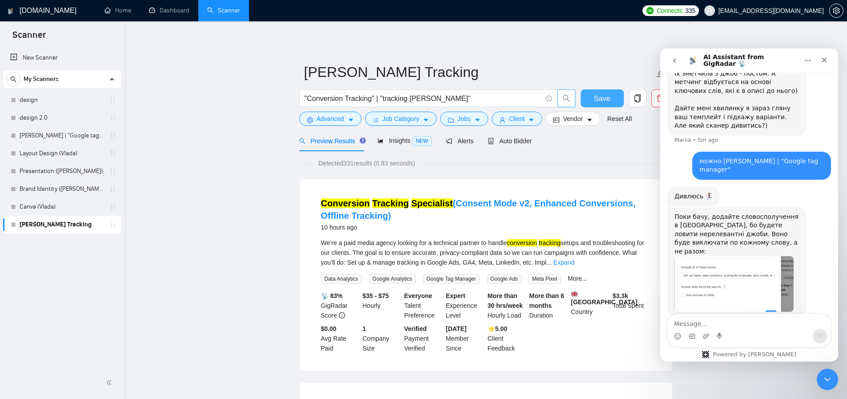
click at [605, 101] on span "Save" at bounding box center [602, 98] width 16 height 11
click at [407, 140] on span "Insights NEW" at bounding box center [405, 140] width 54 height 7
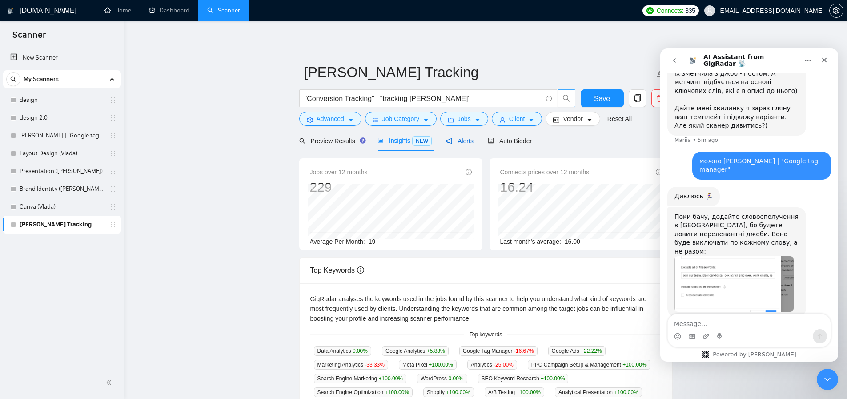
click at [472, 141] on span "Alerts" at bounding box center [460, 140] width 28 height 7
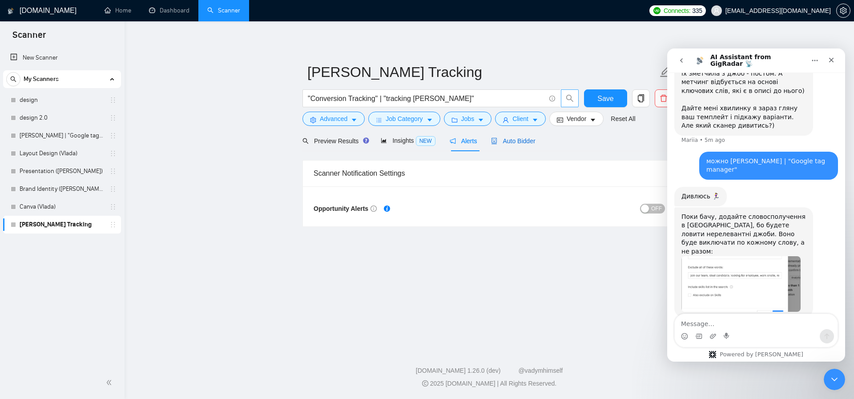
click at [515, 141] on span "Auto Bidder" at bounding box center [513, 140] width 44 height 7
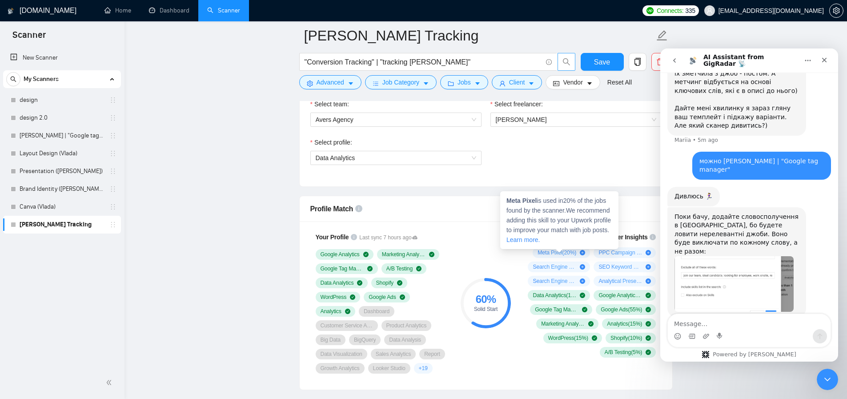
scroll to position [895, 0]
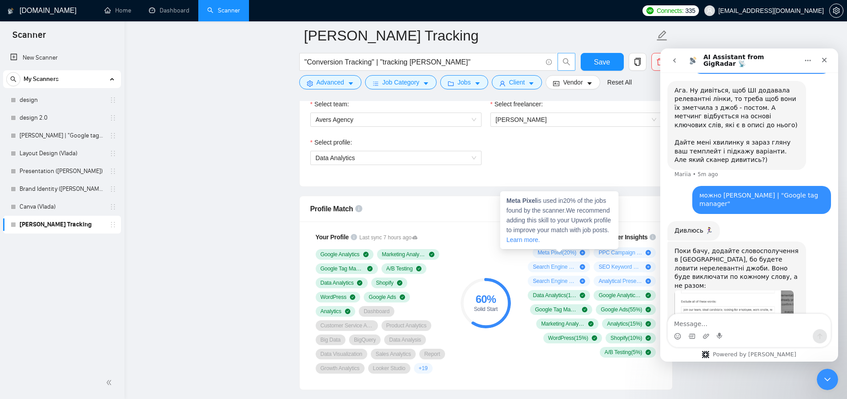
drag, startPoint x: 532, startPoint y: 252, endPoint x: 547, endPoint y: 252, distance: 14.2
click at [547, 252] on div "Meta Pixel ( 20 %)" at bounding box center [561, 252] width 57 height 11
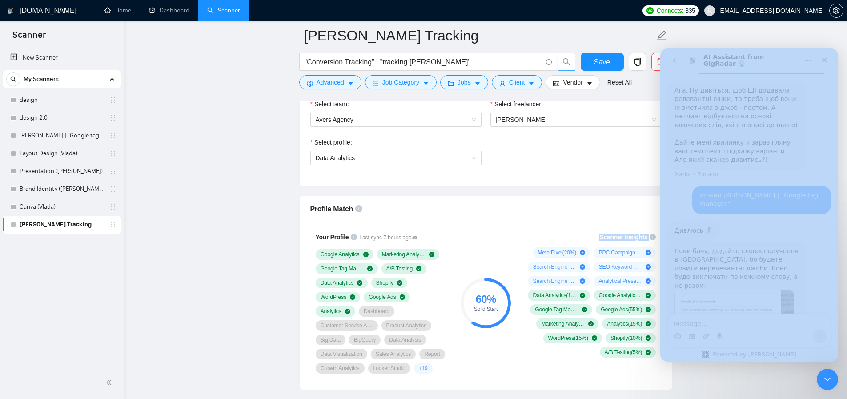
drag, startPoint x: 583, startPoint y: 205, endPoint x: 535, endPoint y: 238, distance: 57.9
click at [519, 265] on div "Scanner Insights Meta Pixel ( 20 %) PPC Campaign Setup & Management ( 15 %) Sea…" at bounding box center [590, 295] width 142 height 136
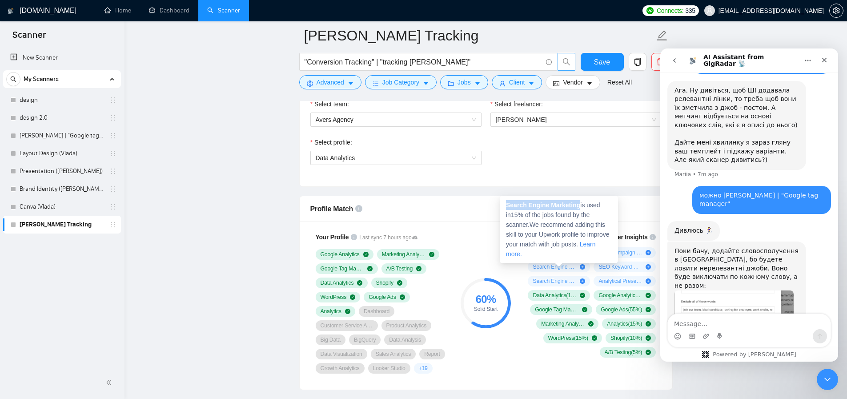
drag, startPoint x: 582, startPoint y: 206, endPoint x: 507, endPoint y: 205, distance: 74.7
click at [507, 205] on strong "Search Engine Marketing" at bounding box center [543, 204] width 74 height 7
copy strong "Search Engine Marketing"
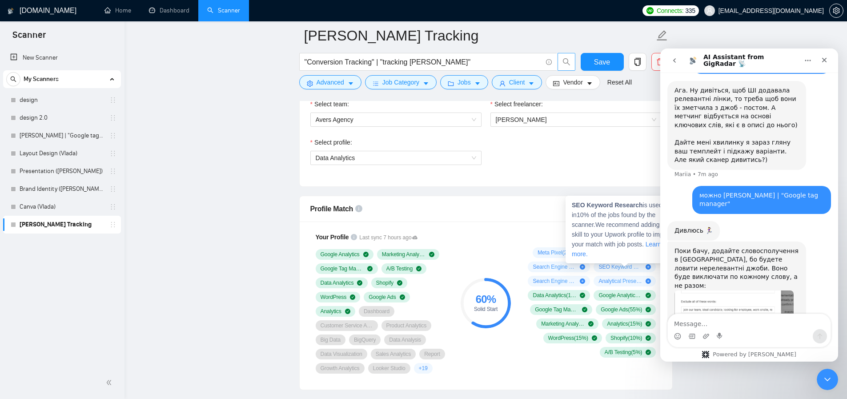
click at [627, 265] on span "SEO Keyword Research ( 10 %)" at bounding box center [621, 266] width 44 height 7
drag, startPoint x: 643, startPoint y: 206, endPoint x: 570, endPoint y: 205, distance: 72.5
click at [570, 205] on div "SEO Keyword Research is used in 10 % of the jobs found by the scanner. We recom…" at bounding box center [625, 230] width 118 height 68
copy strong "SEO Keyword Research"
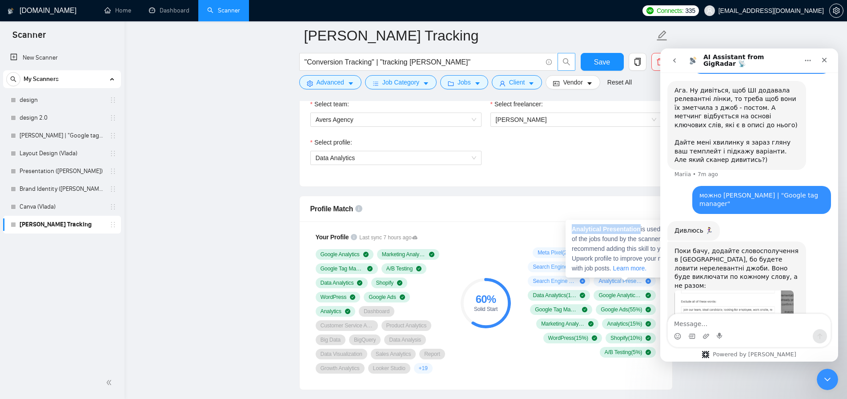
drag, startPoint x: 642, startPoint y: 230, endPoint x: 573, endPoint y: 230, distance: 69.4
click at [573, 230] on strong "Analytical Presentation" at bounding box center [606, 229] width 69 height 7
copy strong "Analytical Presentation"
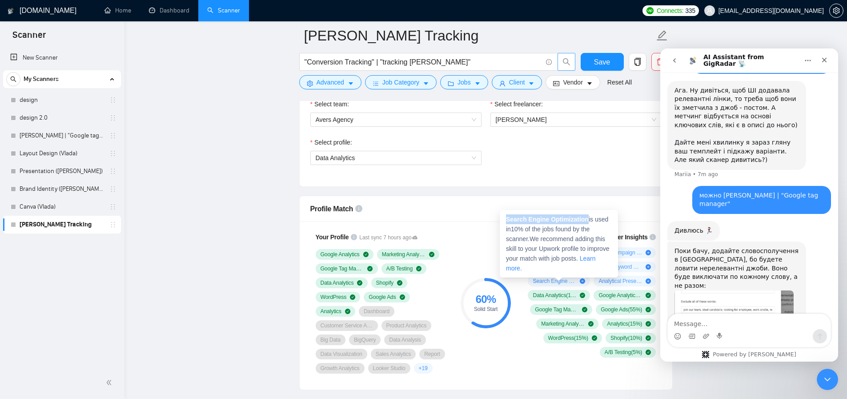
drag, startPoint x: 591, startPoint y: 219, endPoint x: 504, endPoint y: 217, distance: 86.3
click at [504, 217] on div "Search Engine Optimization is used in 10 % of the jobs found by the scanner. We…" at bounding box center [559, 244] width 118 height 68
copy strong "Search Engine Optimization"
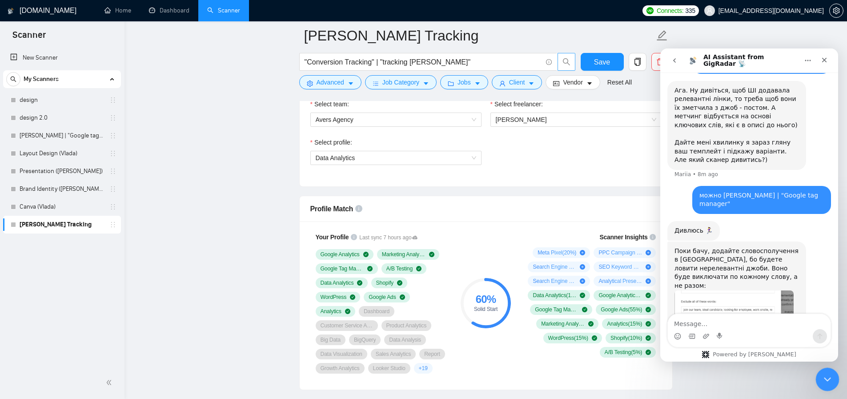
click at [829, 380] on icon "Close Intercom Messenger" at bounding box center [826, 378] width 11 height 11
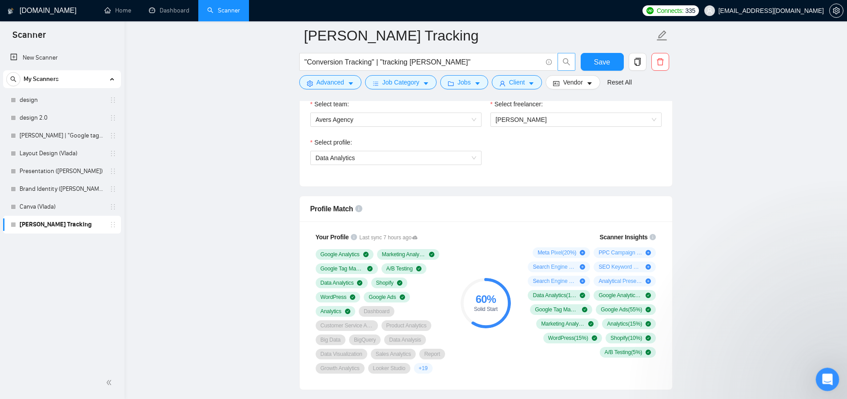
click at [829, 381] on icon "Open Intercom Messenger" at bounding box center [826, 378] width 15 height 15
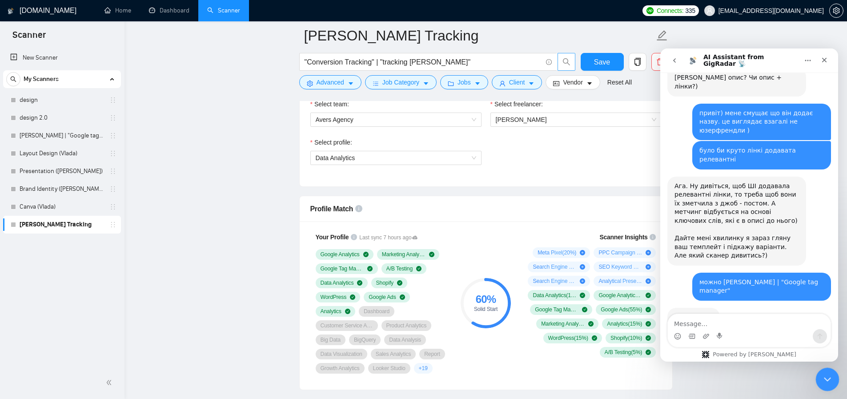
click at [830, 381] on icon "Close Intercom Messenger" at bounding box center [826, 378] width 11 height 11
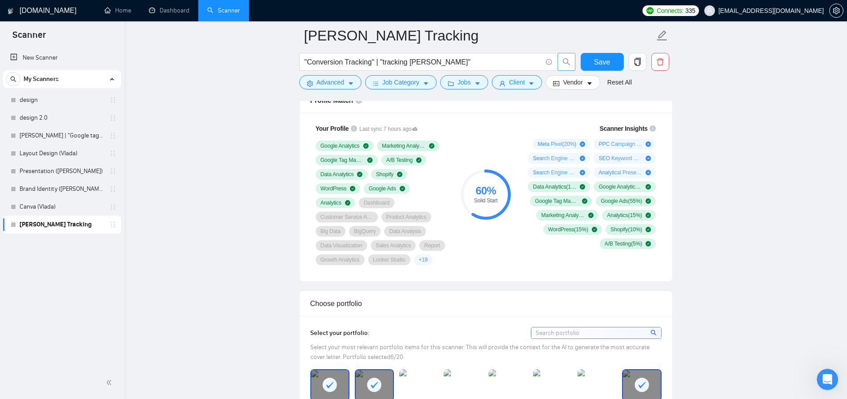
scroll to position [697, 0]
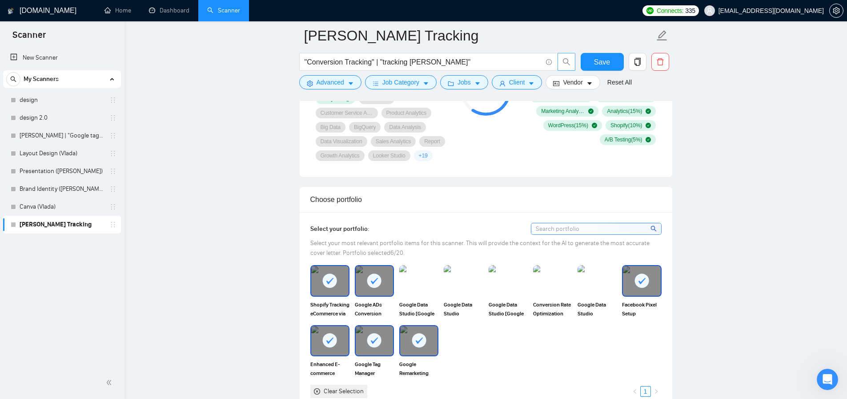
click at [577, 234] on input at bounding box center [597, 228] width 130 height 11
click at [492, 233] on div "Select your portfolio: Select your most relevant portfolio items for this scann…" at bounding box center [486, 310] width 373 height 197
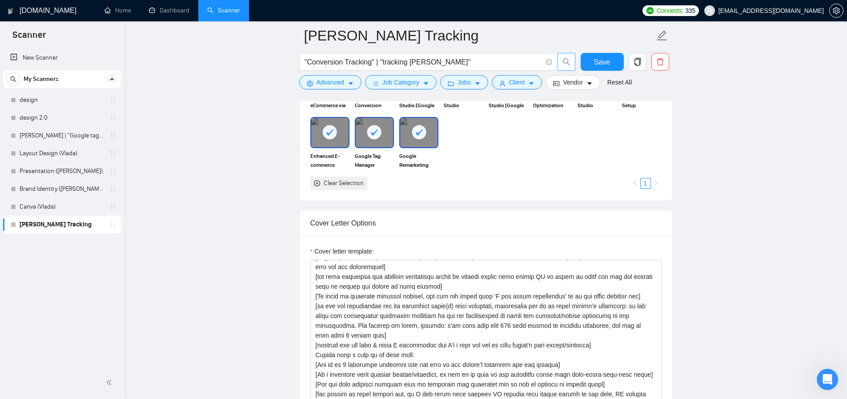
scroll to position [859, 0]
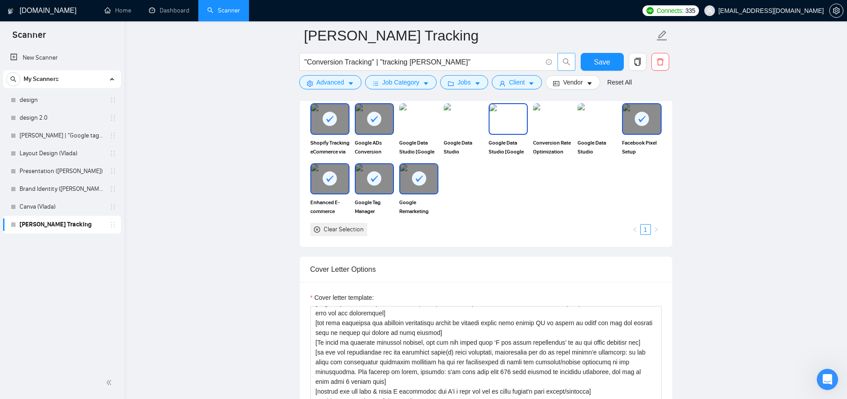
click at [504, 133] on img at bounding box center [508, 118] width 37 height 29
click at [464, 133] on img at bounding box center [463, 118] width 37 height 29
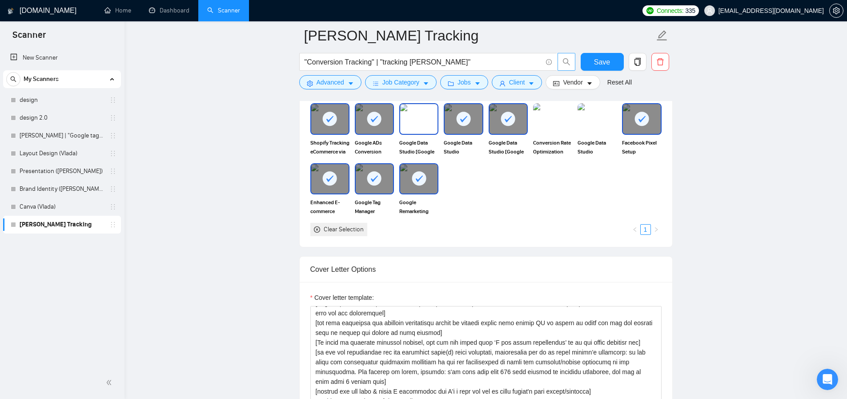
click at [421, 133] on img at bounding box center [418, 118] width 37 height 29
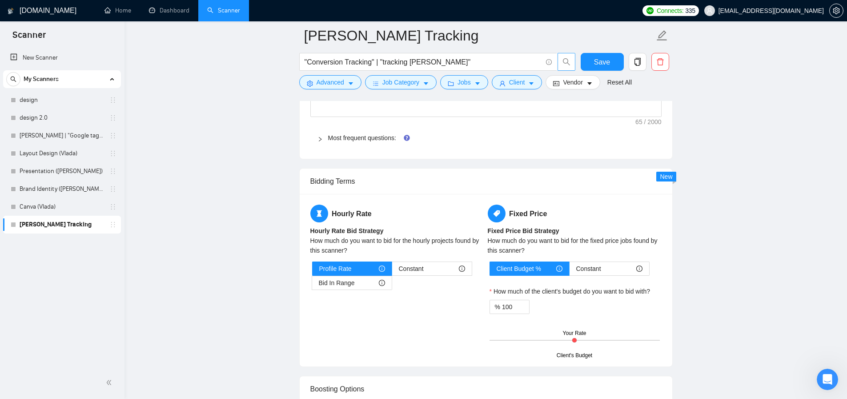
scroll to position [1374, 0]
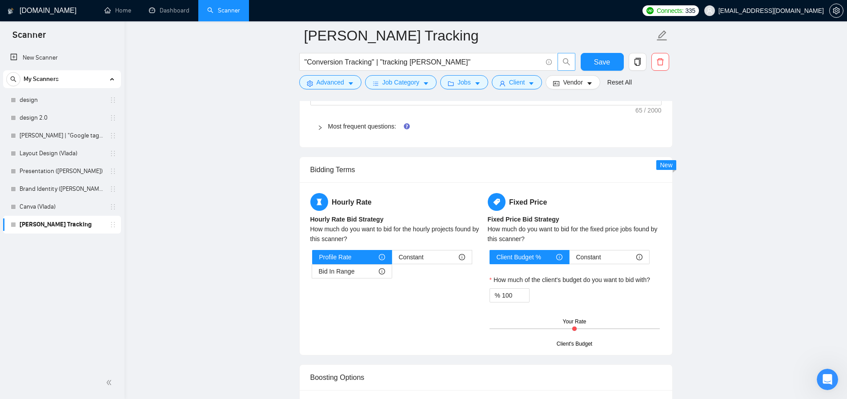
click at [319, 130] on icon "right" at bounding box center [320, 127] width 5 height 5
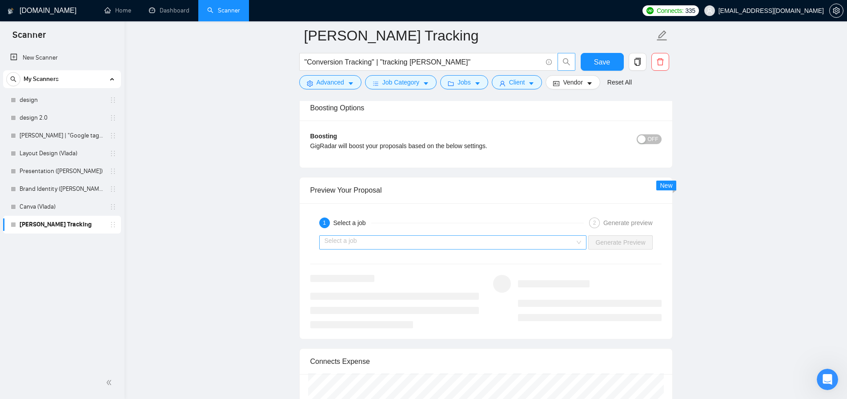
scroll to position [2087, 0]
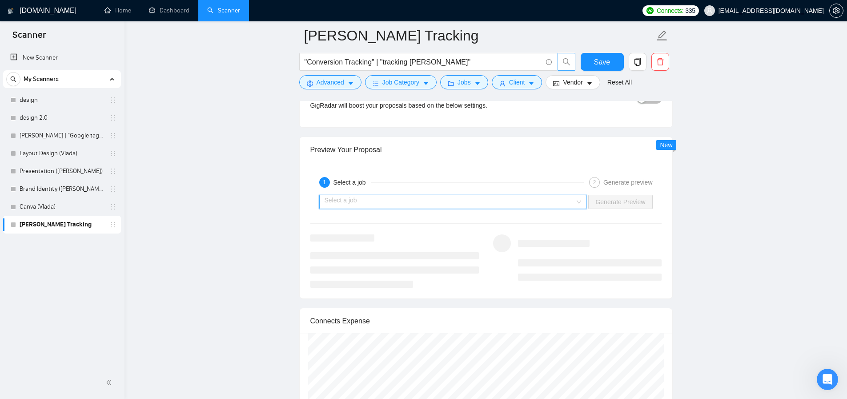
click at [383, 209] on input "search" at bounding box center [450, 201] width 251 height 13
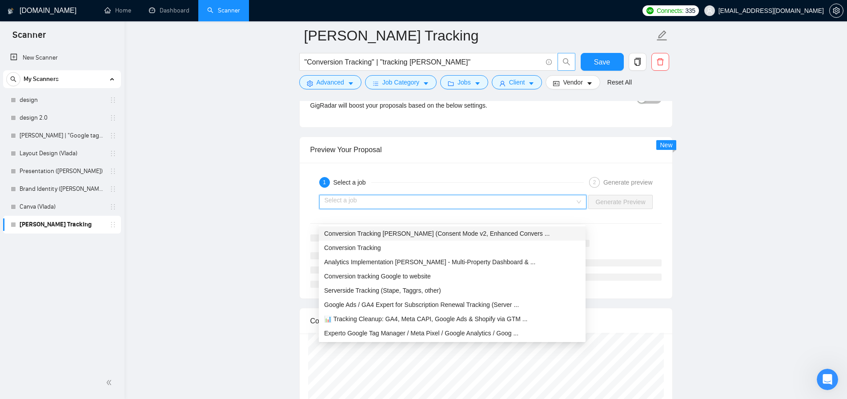
click at [394, 235] on span "Conversion Tracking Specialist (Consent Mode v2, Enhanced Convers ..." at bounding box center [437, 233] width 226 height 7
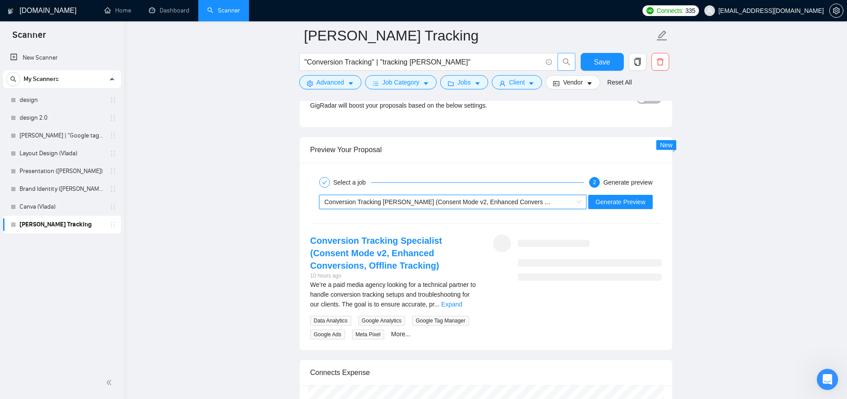
scroll to position [921, 0]
click at [624, 209] on button "Generate Preview" at bounding box center [620, 202] width 64 height 14
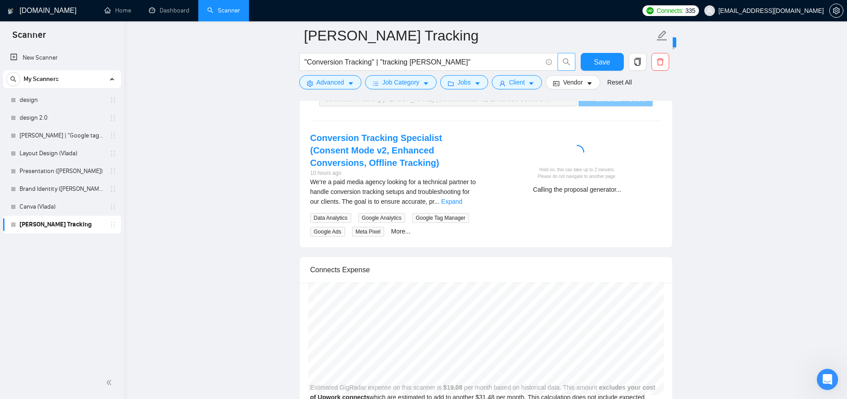
scroll to position [2240, 0]
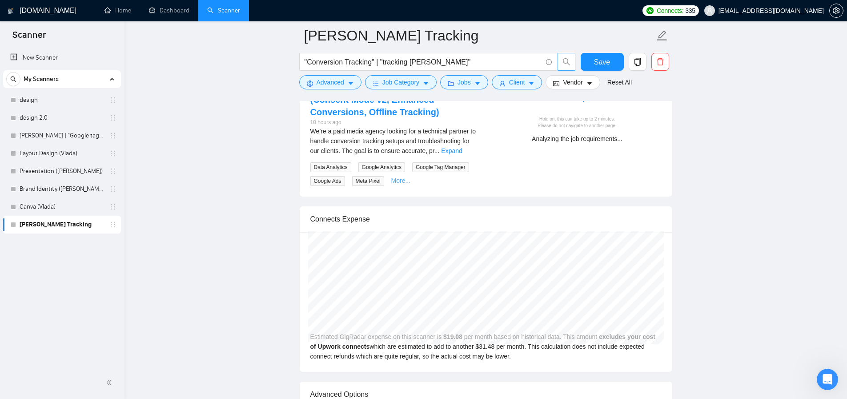
click at [391, 184] on link "More..." at bounding box center [401, 180] width 20 height 7
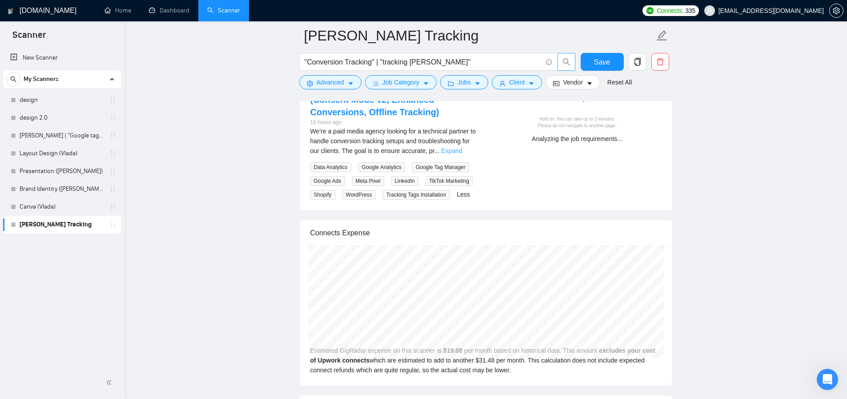
click at [462, 154] on link "Expand" at bounding box center [451, 150] width 21 height 7
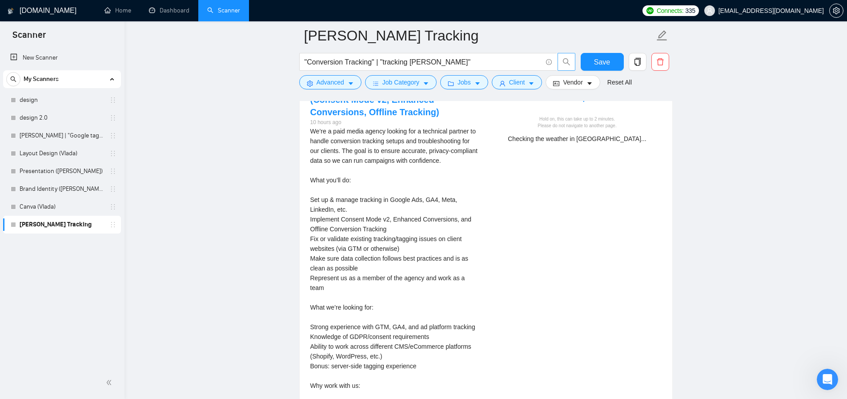
scroll to position [921, 0]
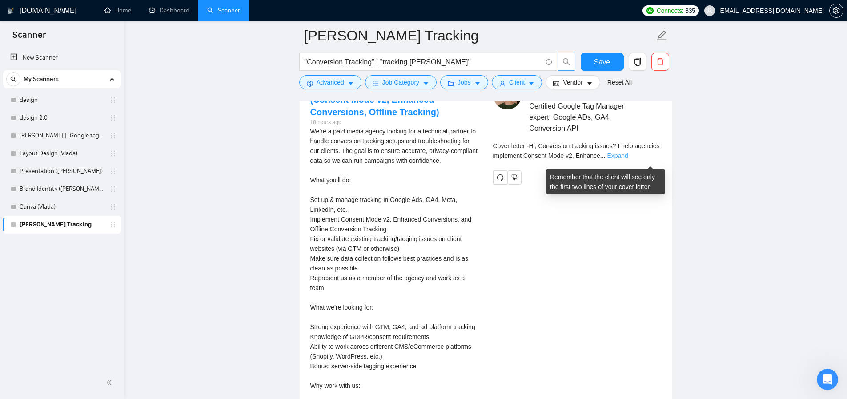
click at [628, 159] on link "Expand" at bounding box center [617, 155] width 21 height 7
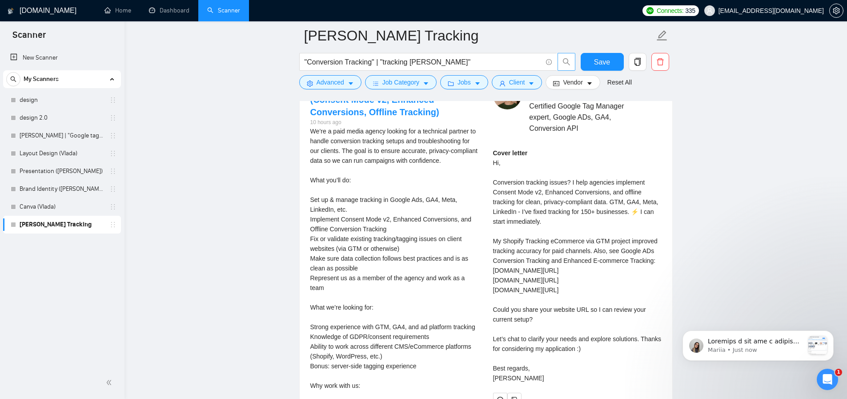
scroll to position [1784, 0]
click at [781, 346] on p "Mariia • Just now" at bounding box center [756, 350] width 96 height 8
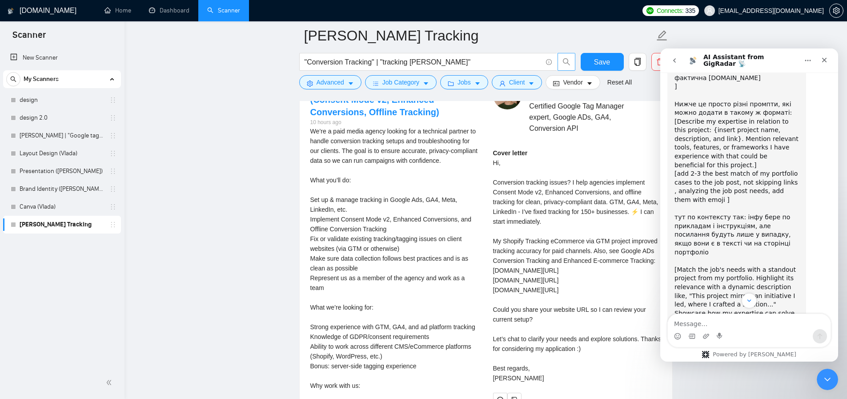
scroll to position [1799, 0]
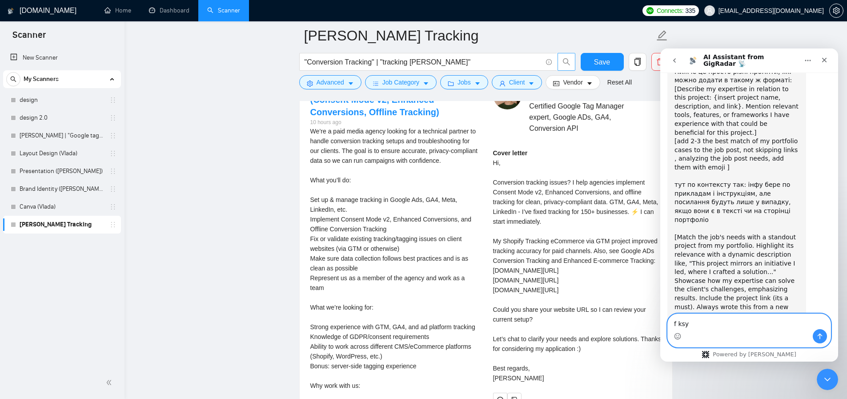
paste textarea "а лын"
paste textarea "[URL][DOMAIN_NAME]"
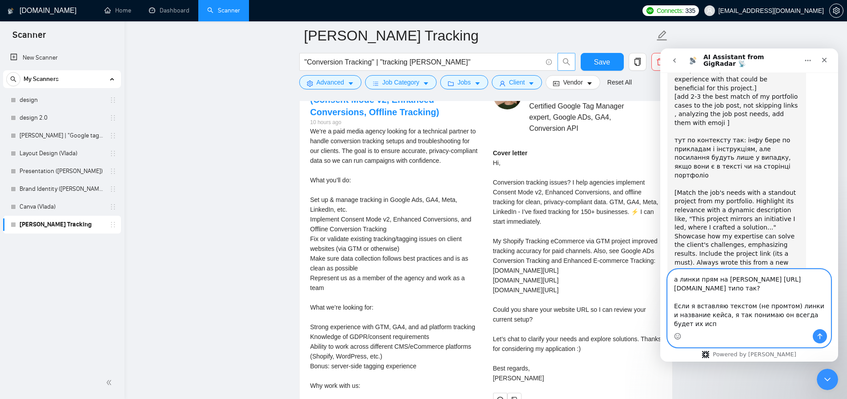
scroll to position [1852, 0]
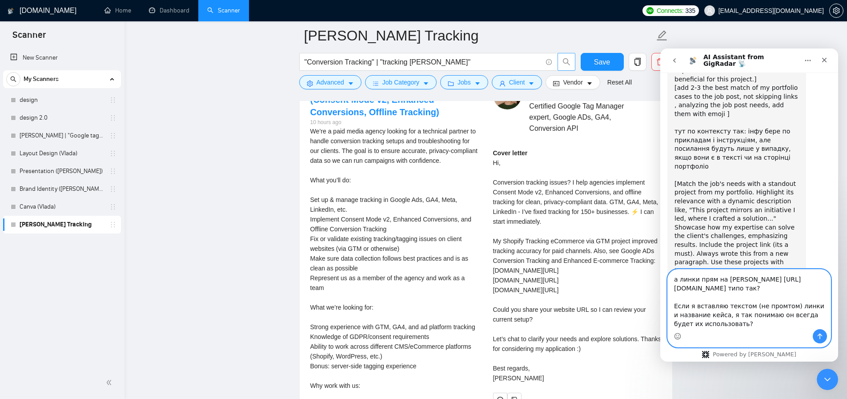
type textarea "а линки прям на кейс https://www.upwork.com/freelancers/aversarthur?p=190964145…"
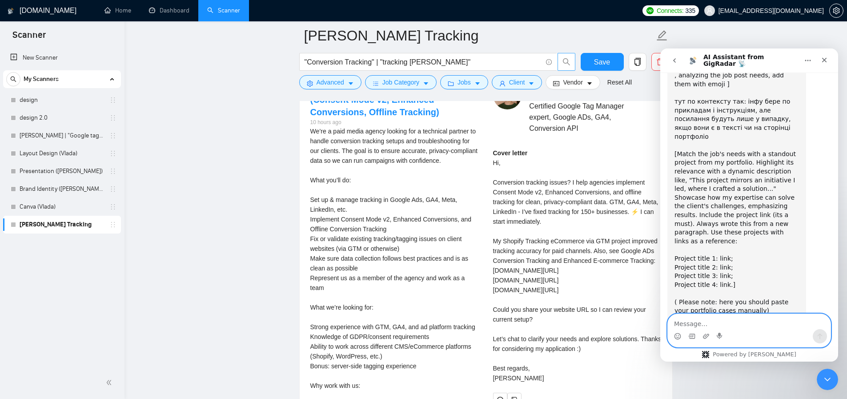
scroll to position [1896, 0]
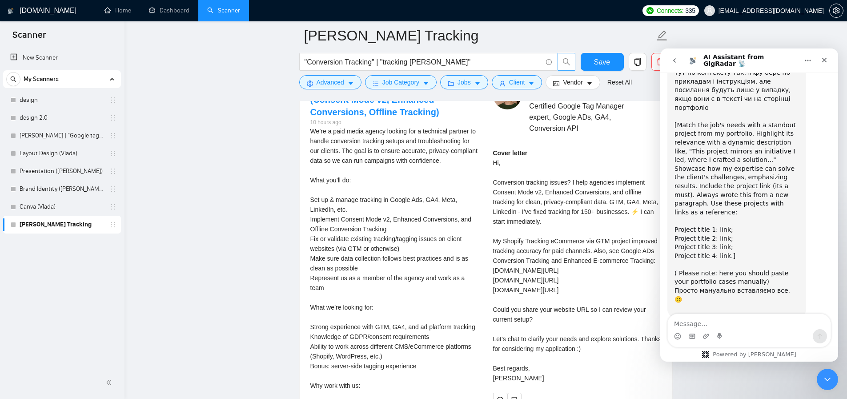
click at [741, 340] on link "[URL][DOMAIN_NAME]" at bounding box center [744, 348] width 88 height 16
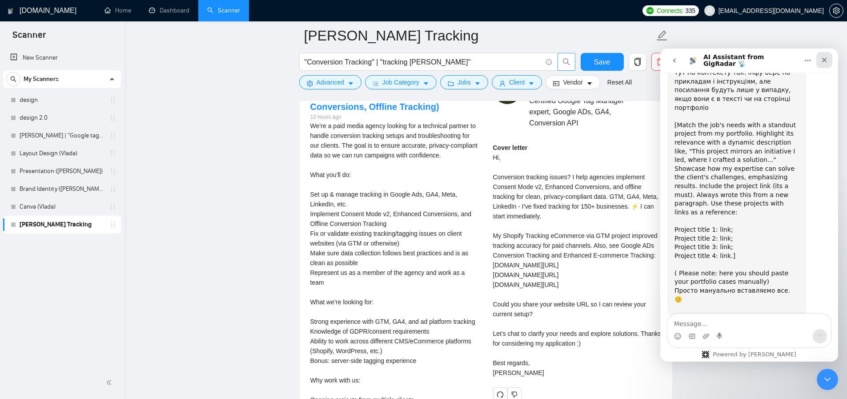
click at [824, 56] on icon "Close" at bounding box center [824, 59] width 7 height 7
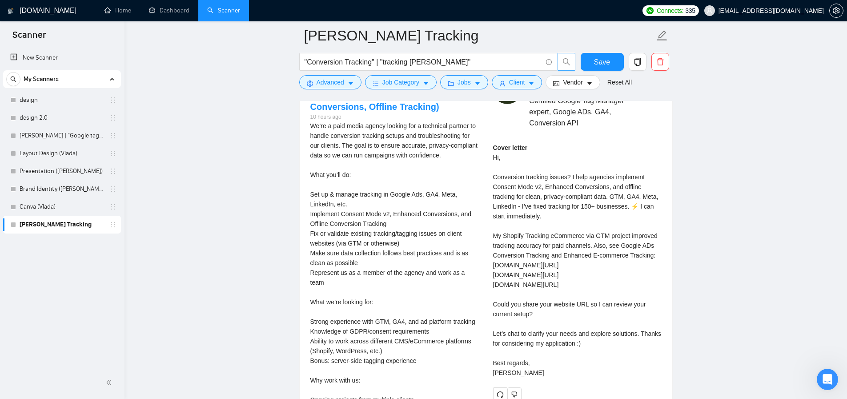
scroll to position [1901, 0]
drag, startPoint x: 649, startPoint y: 278, endPoint x: 493, endPoint y: 282, distance: 156.2
click at [493, 282] on div "Cover letter Hi, Conversion tracking issues? I help agencies implement Consent …" at bounding box center [577, 260] width 169 height 235
copy div "avers.agency/portfolio/shopify-tracking-ecommerce"
click at [548, 285] on div "Cover letter Hi, Conversion tracking issues? I help agencies implement Consent …" at bounding box center [577, 260] width 169 height 235
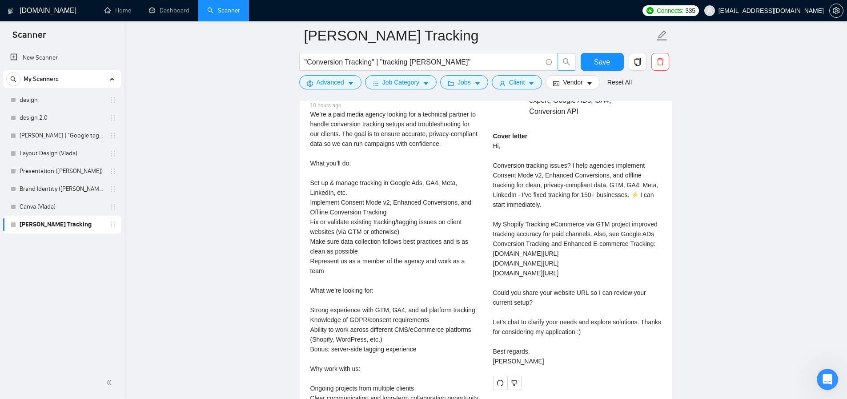
scroll to position [2269, 0]
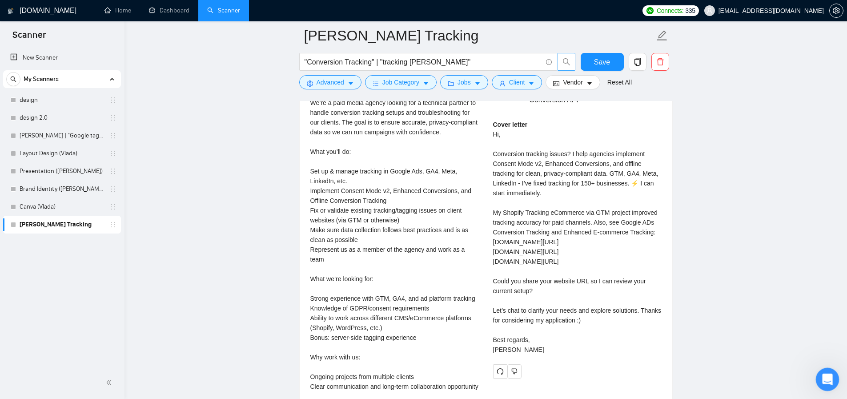
click at [829, 373] on div "Open Intercom Messenger" at bounding box center [826, 377] width 29 height 29
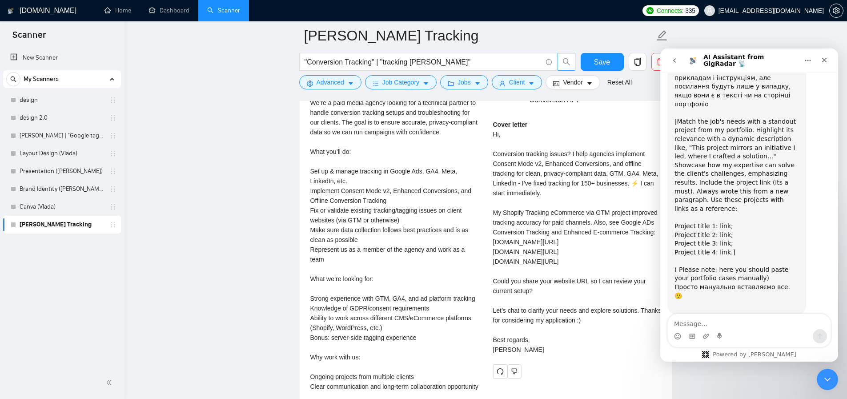
scroll to position [1901, 0]
click at [716, 321] on textarea "Message…" at bounding box center [749, 321] width 163 height 15
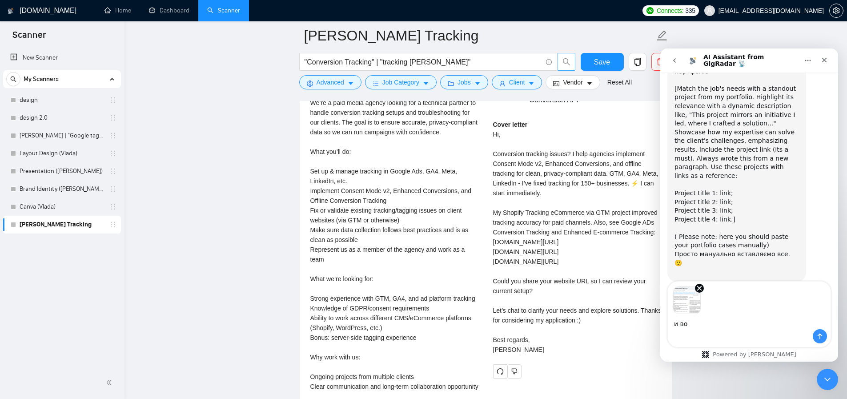
scroll to position [1944, 0]
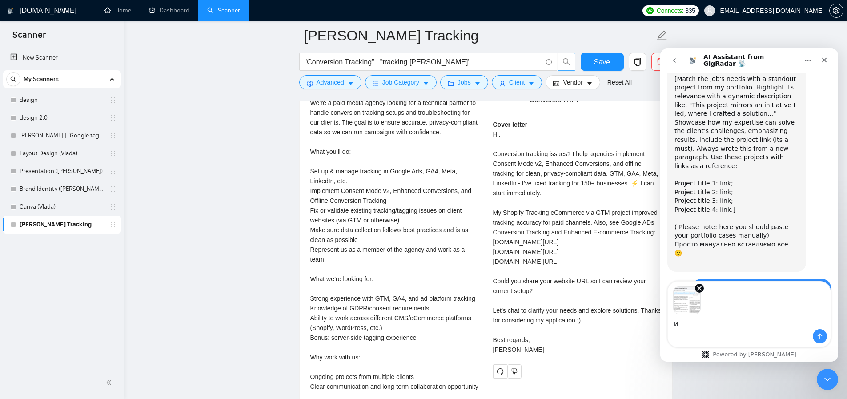
type textarea "и"
type textarea "j"
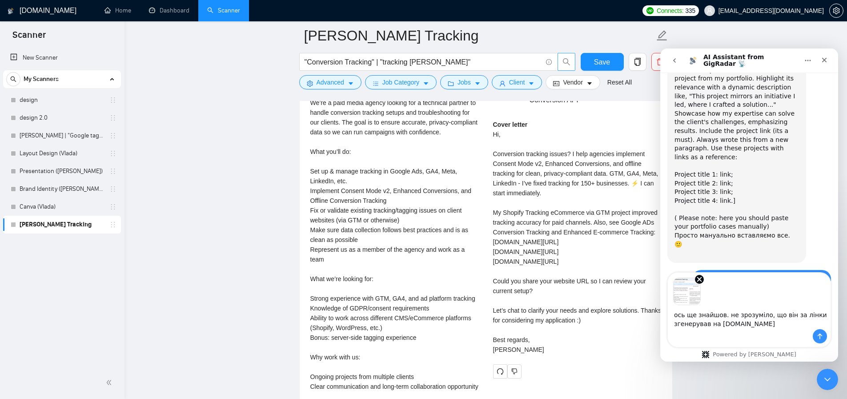
type textarea "ось ще знайшов. не зрозуміло, що він за лінки згенерував на [DOMAIN_NAME]"
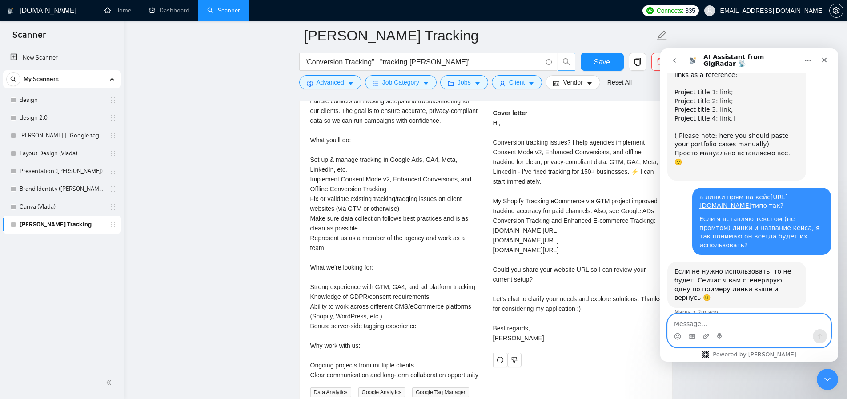
scroll to position [2304, 0]
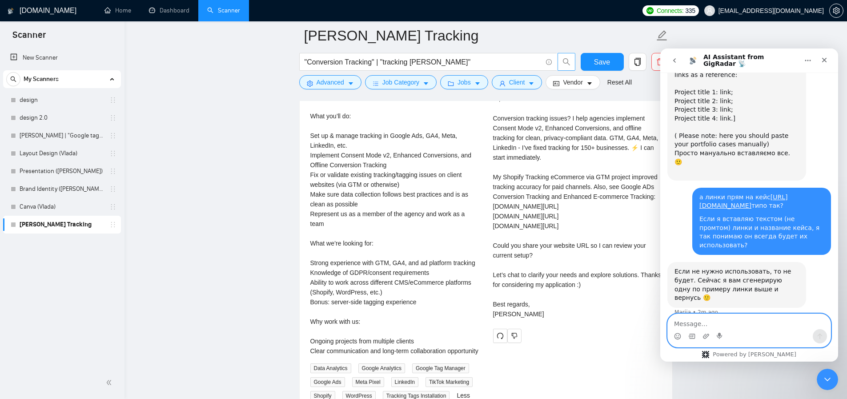
click at [751, 322] on textarea "Message…" at bounding box center [749, 321] width 163 height 15
click at [505, 343] on button "button" at bounding box center [500, 336] width 14 height 14
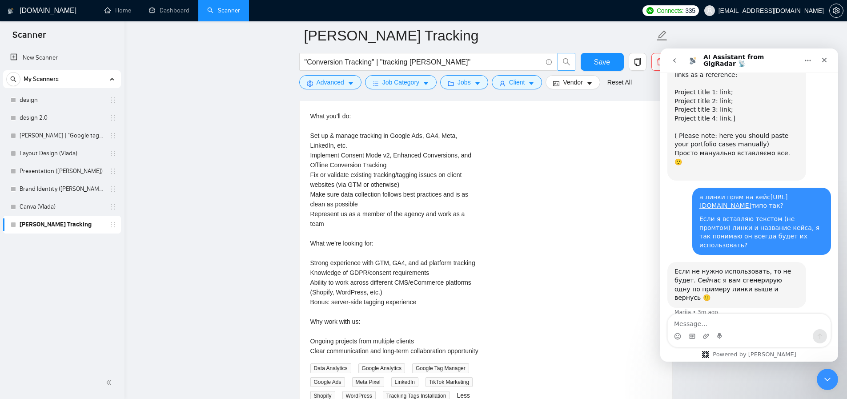
click at [514, 351] on div "Conversion Tracking Specialist (Consent Mode v2, Enhanced Conversions, Offline …" at bounding box center [486, 209] width 366 height 384
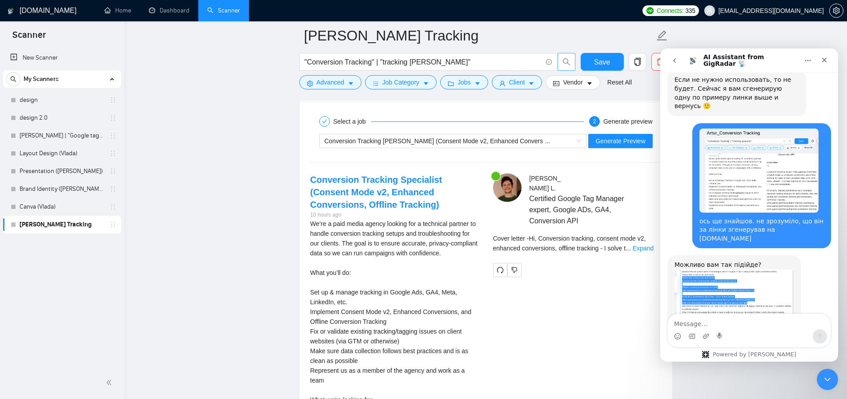
scroll to position [2231, 0]
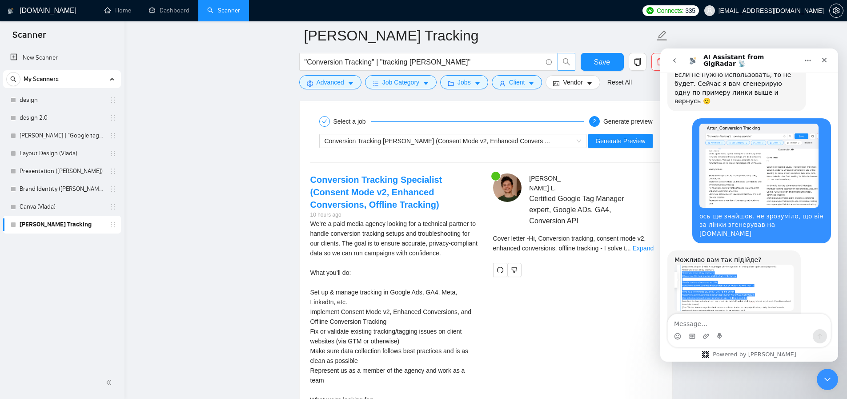
click at [710, 265] on img "Mariia says…" at bounding box center [734, 288] width 119 height 46
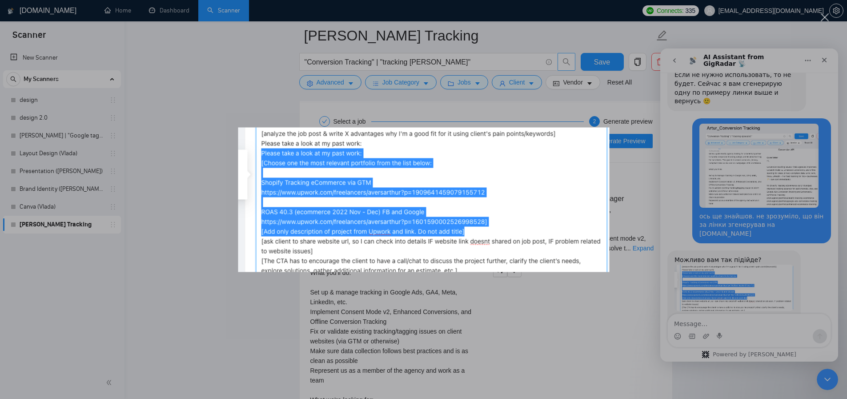
scroll to position [2266, 0]
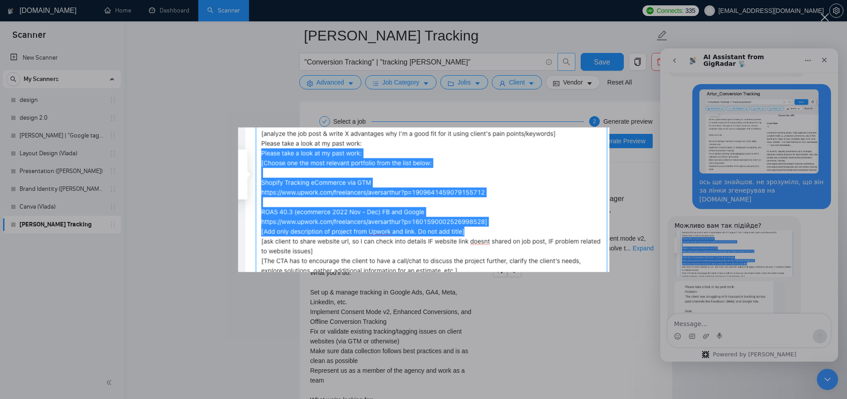
click at [707, 290] on div "Intercom messenger" at bounding box center [423, 199] width 847 height 399
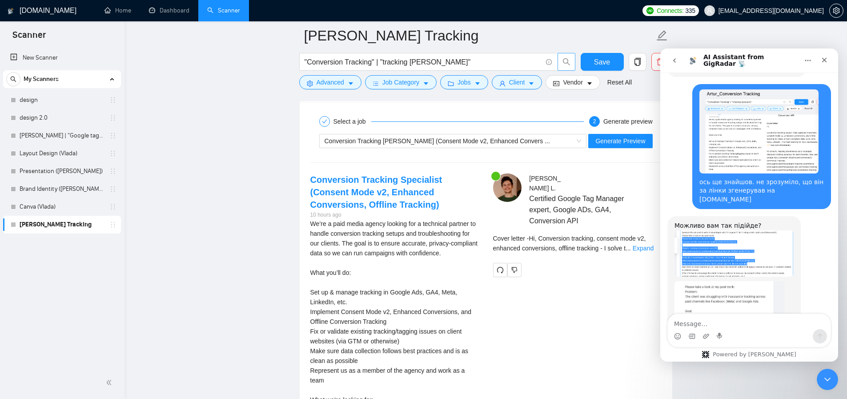
click at [721, 281] on img "Mariia says…" at bounding box center [730, 340] width 110 height 119
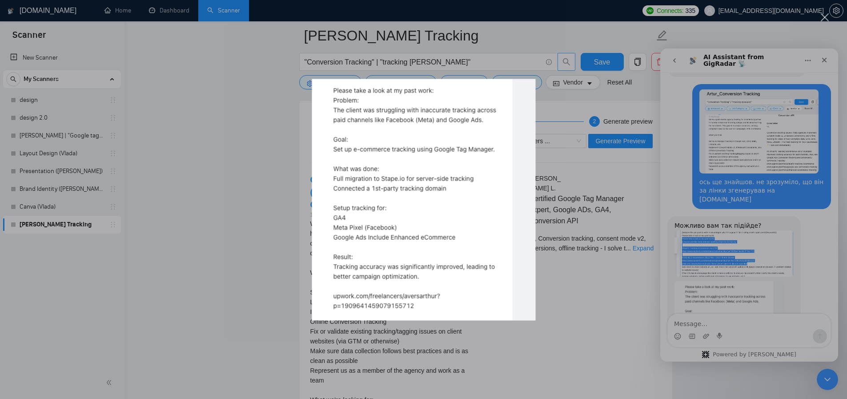
click at [721, 220] on div "Intercom messenger" at bounding box center [423, 199] width 847 height 399
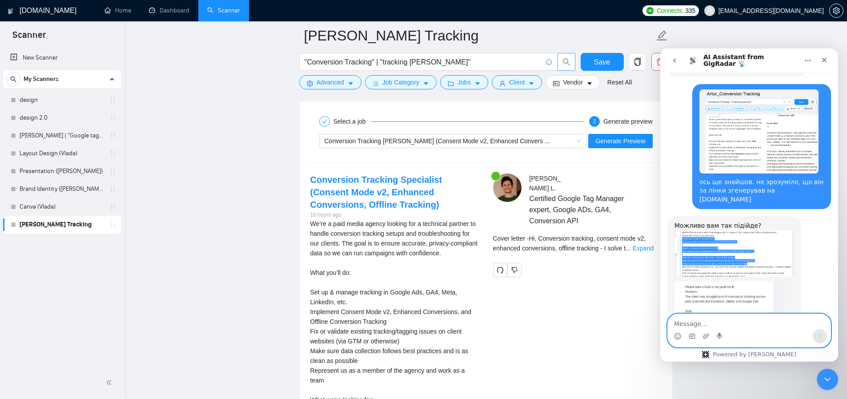
click at [698, 322] on textarea "Message…" at bounding box center [749, 321] width 163 height 15
paste textarea "такю"
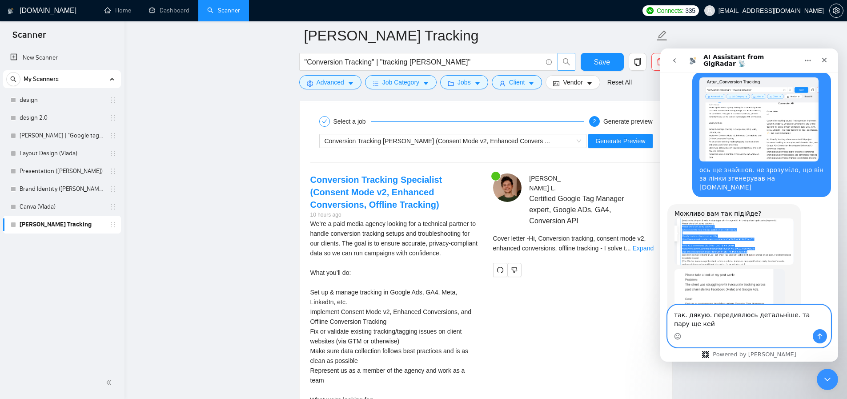
scroll to position [2287, 0]
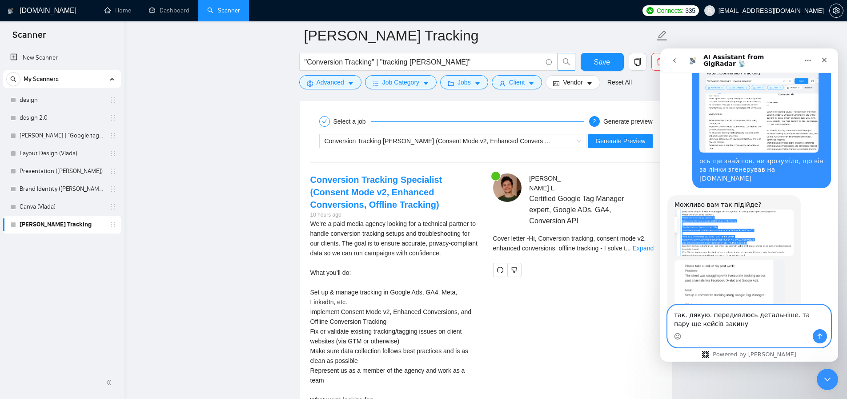
type textarea "так. дякую. передивлюсь детальніше. та пару ще кейсів закину."
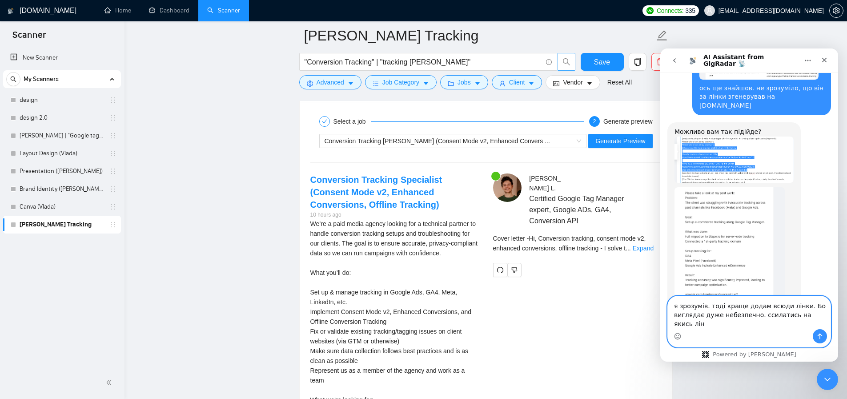
scroll to position [2360, 0]
type textarea "я зрозумів. тоді краще додам всюди лінки. Бо виглядає дуже небезпечно. ссилатис…"
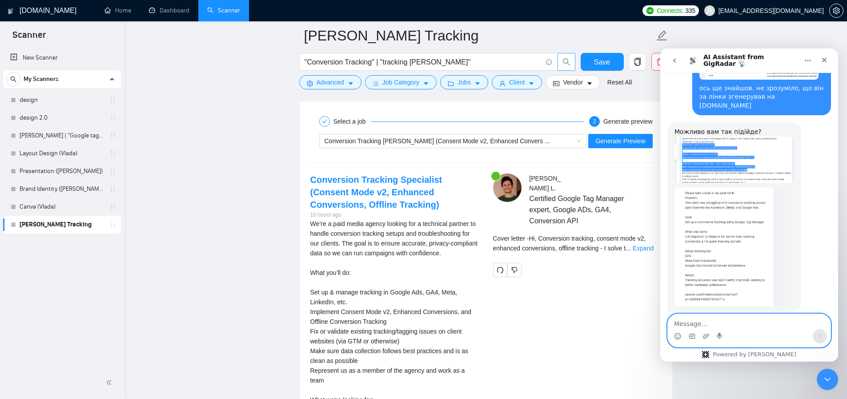
scroll to position [2388, 0]
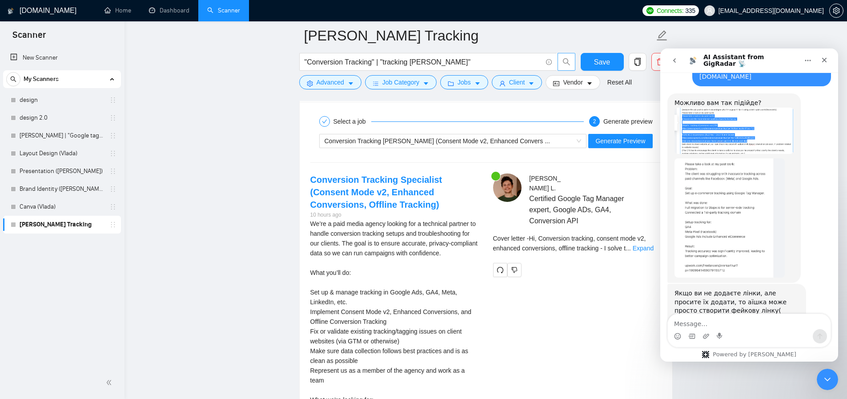
click at [580, 282] on div "Conversion Tracking Specialist (Consent Mode v2, Enhanced Conversions, Offline …" at bounding box center [486, 365] width 366 height 384
click at [643, 252] on link "Expand" at bounding box center [643, 248] width 21 height 7
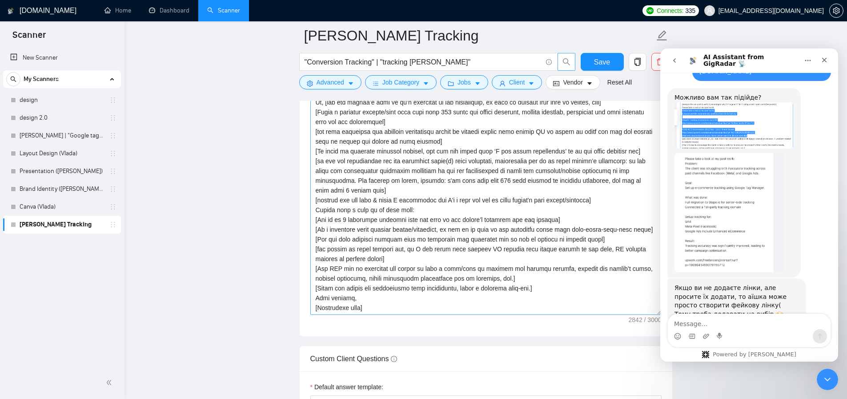
scroll to position [68, 0]
drag, startPoint x: 657, startPoint y: 221, endPoint x: 645, endPoint y: 329, distance: 108.8
click at [645, 315] on textarea "Cover letter template:" at bounding box center [485, 162] width 351 height 306
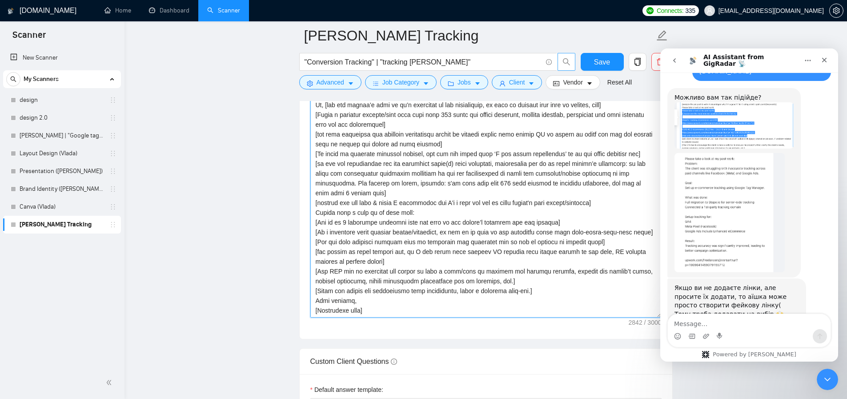
click at [402, 189] on textarea "Cover letter template:" at bounding box center [485, 163] width 351 height 309
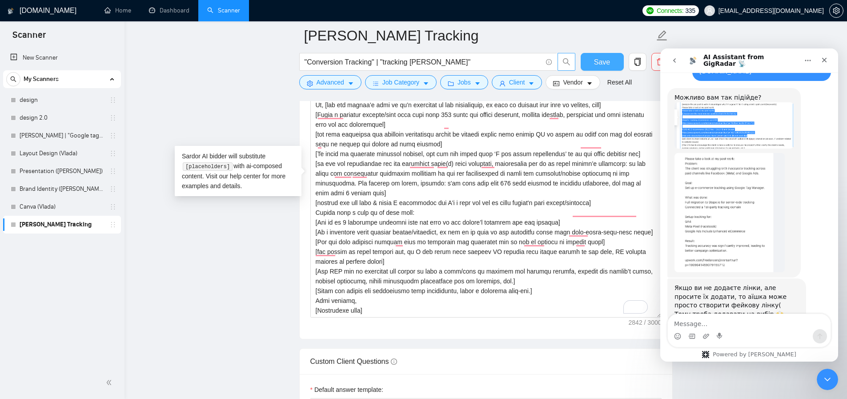
click at [597, 66] on span "Save" at bounding box center [602, 61] width 16 height 11
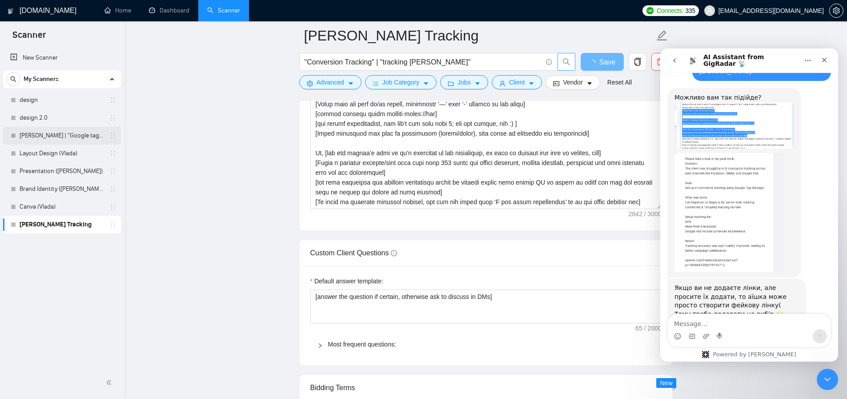
click at [59, 138] on link "[PERSON_NAME] | "Google tag manager" at bounding box center [62, 136] width 85 height 18
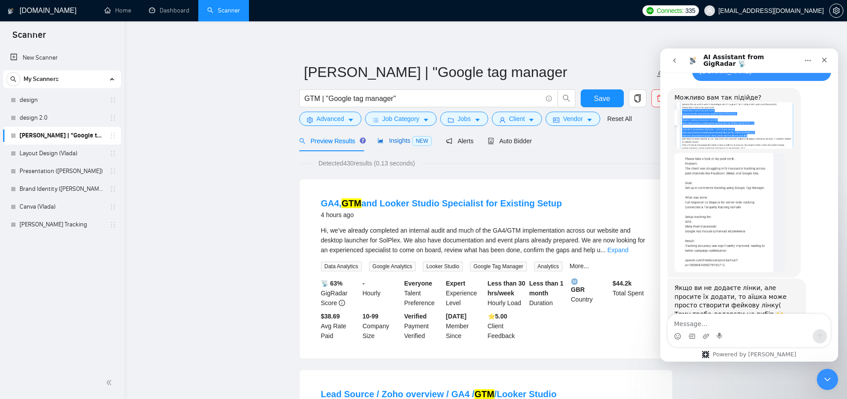
click at [400, 142] on span "Insights NEW" at bounding box center [405, 140] width 54 height 7
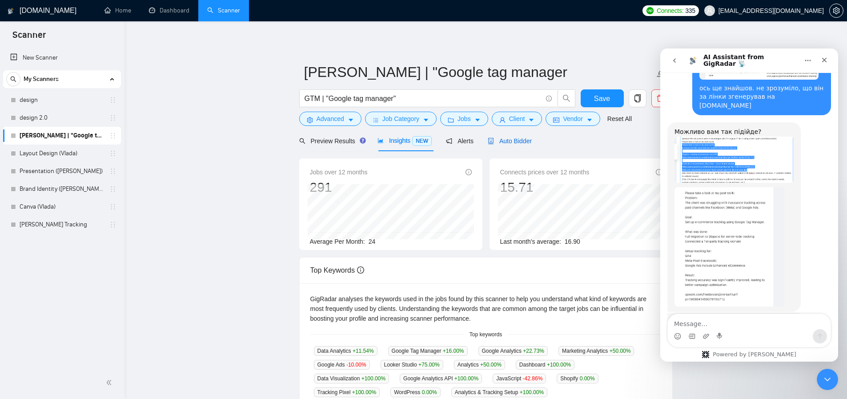
click at [515, 140] on span "Auto Bidder" at bounding box center [510, 140] width 44 height 7
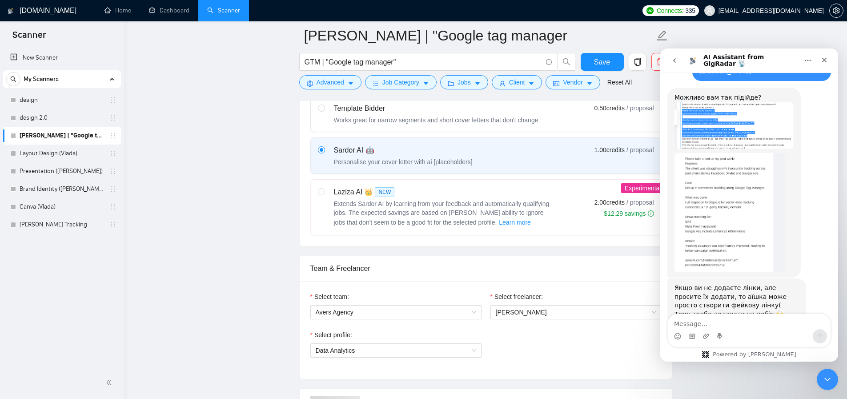
scroll to position [2403, 0]
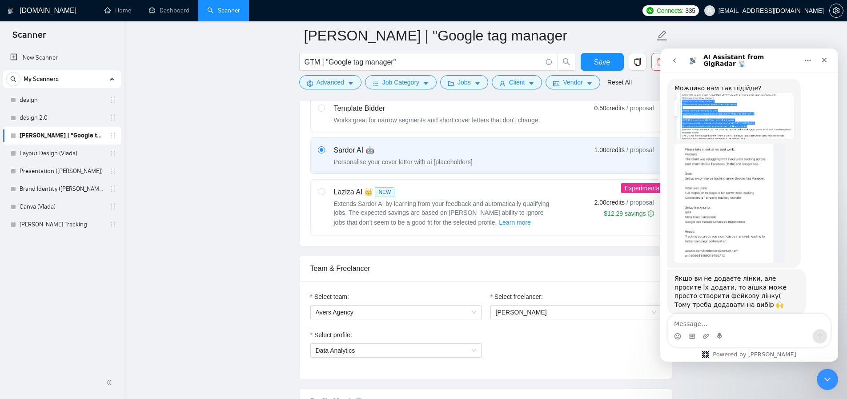
click at [741, 329] on div "Intercom messenger" at bounding box center [749, 336] width 163 height 14
click at [829, 377] on icon "Close Intercom Messenger" at bounding box center [826, 378] width 6 height 4
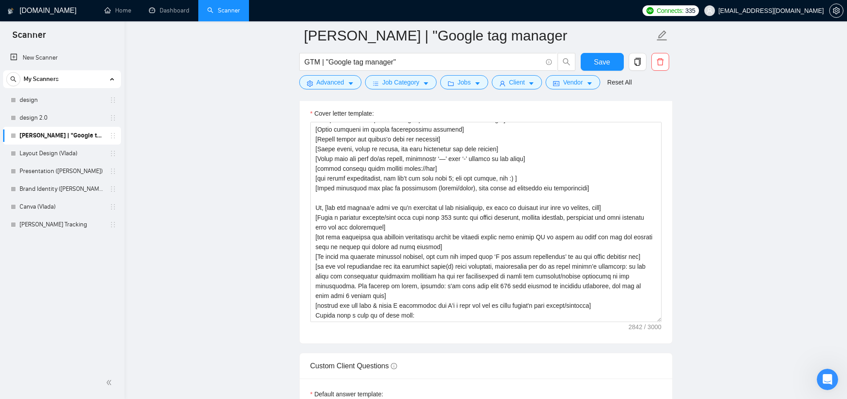
scroll to position [1069, 0]
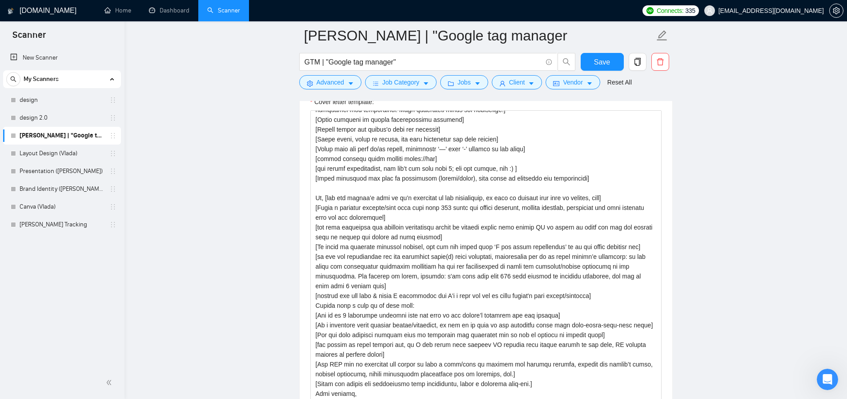
drag, startPoint x: 659, startPoint y: 308, endPoint x: 689, endPoint y: 410, distance: 106.4
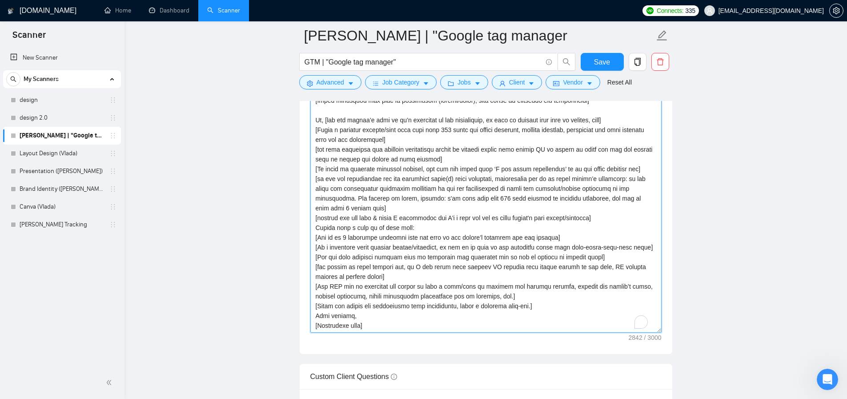
scroll to position [58, 0]
drag, startPoint x: 661, startPoint y: 329, endPoint x: 664, endPoint y: 354, distance: 25.1
click at [664, 354] on div "Cover Letter Options Cover letter template:" at bounding box center [486, 168] width 374 height 374
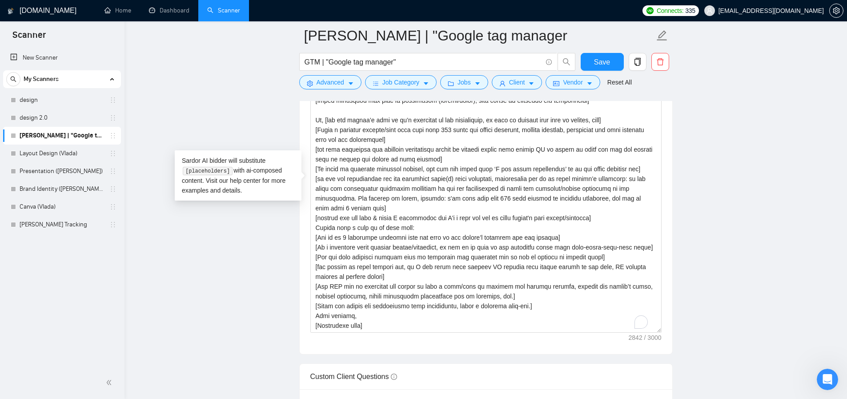
click at [695, 282] on main "Artur_GTM | "Google tag manager GTM | "Google tag manager" Save Advanced Job Ca…" at bounding box center [486, 167] width 694 height 2560
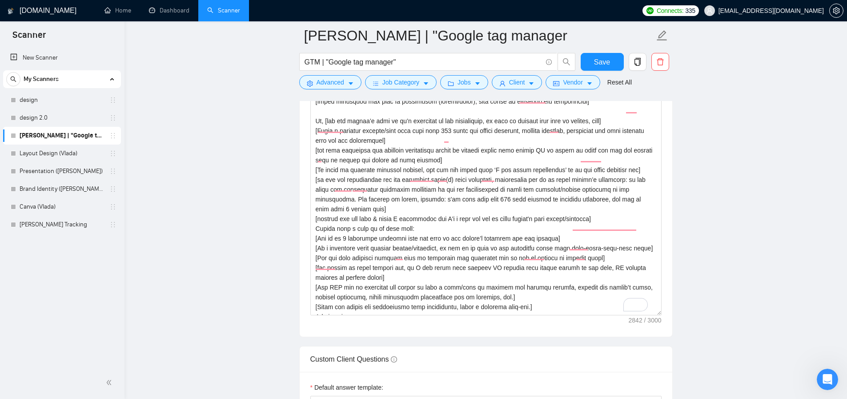
scroll to position [0, 0]
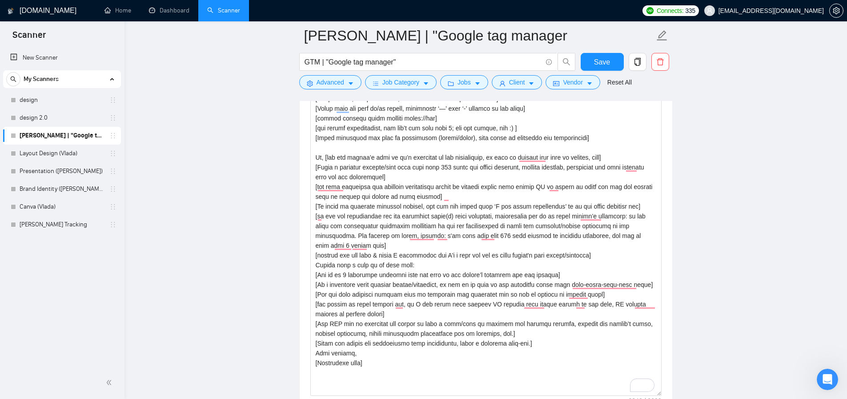
drag, startPoint x: 659, startPoint y: 313, endPoint x: 670, endPoint y: 393, distance: 81.3
click at [670, 393] on div "Cover letter template:" at bounding box center [486, 203] width 373 height 428
click at [465, 173] on textarea "Cover letter template:" at bounding box center [485, 204] width 351 height 383
click at [515, 198] on textarea "Cover letter template:" at bounding box center [485, 204] width 351 height 383
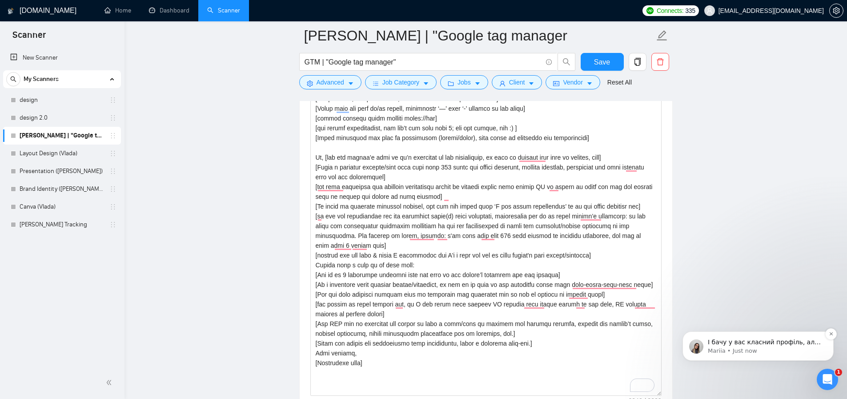
click at [744, 342] on p "І бачу у вас класний профіль, але є моменти, які варто було б підшліфувати: нап…" at bounding box center [765, 342] width 115 height 9
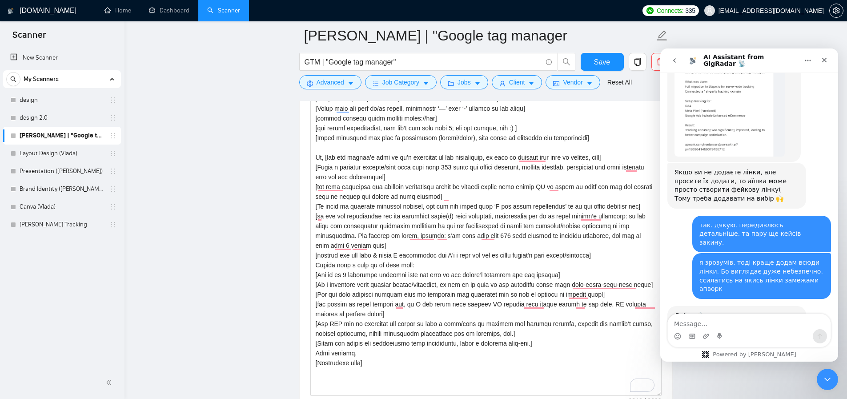
click at [712, 318] on textarea "Message…" at bounding box center [749, 321] width 163 height 15
type textarea "дякую велике!"
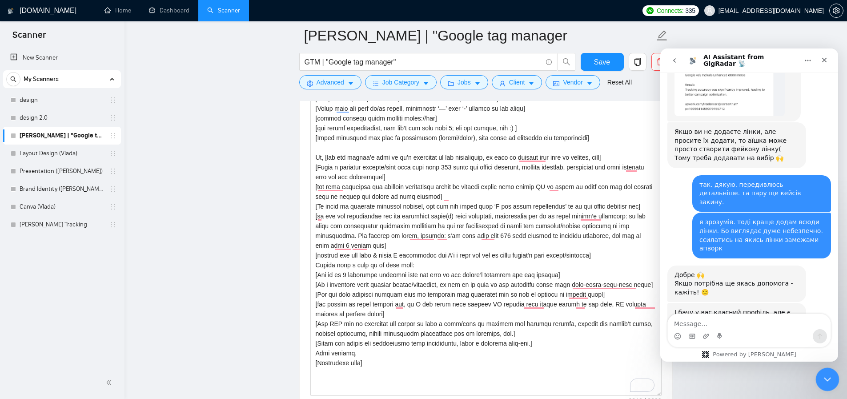
click at [829, 377] on icon "Close Intercom Messenger" at bounding box center [826, 378] width 11 height 11
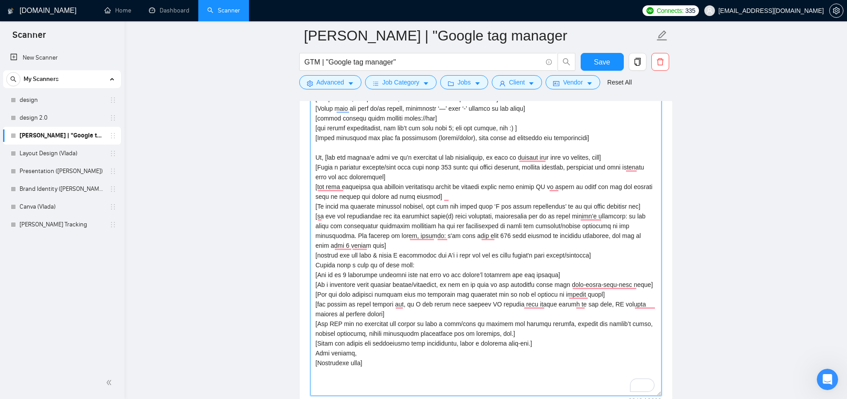
click at [452, 263] on textarea "Cover letter template:" at bounding box center [485, 204] width 351 height 383
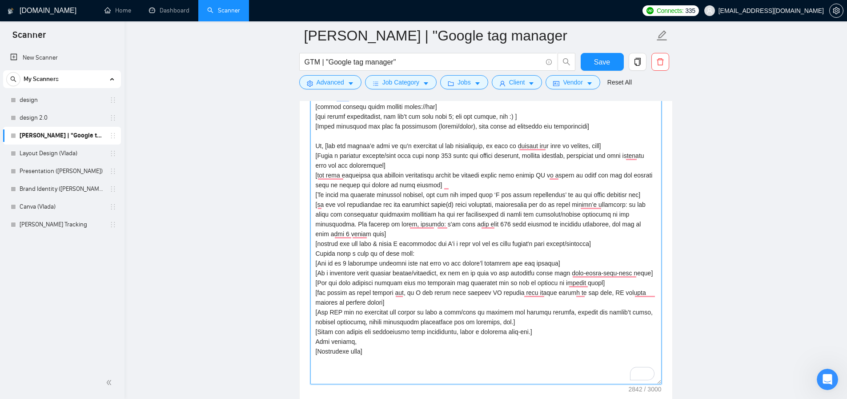
scroll to position [1189, 0]
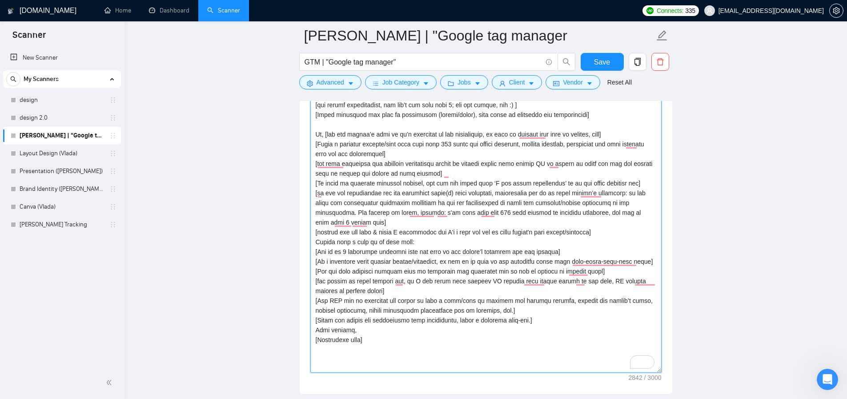
click at [561, 249] on textarea "Cover letter template:" at bounding box center [485, 181] width 351 height 383
click at [818, 369] on div "Open Intercom Messenger" at bounding box center [826, 377] width 21 height 21
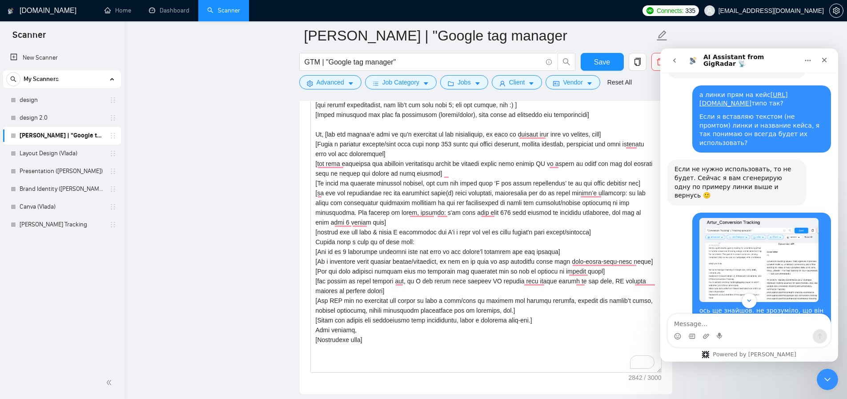
scroll to position [2282, 0]
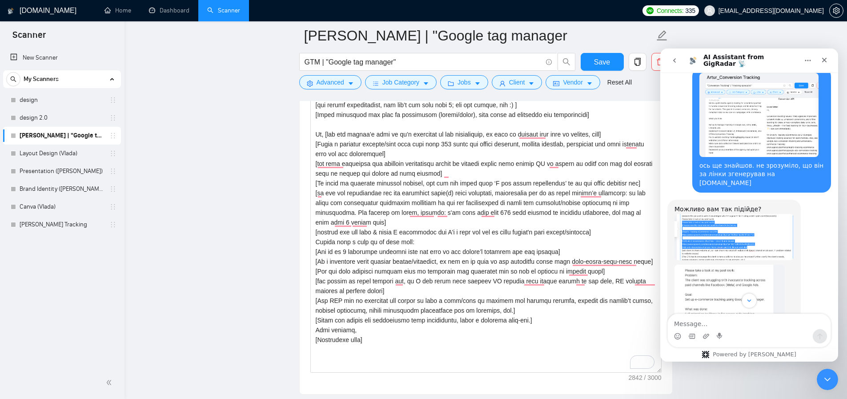
click at [717, 214] on img "Mariia says…" at bounding box center [734, 237] width 119 height 46
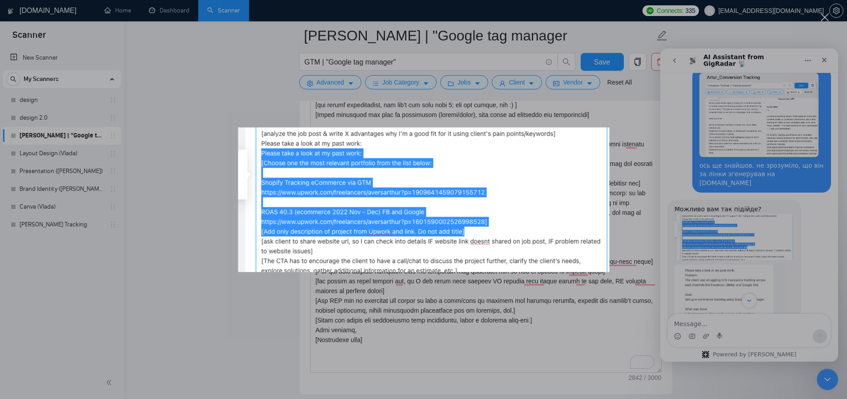
click at [222, 206] on div "Intercom messenger" at bounding box center [423, 199] width 847 height 399
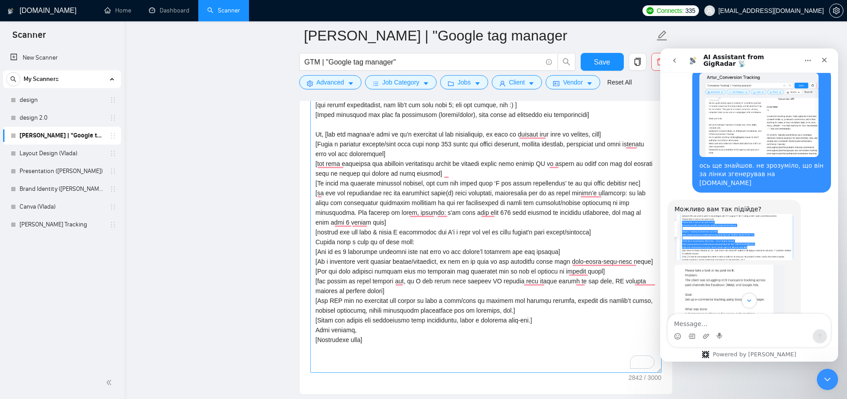
scroll to position [2279, 0]
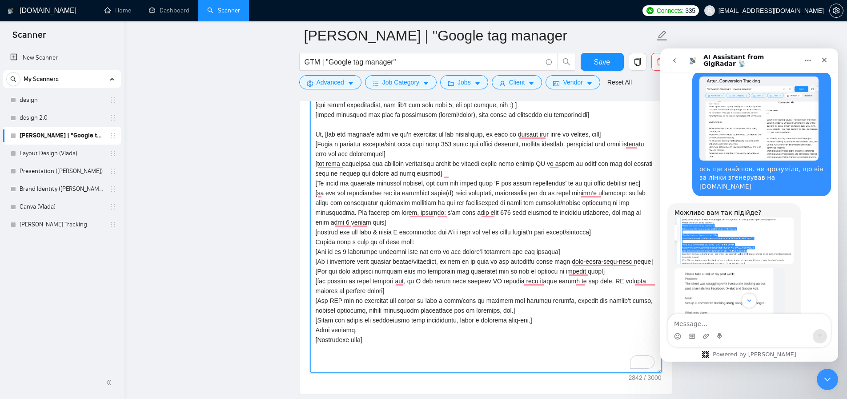
click at [420, 239] on textarea "Cover letter template:" at bounding box center [485, 181] width 351 height 383
click at [568, 251] on textarea "Cover letter template:" at bounding box center [485, 181] width 351 height 383
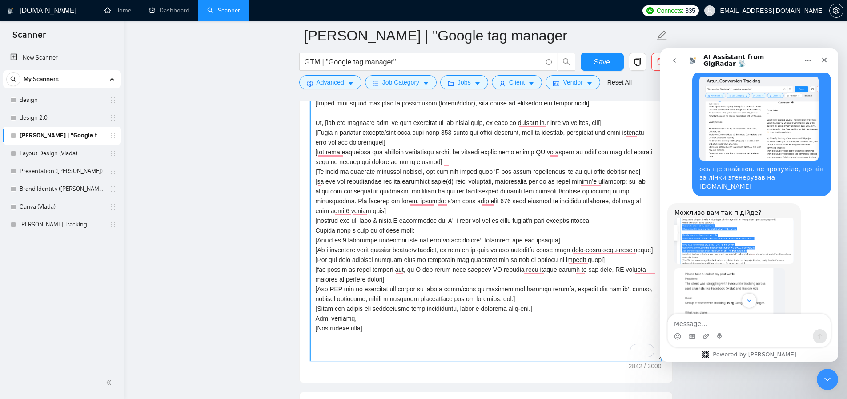
scroll to position [1206, 0]
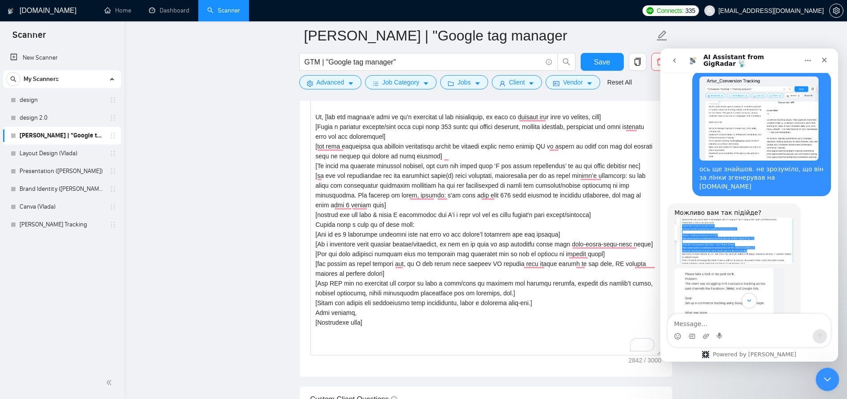
drag, startPoint x: 830, startPoint y: 376, endPoint x: 1619, endPoint y: 737, distance: 867.6
click at [830, 376] on icon "Close Intercom Messenger" at bounding box center [826, 378] width 11 height 11
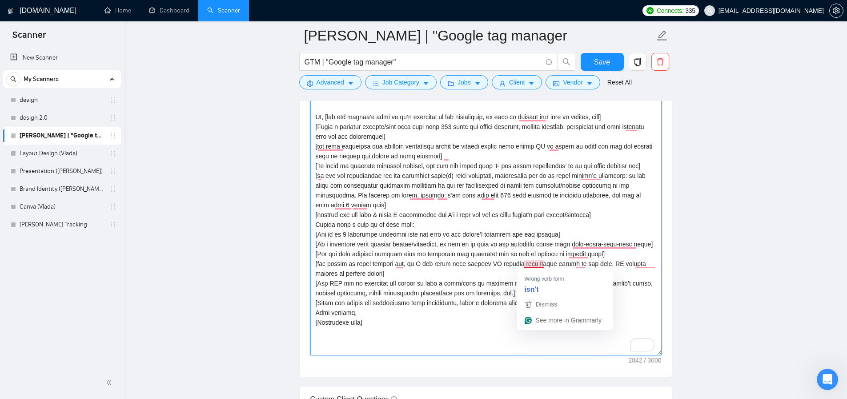
click at [533, 247] on textarea "Cover letter template:" at bounding box center [485, 164] width 351 height 383
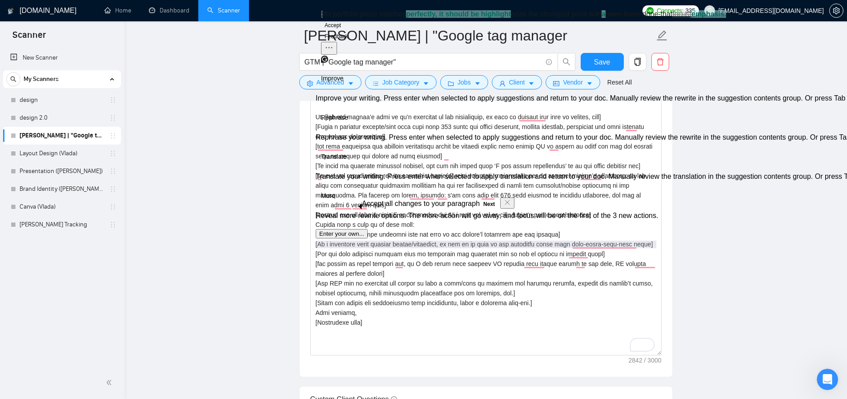
drag, startPoint x: 657, startPoint y: 245, endPoint x: 310, endPoint y: 242, distance: 346.9
click at [310, 242] on div "Cover Letter Options Cover letter template:" at bounding box center [486, 150] width 374 height 454
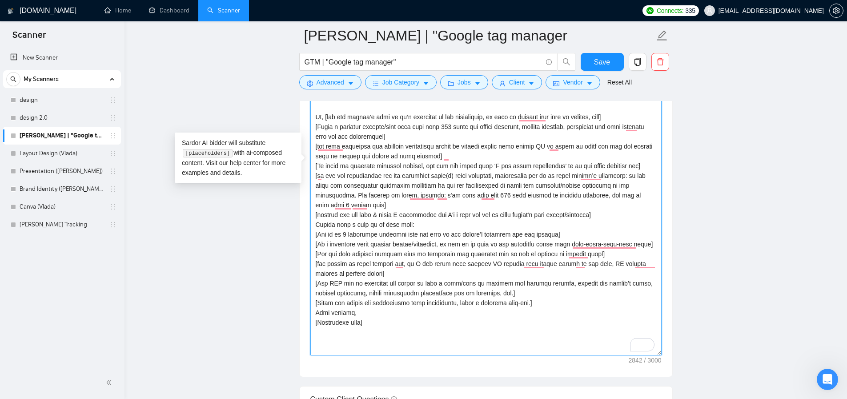
click at [617, 254] on textarea "Cover letter template:" at bounding box center [485, 164] width 351 height 383
drag, startPoint x: 617, startPoint y: 254, endPoint x: 294, endPoint y: 245, distance: 322.6
click at [294, 245] on main "Artur_GTM | "Google tag manager GTM | "Google tag manager" Save Advanced Job Ca…" at bounding box center [486, 149] width 694 height 2640
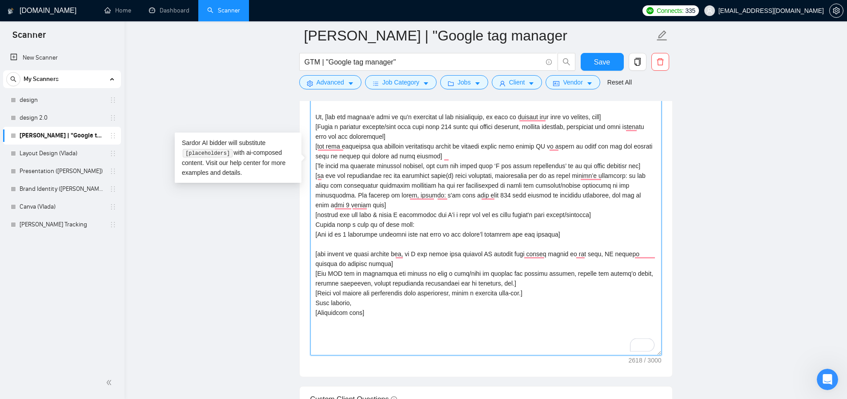
click at [374, 260] on textarea "Cover letter template:" at bounding box center [485, 164] width 351 height 383
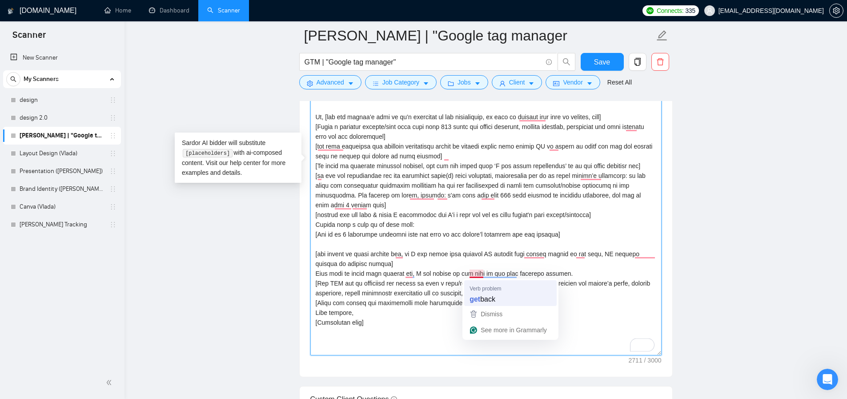
type textarea "[Lore ips dolors ametc adipis elitse 740 doeiusmodt.] [Incid utlabo etd magn al…"
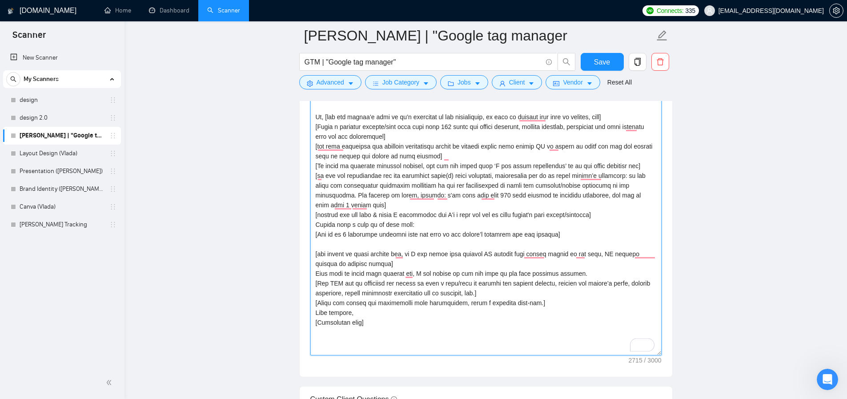
click at [600, 271] on textarea "Cover letter template:" at bounding box center [485, 164] width 351 height 383
click at [407, 262] on textarea "Cover letter template:" at bounding box center [485, 164] width 351 height 383
click at [402, 271] on textarea "Cover letter template:" at bounding box center [485, 164] width 351 height 383
click at [420, 274] on textarea "Cover letter template:" at bounding box center [485, 164] width 351 height 383
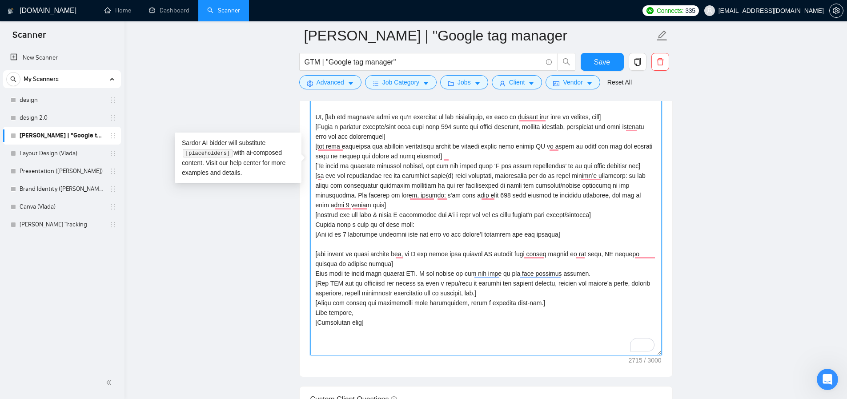
click at [414, 265] on textarea "Cover letter template:" at bounding box center [485, 164] width 351 height 383
click at [419, 243] on textarea "Cover letter template:" at bounding box center [485, 164] width 351 height 383
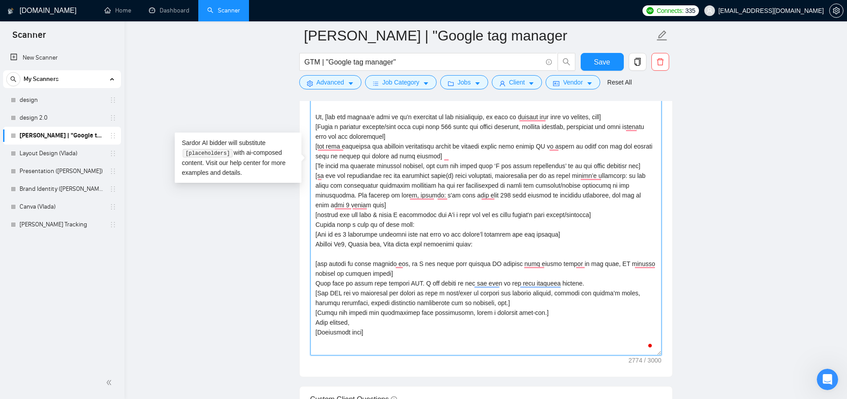
paste textarea "[URL][DOMAIN_NAME]"
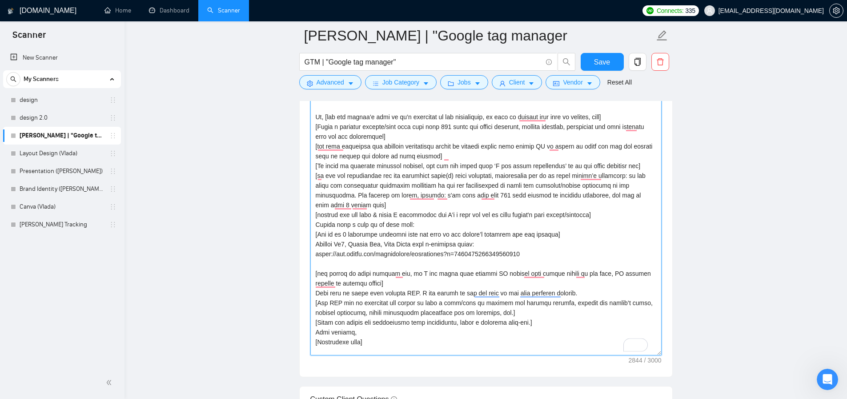
click at [490, 242] on textarea "Cover letter template:" at bounding box center [485, 164] width 351 height 383
click at [487, 245] on textarea "Cover letter template:" at bounding box center [485, 164] width 351 height 383
click at [549, 250] on textarea "Cover letter template:" at bounding box center [485, 164] width 351 height 383
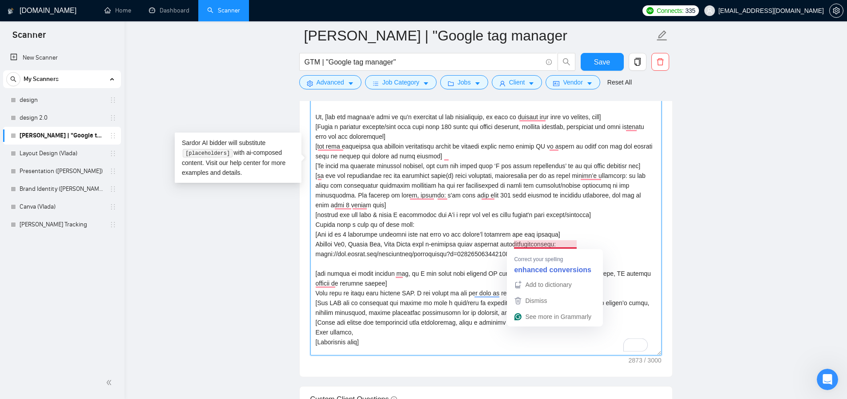
click at [543, 246] on textarea "Cover letter template:" at bounding box center [485, 164] width 351 height 383
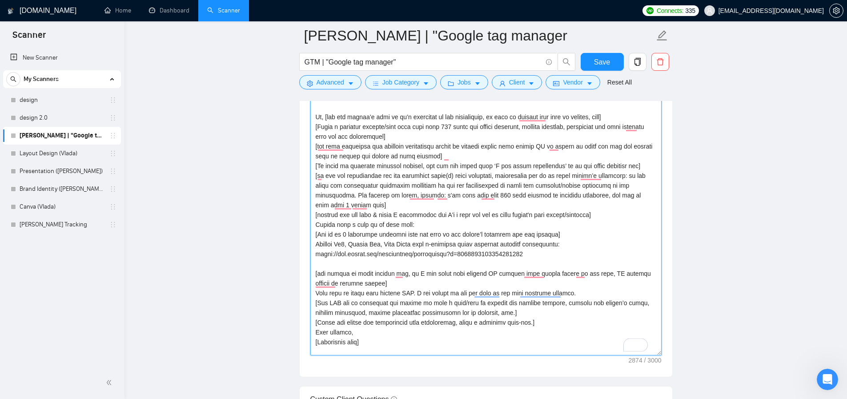
click at [548, 252] on textarea "Cover letter template:" at bounding box center [485, 164] width 351 height 383
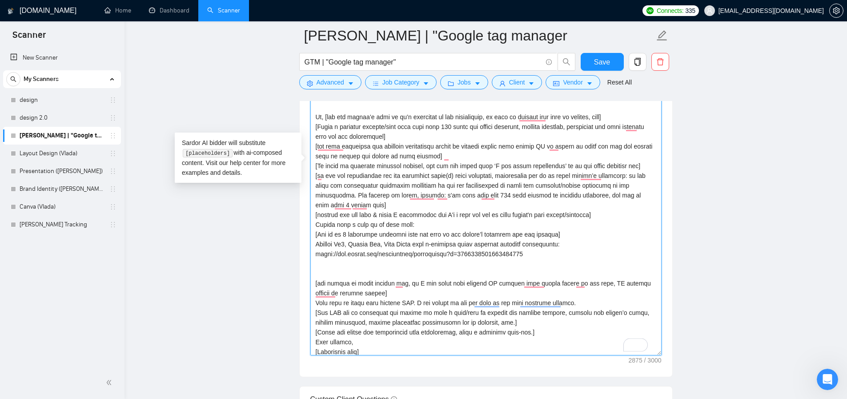
click at [563, 234] on textarea "Cover letter template:" at bounding box center [485, 164] width 351 height 383
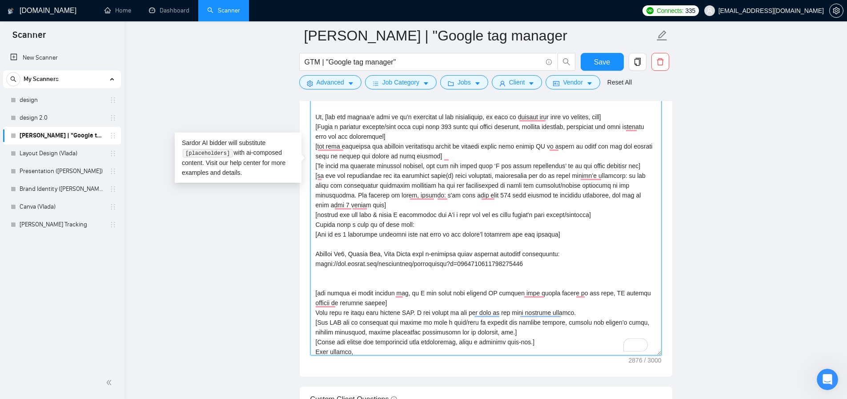
click at [439, 278] on textarea "Cover letter template:" at bounding box center [485, 164] width 351 height 383
type textarea "[Lore ips dolors ametc adipis elitse 740 doeiusmodt.] [Incid utlabo etd magn al…"
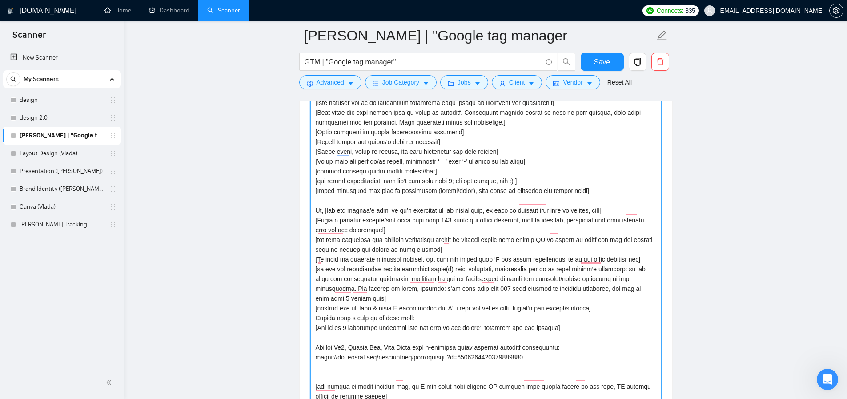
scroll to position [1111, 0]
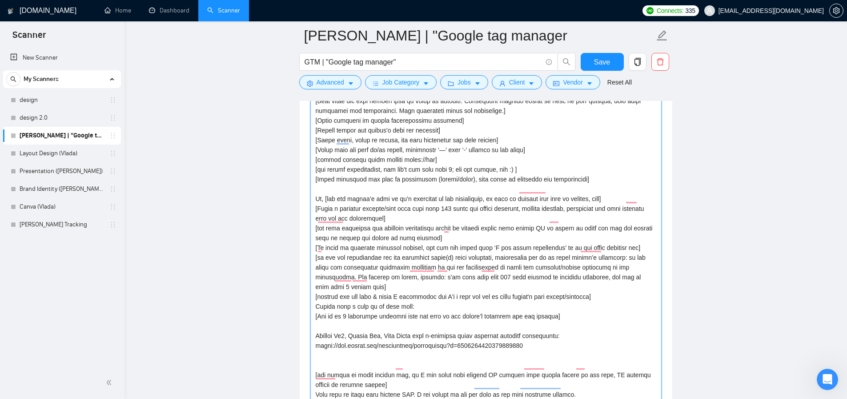
click at [351, 345] on textarea "Cover letter template:" at bounding box center [485, 259] width 351 height 383
type textarea "[Lore ips dolors ametc adipis elitse 902 doeiusmodt.] [Incid utlabo etd magn al…"
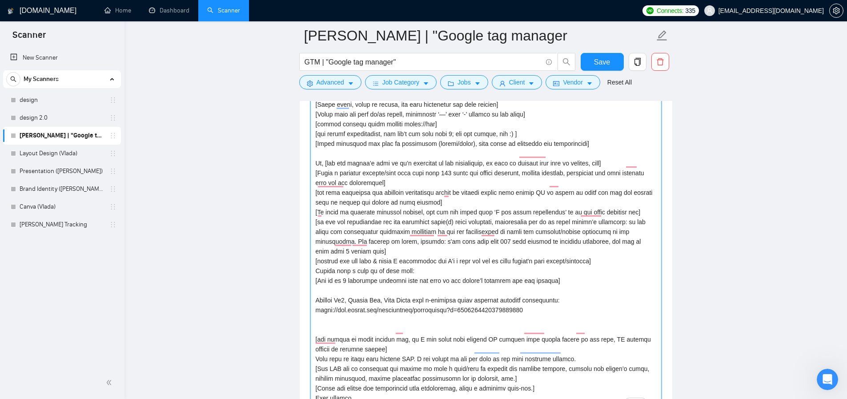
scroll to position [1158, 0]
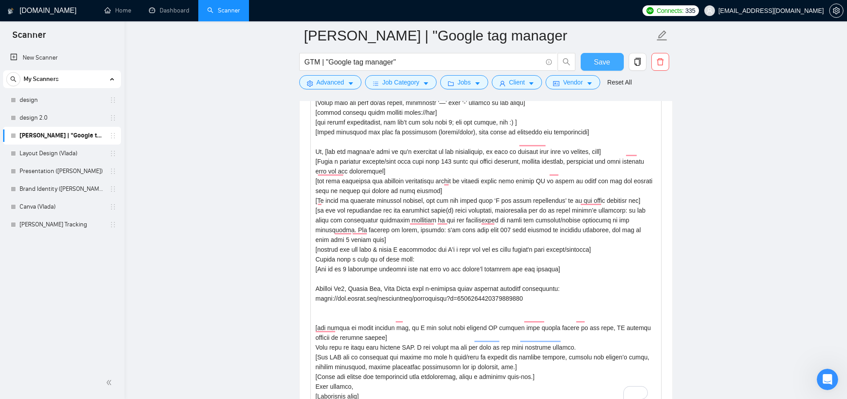
click at [599, 54] on button "Save" at bounding box center [602, 62] width 43 height 18
